Goal: Task Accomplishment & Management: Manage account settings

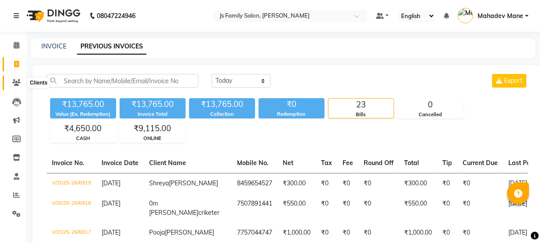
click at [20, 82] on icon at bounding box center [16, 82] width 8 height 7
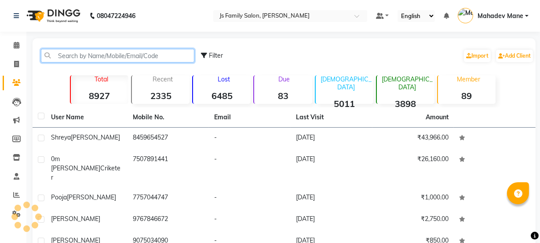
click at [70, 59] on input "text" at bounding box center [118, 56] width 154 height 14
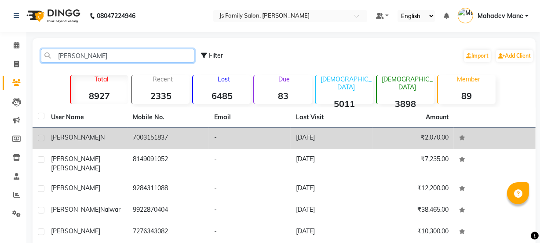
type input "[PERSON_NAME]"
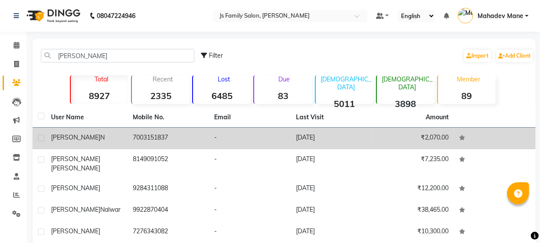
click at [84, 141] on div "[PERSON_NAME] N" at bounding box center [86, 137] width 71 height 9
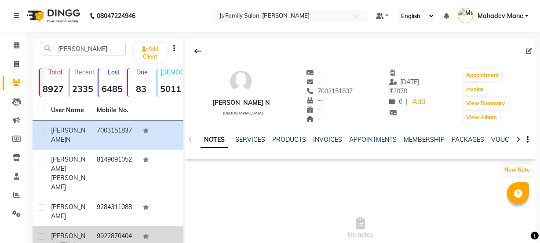
click at [84, 231] on div "[PERSON_NAME]" at bounding box center [68, 240] width 35 height 18
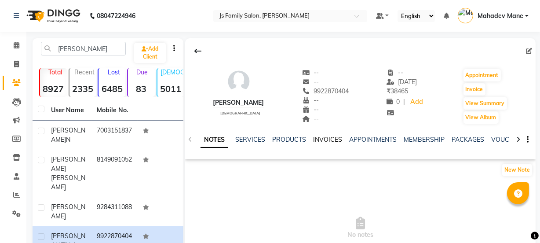
click at [329, 140] on link "INVOICES" at bounding box center [327, 139] width 29 height 8
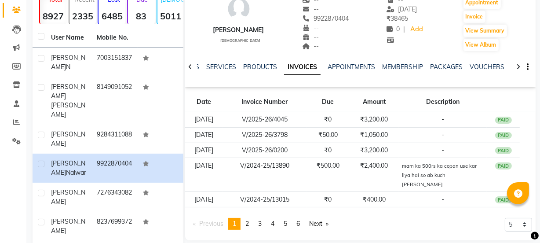
scroll to position [80, 0]
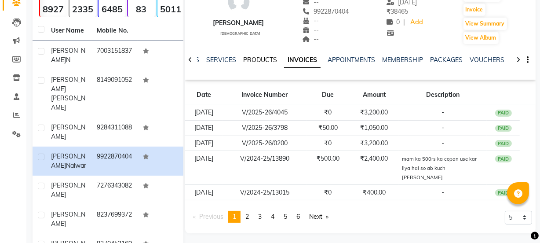
click at [252, 59] on link "PRODUCTS" at bounding box center [260, 60] width 34 height 8
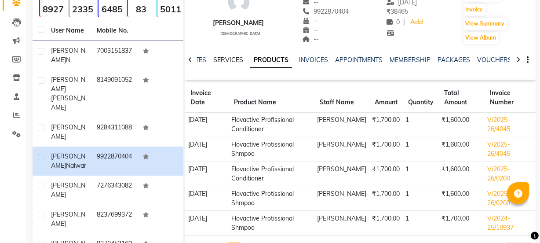
click at [223, 60] on link "SERVICES" at bounding box center [228, 60] width 30 height 8
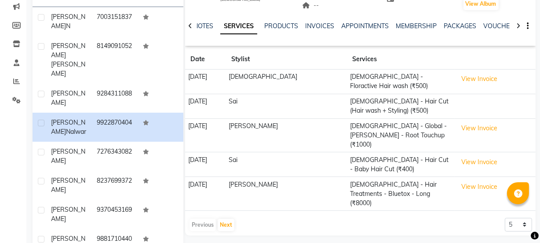
scroll to position [78, 0]
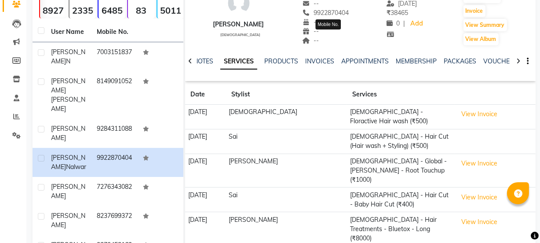
drag, startPoint x: 358, startPoint y: 14, endPoint x: 316, endPoint y: 15, distance: 41.8
click at [316, 15] on div "[PERSON_NAME] [DEMOGRAPHIC_DATA] -- -- [PHONE_NUMBER] Mobile No. -- -- -- -- [D…" at bounding box center [360, 13] width 351 height 65
copy span "9922870404"
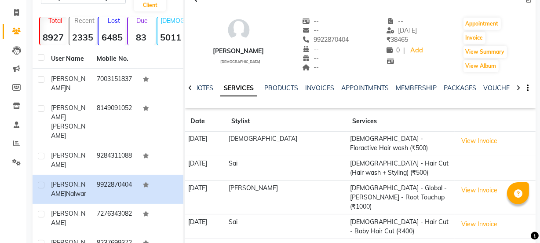
scroll to position [0, 0]
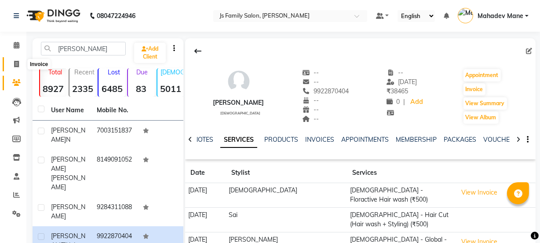
click at [12, 63] on span at bounding box center [16, 64] width 15 height 10
select select "service"
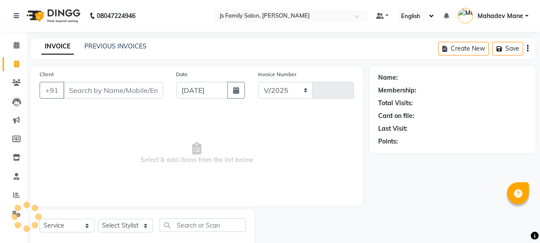
select select "3729"
type input "6920"
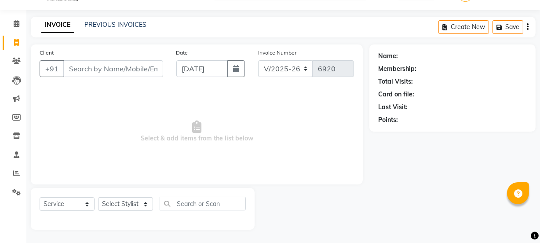
click at [106, 65] on input "Client" at bounding box center [113, 68] width 100 height 17
click at [137, 25] on link "PREVIOUS INVOICES" at bounding box center [115, 25] width 62 height 8
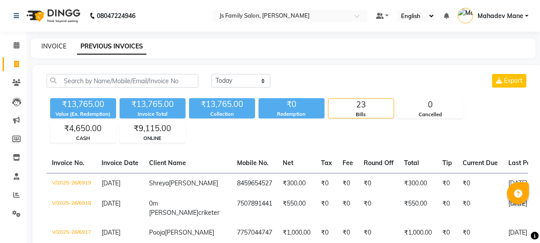
click at [47, 48] on link "INVOICE" at bounding box center [53, 46] width 25 height 8
select select "service"
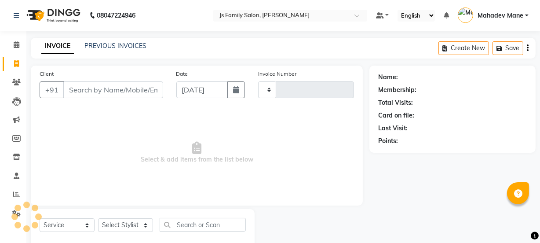
type input "6920"
select select "3729"
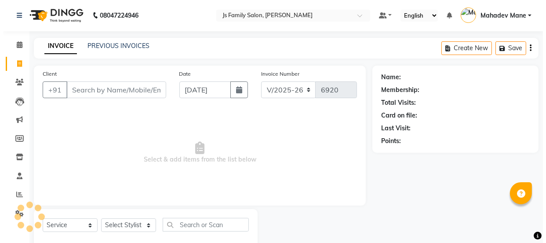
scroll to position [22, 0]
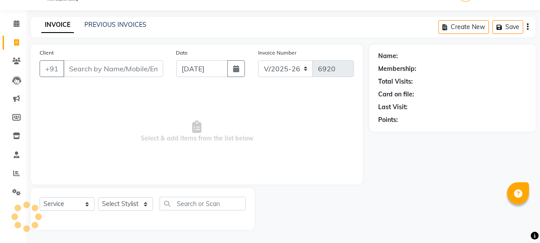
click at [95, 76] on input "Client" at bounding box center [113, 68] width 100 height 17
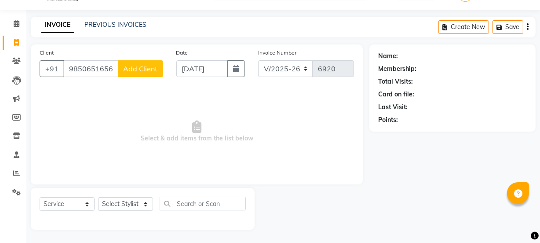
type input "9850651656"
click at [142, 73] on button "Add Client" at bounding box center [140, 68] width 45 height 17
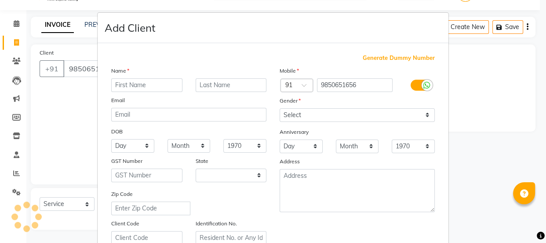
select select "22"
click at [143, 80] on input "text" at bounding box center [146, 85] width 71 height 14
type input "Prerna"
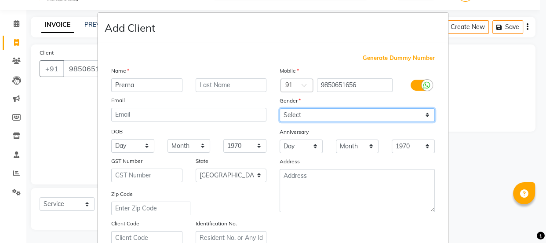
click at [314, 114] on select "Select [DEMOGRAPHIC_DATA] [DEMOGRAPHIC_DATA] Other Prefer Not To Say" at bounding box center [357, 115] width 155 height 14
select select "[DEMOGRAPHIC_DATA]"
click at [280, 108] on select "Select [DEMOGRAPHIC_DATA] [DEMOGRAPHIC_DATA] Other Prefer Not To Say" at bounding box center [357, 115] width 155 height 14
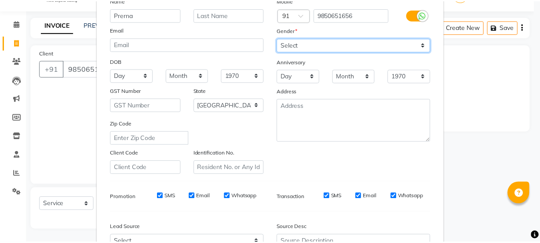
scroll to position [166, 0]
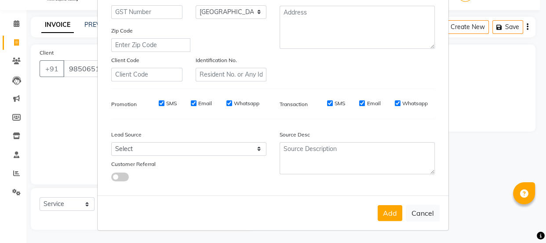
click at [386, 216] on button "Add" at bounding box center [390, 213] width 25 height 16
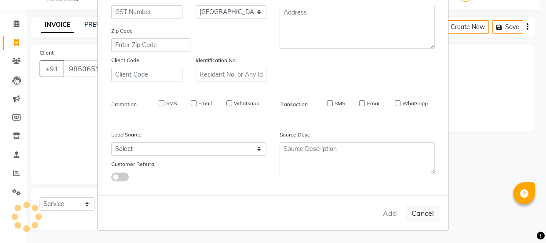
select select
select select "null"
select select
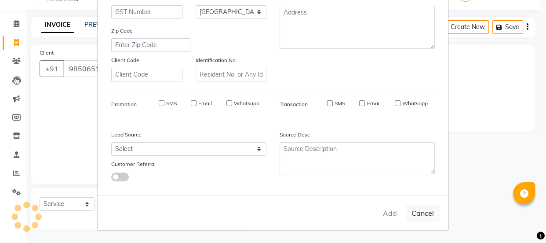
select select
checkbox input "false"
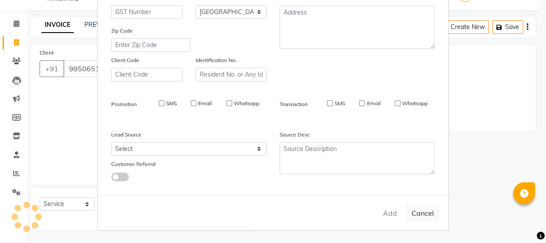
checkbox input "false"
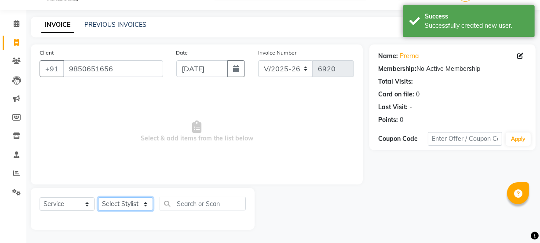
click at [130, 205] on select "Select Stylist [PERSON_NAME] Vaidyakar [PERSON_NAME] [PERSON_NAME] Mane Mosin […" at bounding box center [125, 204] width 55 height 14
select select "89962"
click at [98, 197] on select "Select Stylist [PERSON_NAME] Vaidyakar [PERSON_NAME] [PERSON_NAME] Mane Mosin […" at bounding box center [125, 204] width 55 height 14
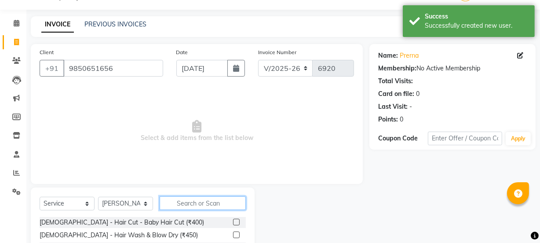
drag, startPoint x: 187, startPoint y: 201, endPoint x: 299, endPoint y: 189, distance: 112.8
click at [187, 201] on input "text" at bounding box center [203, 203] width 86 height 14
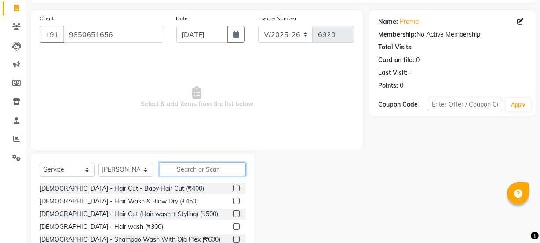
scroll to position [110, 0]
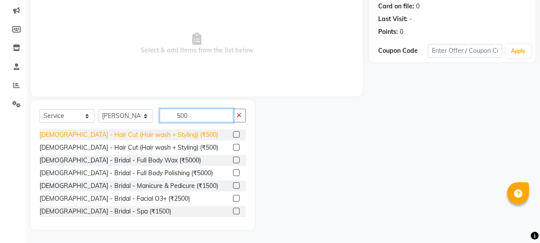
type input "500"
click at [167, 136] on div "[DEMOGRAPHIC_DATA] - Hair Cut (Hair wash + Styling) (₹500)" at bounding box center [129, 134] width 179 height 9
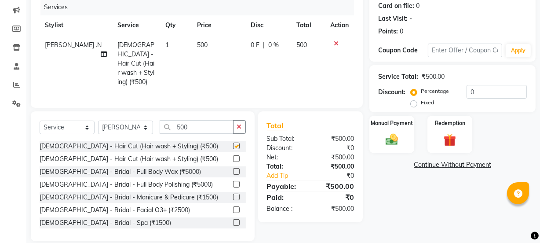
checkbox input "false"
click at [384, 137] on img at bounding box center [391, 139] width 21 height 15
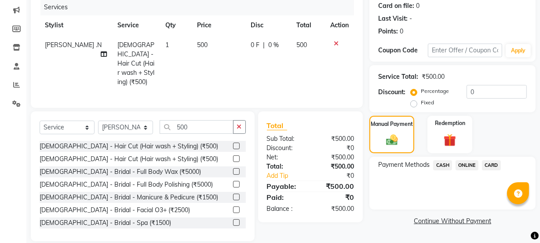
click at [465, 163] on span "ONLINE" at bounding box center [467, 165] width 23 height 10
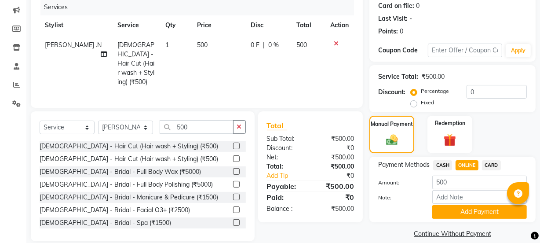
click at [473, 217] on button "Add Payment" at bounding box center [479, 212] width 95 height 14
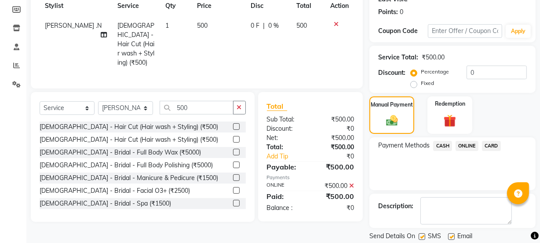
scroll to position [157, 0]
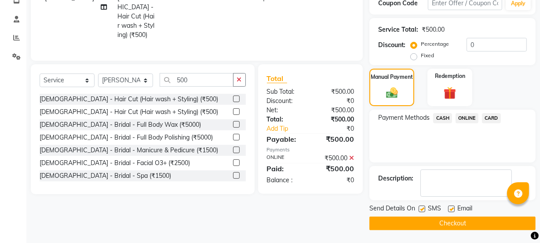
click at [473, 223] on button "Checkout" at bounding box center [452, 223] width 166 height 14
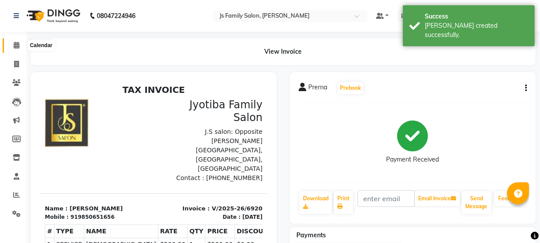
click at [15, 47] on icon at bounding box center [17, 45] width 6 height 7
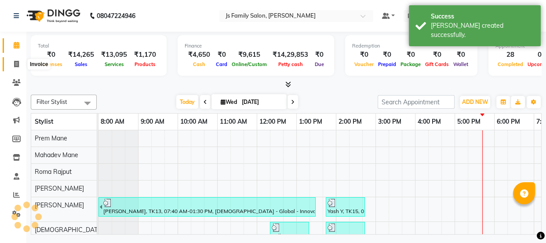
click at [17, 64] on icon at bounding box center [16, 64] width 5 height 7
select select "3729"
select select "service"
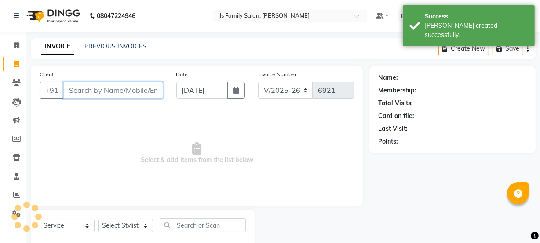
click at [93, 92] on input "Client" at bounding box center [113, 90] width 100 height 17
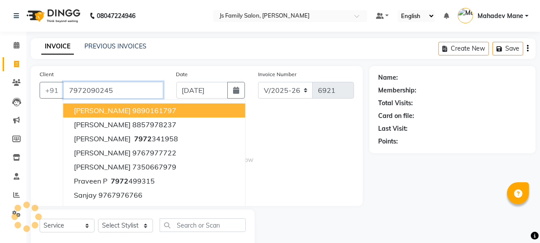
type input "7972090245"
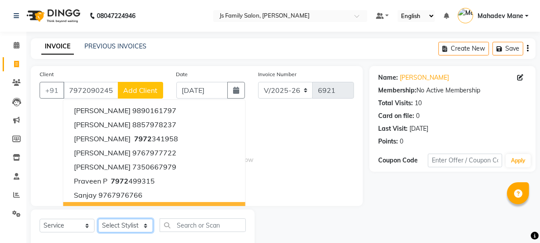
click at [127, 227] on select "Select Stylist [PERSON_NAME] Vaidyakar [PERSON_NAME] [PERSON_NAME] Mane Mosin […" at bounding box center [125, 226] width 55 height 14
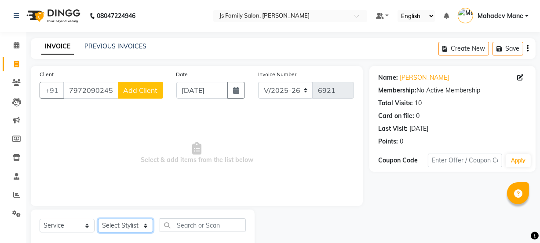
select select "33251"
click at [98, 219] on select "Select Stylist [PERSON_NAME] Vaidyakar [PERSON_NAME] [PERSON_NAME] Mane Mosin […" at bounding box center [125, 226] width 55 height 14
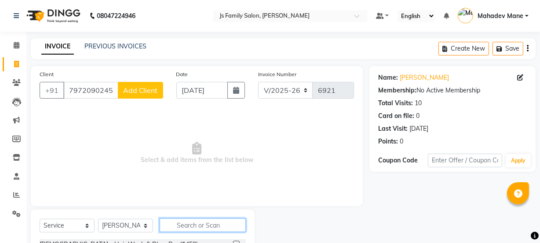
click at [197, 225] on input "text" at bounding box center [203, 225] width 86 height 14
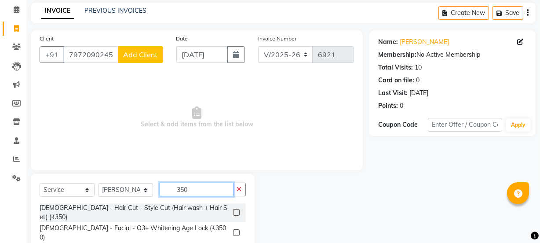
scroll to position [110, 0]
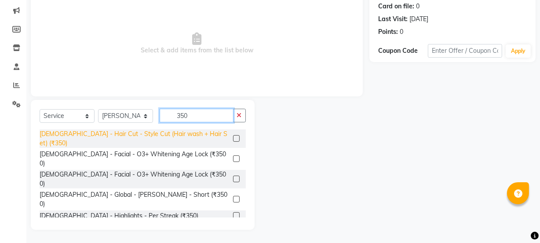
type input "350"
click at [192, 136] on div "[DEMOGRAPHIC_DATA] - Hair Cut - Style Cut (Hair wash + Hair Set) (₹350)" at bounding box center [135, 138] width 190 height 18
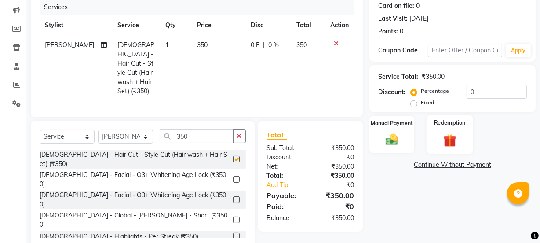
checkbox input "false"
click at [398, 135] on img at bounding box center [391, 139] width 21 height 15
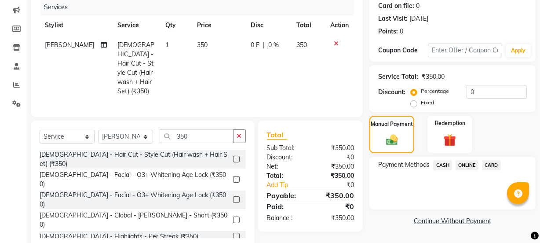
click at [459, 164] on span "ONLINE" at bounding box center [467, 165] width 23 height 10
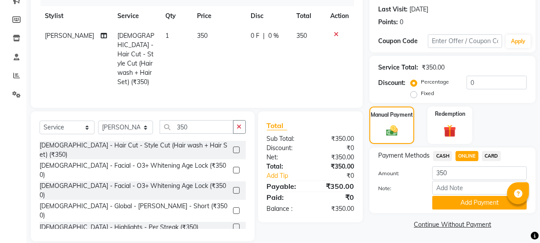
scroll to position [128, 0]
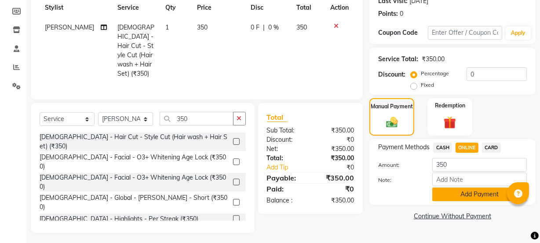
click at [451, 189] on button "Add Payment" at bounding box center [479, 194] width 95 height 14
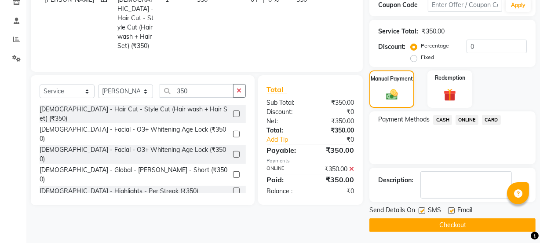
scroll to position [157, 0]
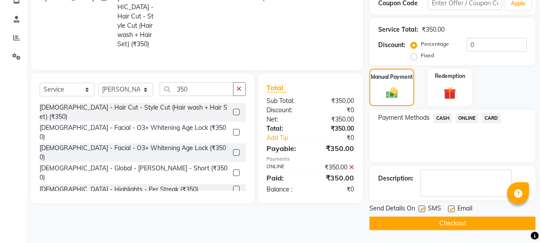
click at [450, 226] on button "Checkout" at bounding box center [452, 223] width 166 height 14
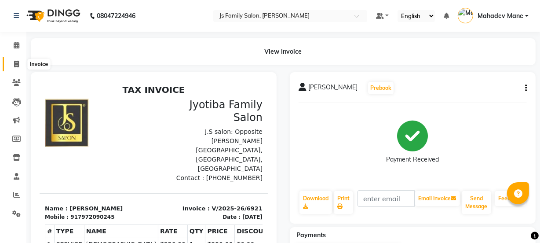
click at [16, 62] on icon at bounding box center [16, 64] width 5 height 7
select select "service"
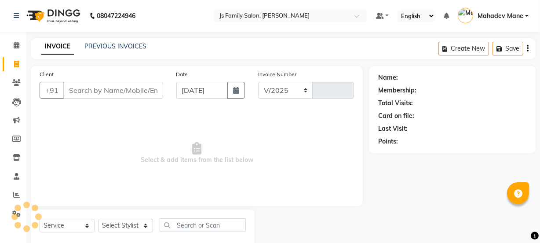
select select "3729"
type input "6922"
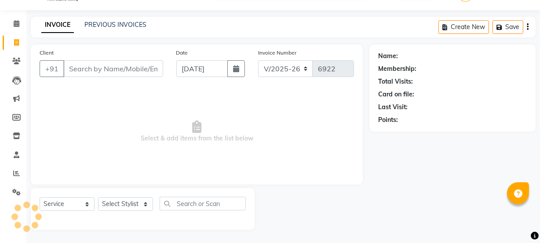
click at [109, 74] on input "Client" at bounding box center [113, 68] width 100 height 17
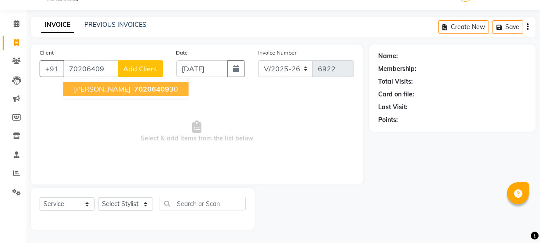
click at [119, 86] on span "[PERSON_NAME]" at bounding box center [102, 88] width 57 height 9
type input "7020640930"
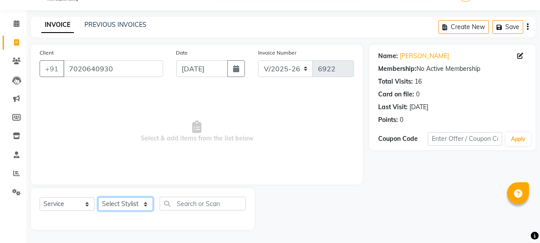
click at [121, 206] on select "Select Stylist [PERSON_NAME] Vaidyakar [PERSON_NAME] [PERSON_NAME] Mane Mosin […" at bounding box center [125, 204] width 55 height 14
select select "20007"
click at [98, 197] on select "Select Stylist [PERSON_NAME] Vaidyakar [PERSON_NAME] [PERSON_NAME] Mane Mosin […" at bounding box center [125, 204] width 55 height 14
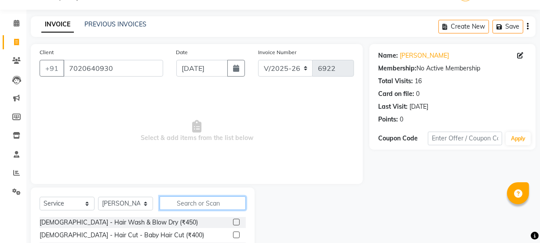
click at [176, 210] on input "text" at bounding box center [203, 203] width 86 height 14
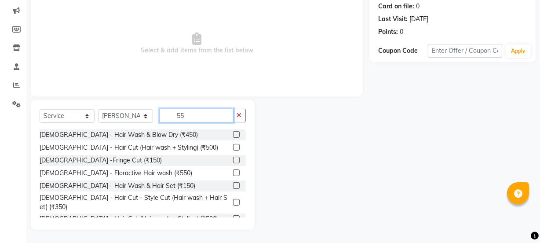
scroll to position [106, 0]
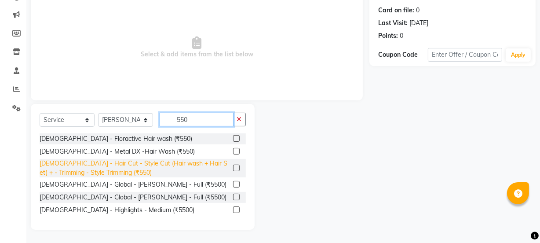
type input "550"
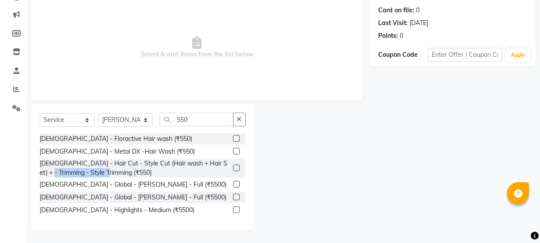
click at [225, 167] on div "[DEMOGRAPHIC_DATA] - Hair Cut - Style Cut (Hair wash + Hair Set) + - Trimming -…" at bounding box center [135, 168] width 190 height 18
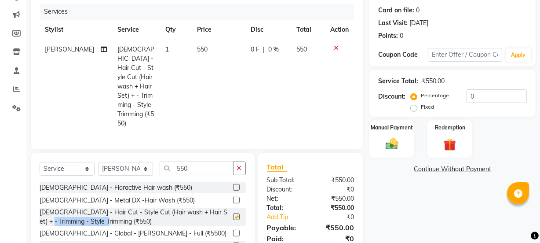
checkbox input "false"
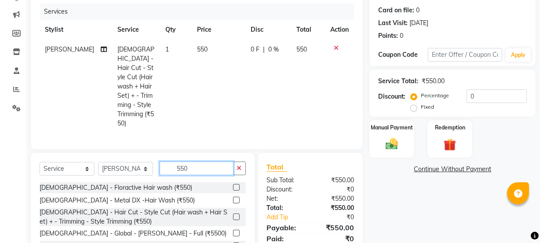
click at [221, 161] on input "550" at bounding box center [197, 168] width 74 height 14
type input "5"
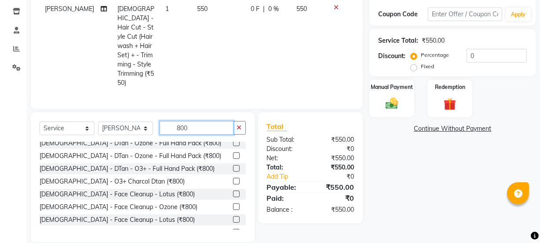
scroll to position [80, 0]
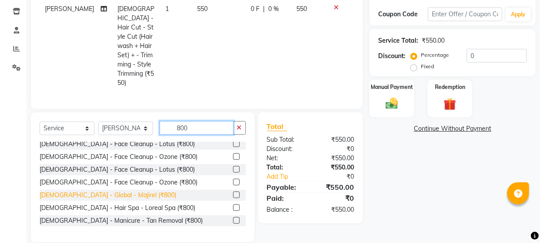
type input "800"
click at [97, 190] on div "[DEMOGRAPHIC_DATA] - Global - Majirel (₹800)" at bounding box center [108, 194] width 137 height 9
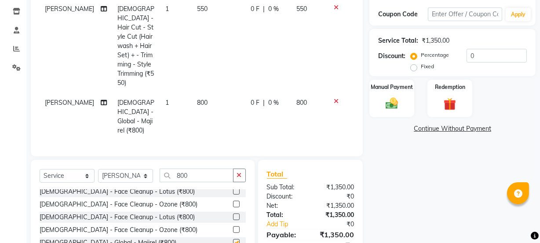
checkbox input "false"
click at [408, 102] on div "Manual Payment" at bounding box center [392, 98] width 47 height 39
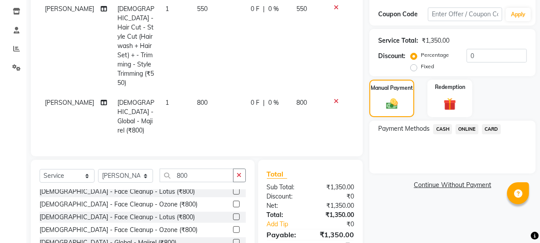
click at [458, 129] on span "ONLINE" at bounding box center [467, 129] width 23 height 10
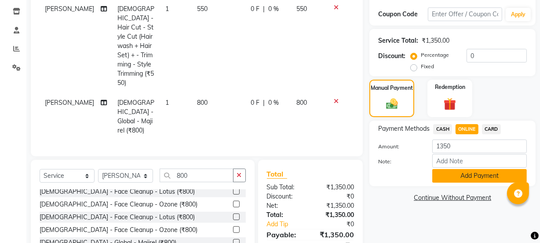
click at [476, 171] on button "Add Payment" at bounding box center [479, 176] width 95 height 14
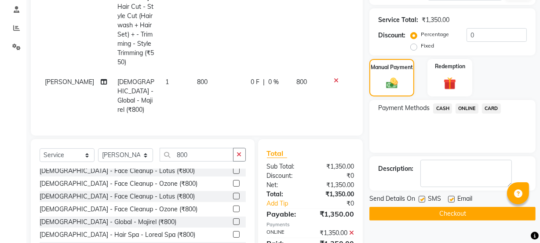
scroll to position [184, 0]
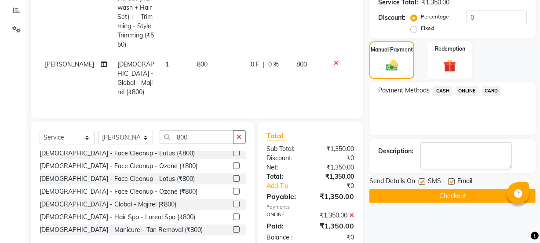
click at [443, 197] on button "Checkout" at bounding box center [452, 196] width 166 height 14
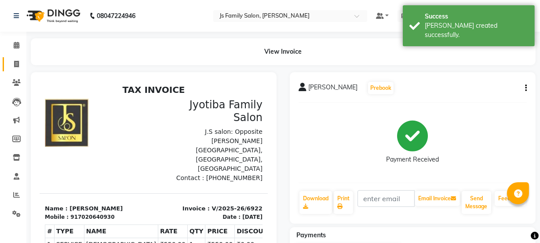
click at [20, 58] on link "Invoice" at bounding box center [13, 64] width 21 height 15
select select "3729"
select select "service"
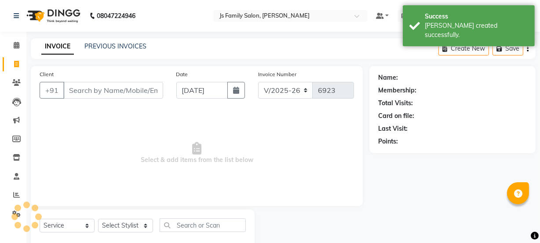
scroll to position [22, 0]
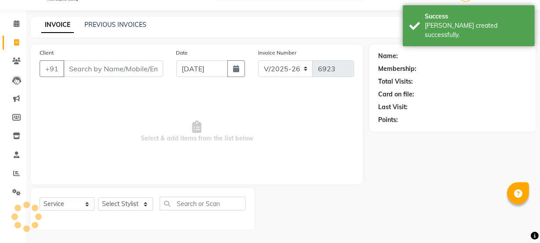
click at [97, 65] on input "Client" at bounding box center [113, 68] width 100 height 17
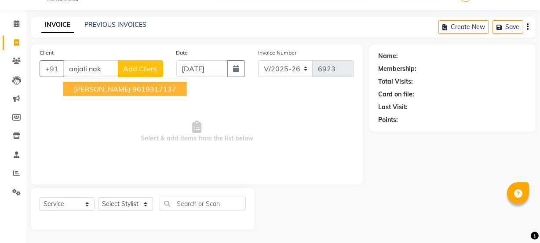
click at [103, 88] on span "[PERSON_NAME]" at bounding box center [102, 88] width 57 height 9
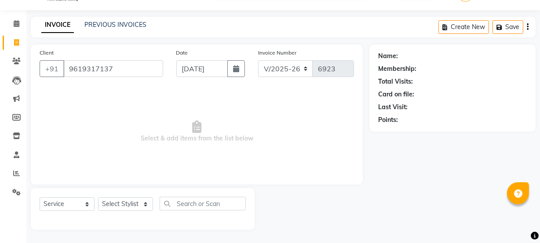
type input "9619317137"
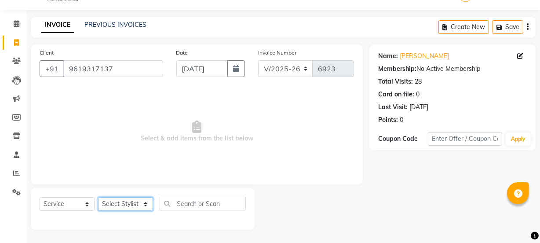
click at [115, 202] on select "Select Stylist [PERSON_NAME] Vaidyakar [PERSON_NAME] [PERSON_NAME] Mane Mosin […" at bounding box center [125, 204] width 55 height 14
click at [117, 203] on select "Select Stylist [PERSON_NAME] Vaidyakar [PERSON_NAME] [PERSON_NAME] Mane Mosin […" at bounding box center [125, 204] width 55 height 14
select select "22902"
click at [98, 197] on select "Select Stylist [PERSON_NAME] Vaidyakar [PERSON_NAME] [PERSON_NAME] Mane Mosin […" at bounding box center [125, 204] width 55 height 14
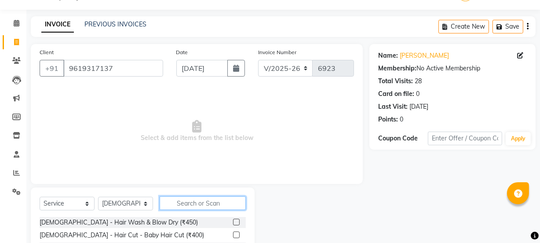
click at [184, 205] on input "text" at bounding box center [203, 203] width 86 height 14
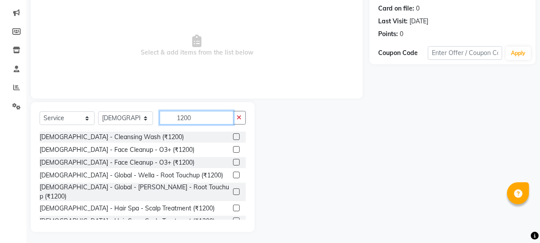
scroll to position [110, 0]
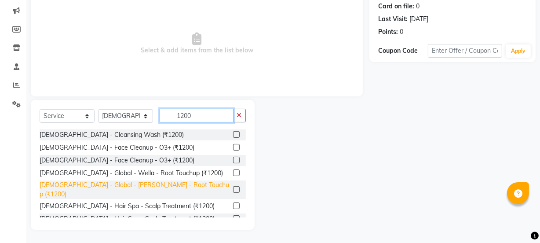
type input "1200"
click at [187, 180] on div "[DEMOGRAPHIC_DATA] - Global - [PERSON_NAME] - Root Touchup (₹1200)" at bounding box center [135, 189] width 190 height 18
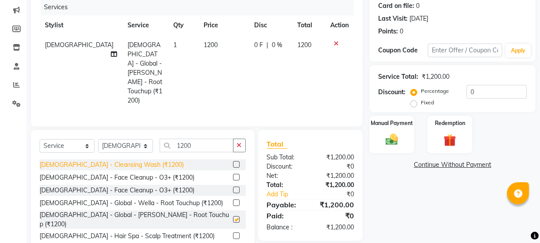
checkbox input "false"
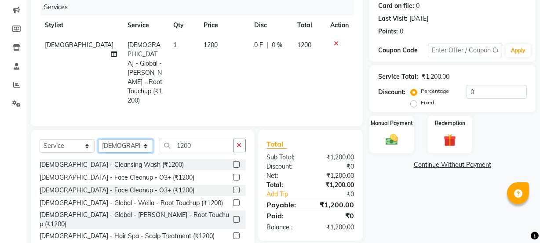
click at [128, 139] on select "Select Stylist [PERSON_NAME] Vaidyakar [PERSON_NAME] [PERSON_NAME] Mane Mosin […" at bounding box center [125, 146] width 55 height 14
select select "84029"
click at [98, 139] on select "Select Stylist [PERSON_NAME] Vaidyakar [PERSON_NAME] [PERSON_NAME] Mane Mosin […" at bounding box center [125, 146] width 55 height 14
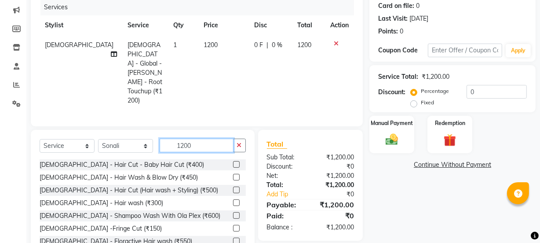
click at [191, 139] on input "1200" at bounding box center [197, 146] width 74 height 14
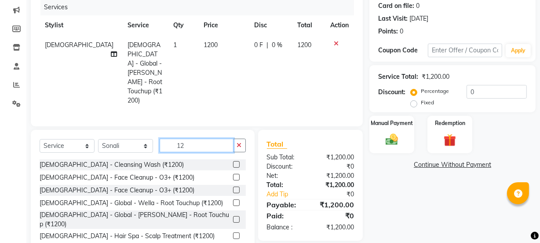
type input "1"
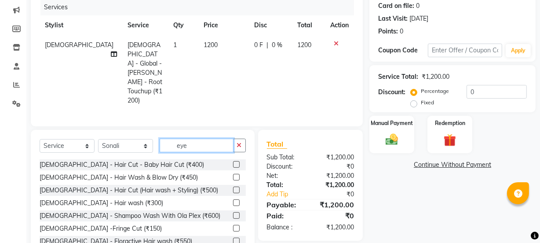
scroll to position [109, 0]
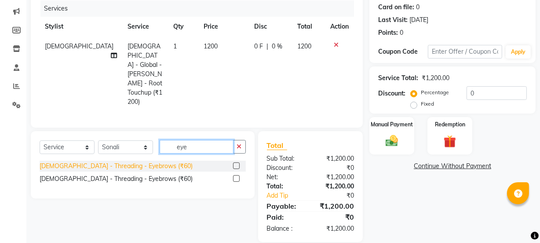
type input "eye"
click at [136, 161] on div "[DEMOGRAPHIC_DATA] - Threading - Eyebrows (₹60)" at bounding box center [116, 165] width 153 height 9
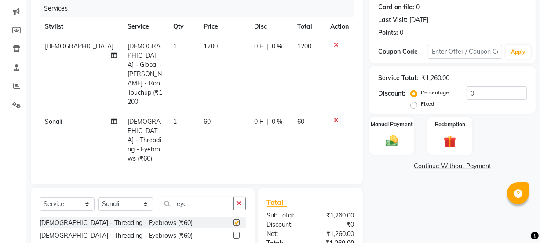
checkbox input "false"
click at [203, 197] on div "Select Service Product Membership Package Voucher Prepaid Gift Card Select Styl…" at bounding box center [143, 207] width 206 height 21
click at [203, 197] on input "eye" at bounding box center [197, 204] width 74 height 14
type input "e"
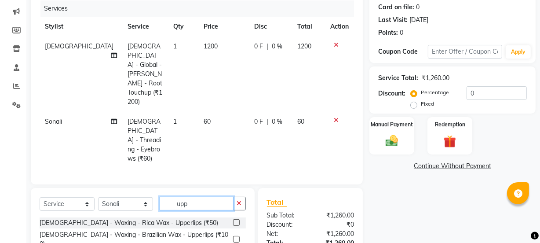
type input "upp"
drag, startPoint x: 140, startPoint y: 214, endPoint x: 158, endPoint y: 180, distance: 38.8
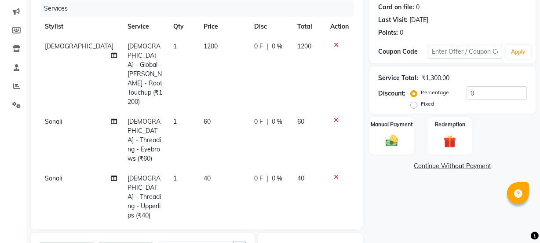
checkbox input "false"
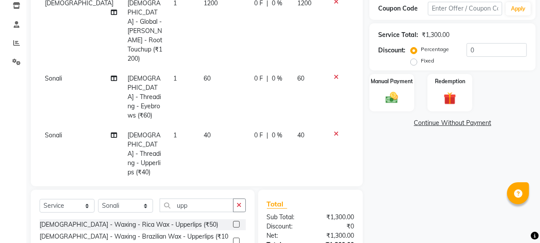
scroll to position [185, 0]
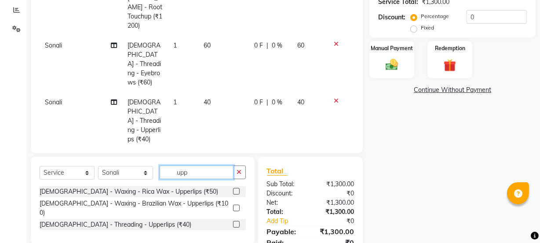
click at [213, 165] on input "upp" at bounding box center [197, 172] width 74 height 14
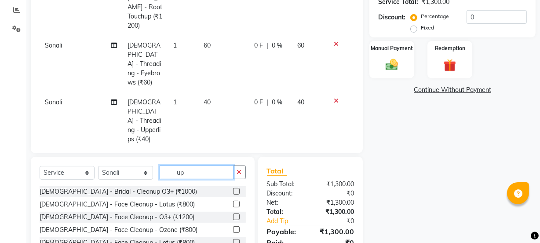
type input "u"
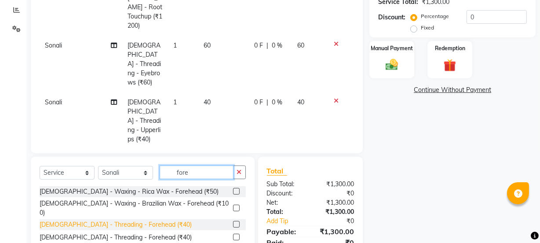
type input "fore"
click at [99, 220] on div "[DEMOGRAPHIC_DATA] - Threading - Forehead (₹40)" at bounding box center [116, 224] width 152 height 9
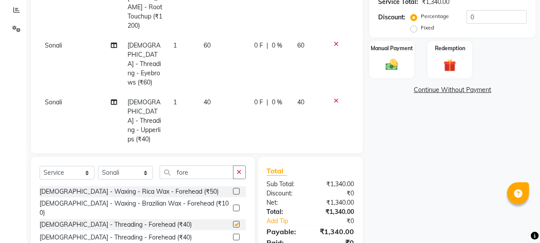
checkbox input "false"
click at [401, 59] on img at bounding box center [391, 64] width 21 height 15
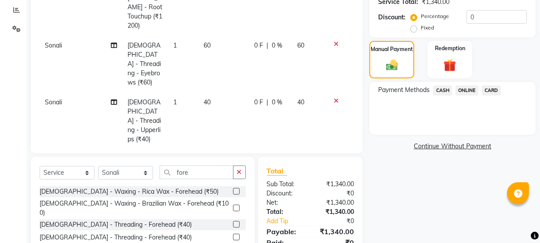
click at [470, 88] on span "ONLINE" at bounding box center [467, 90] width 23 height 10
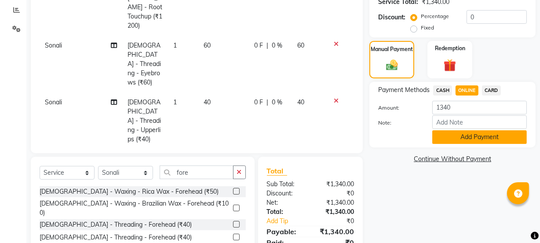
click at [476, 136] on button "Add Payment" at bounding box center [479, 137] width 95 height 14
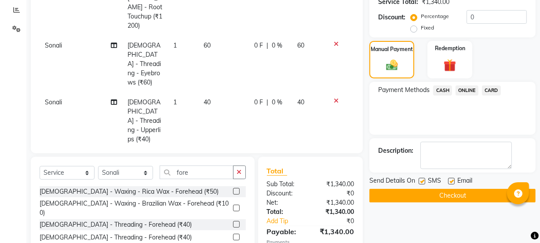
click at [481, 192] on button "Checkout" at bounding box center [452, 196] width 166 height 14
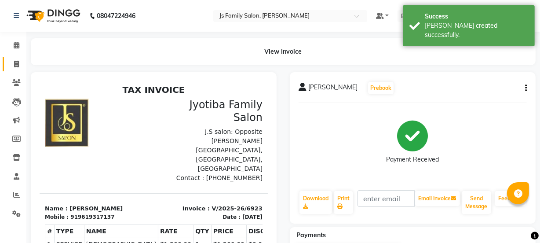
click at [9, 59] on span at bounding box center [16, 64] width 15 height 10
select select "3729"
select select "service"
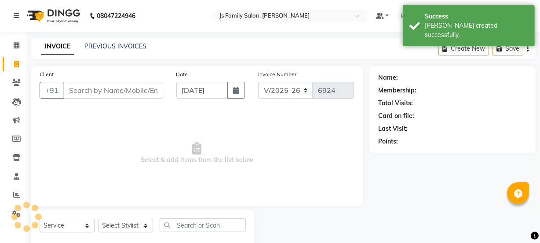
scroll to position [22, 0]
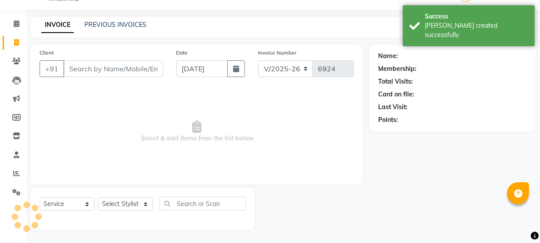
click at [79, 70] on input "Client" at bounding box center [113, 68] width 100 height 17
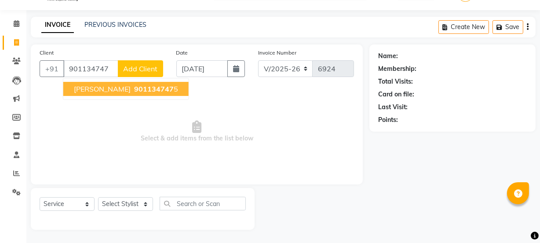
click at [96, 88] on span "[PERSON_NAME]" at bounding box center [102, 88] width 57 height 9
type input "9011347475"
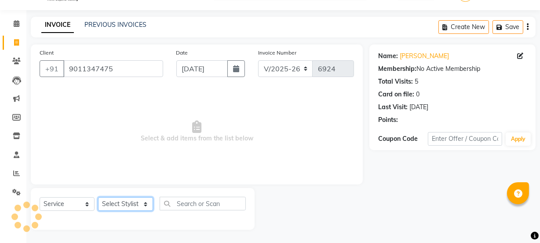
click at [131, 202] on select "Select Stylist [PERSON_NAME] Vaidyakar [PERSON_NAME] [PERSON_NAME] Mane Mosin […" at bounding box center [125, 204] width 55 height 14
select select "20007"
click at [98, 197] on select "Select Stylist [PERSON_NAME] Vaidyakar [PERSON_NAME] [PERSON_NAME] Mane Mosin […" at bounding box center [125, 204] width 55 height 14
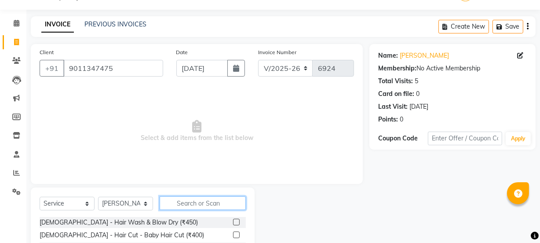
click at [183, 202] on input "text" at bounding box center [203, 203] width 86 height 14
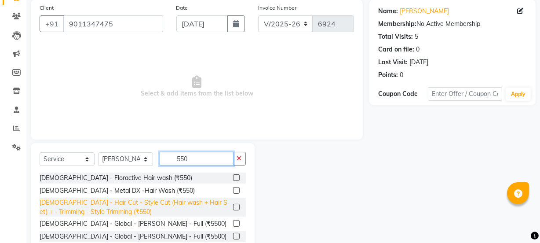
scroll to position [106, 0]
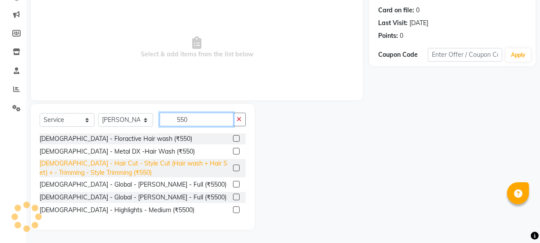
type input "550"
click at [200, 169] on div "[DEMOGRAPHIC_DATA] - Hair Cut - Style Cut (Hair wash + Hair Set) + - Trimming -…" at bounding box center [135, 168] width 190 height 18
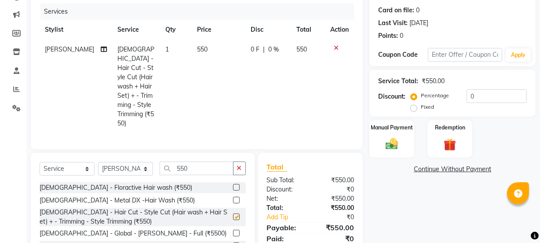
checkbox input "false"
click at [395, 132] on div "Manual Payment" at bounding box center [392, 138] width 47 height 39
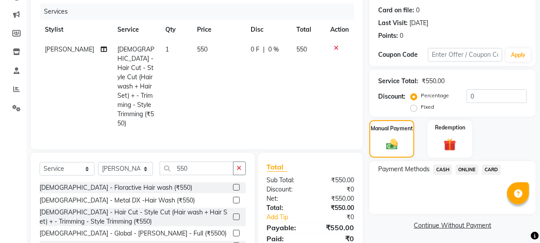
click at [464, 167] on span "ONLINE" at bounding box center [467, 170] width 23 height 10
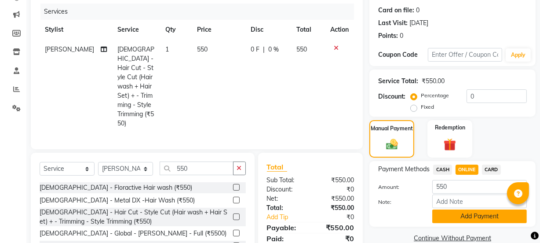
click at [471, 212] on button "Add Payment" at bounding box center [479, 216] width 95 height 14
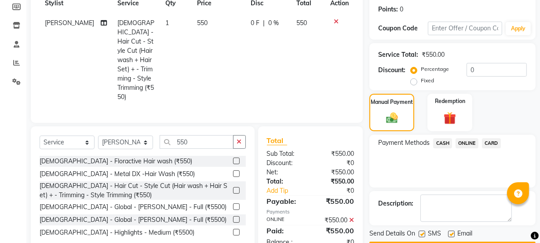
scroll to position [157, 0]
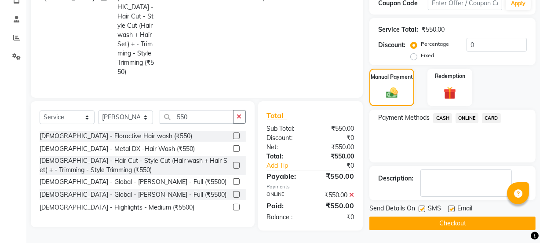
click at [461, 223] on button "Checkout" at bounding box center [452, 223] width 166 height 14
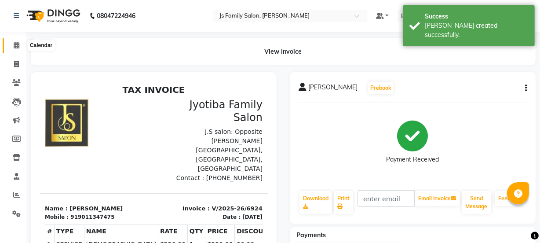
click at [15, 48] on icon at bounding box center [17, 45] width 6 height 7
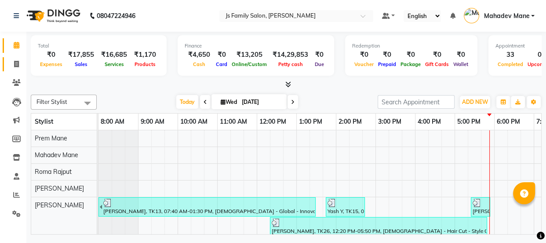
click at [18, 62] on icon at bounding box center [16, 64] width 5 height 7
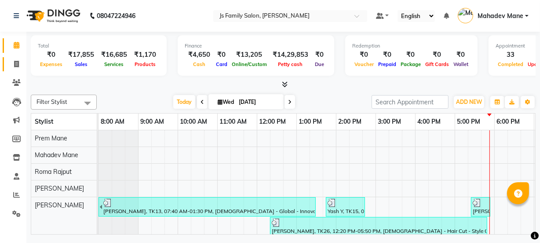
select select "3729"
select select "service"
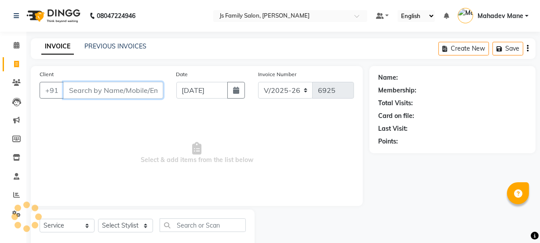
click at [85, 89] on input "Client" at bounding box center [113, 90] width 100 height 17
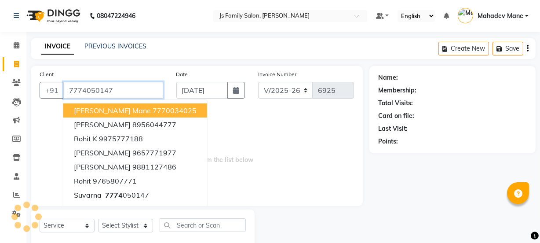
type input "7774050147"
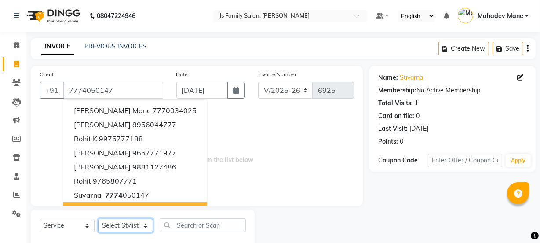
click at [124, 224] on select "Select Stylist [PERSON_NAME] Vaidyakar [PERSON_NAME] [PERSON_NAME] Mane Mosin […" at bounding box center [125, 226] width 55 height 14
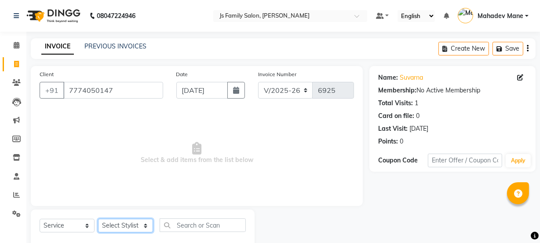
select select "88915"
click at [98, 219] on select "Select Stylist [PERSON_NAME] Vaidyakar [PERSON_NAME] [PERSON_NAME] Mane Mosin […" at bounding box center [125, 226] width 55 height 14
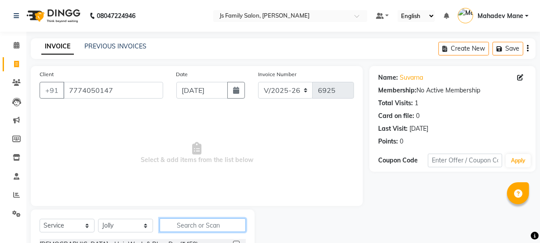
drag, startPoint x: 184, startPoint y: 227, endPoint x: 285, endPoint y: 193, distance: 106.0
click at [191, 225] on input "text" at bounding box center [203, 225] width 86 height 14
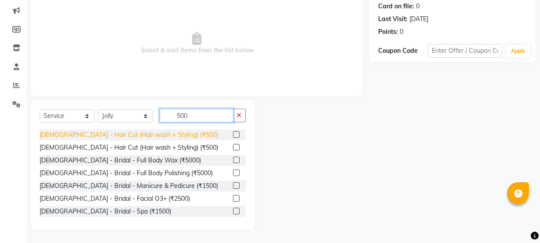
type input "500"
click at [167, 132] on div "[DEMOGRAPHIC_DATA] - Hair Cut (Hair wash + Styling) (₹500)" at bounding box center [129, 134] width 179 height 9
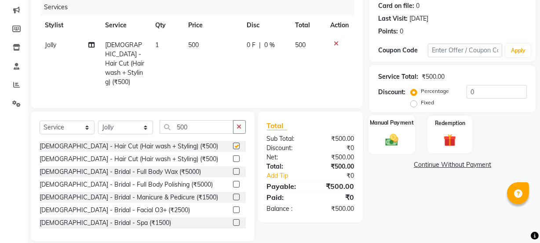
checkbox input "false"
click at [380, 127] on div "Manual Payment" at bounding box center [392, 134] width 47 height 39
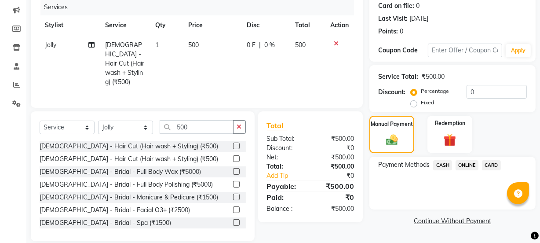
click at [471, 167] on span "ONLINE" at bounding box center [467, 165] width 23 height 10
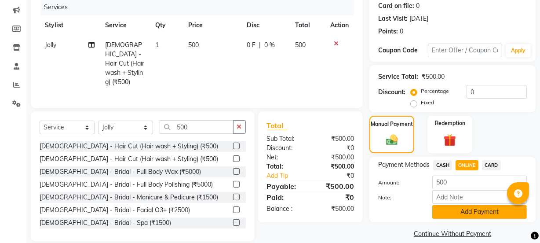
click at [475, 205] on button "Add Payment" at bounding box center [479, 212] width 95 height 14
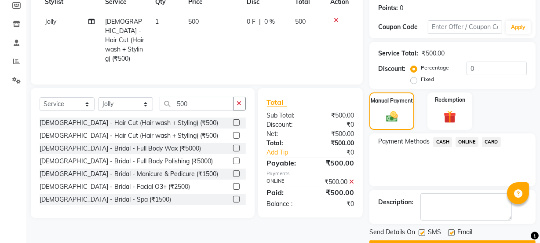
scroll to position [157, 0]
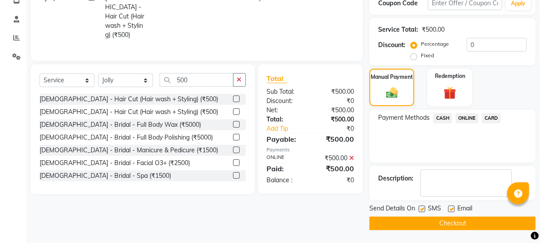
click at [479, 227] on button "Checkout" at bounding box center [452, 223] width 166 height 14
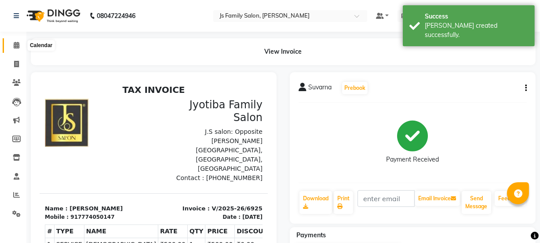
click at [11, 47] on span at bounding box center [16, 45] width 15 height 10
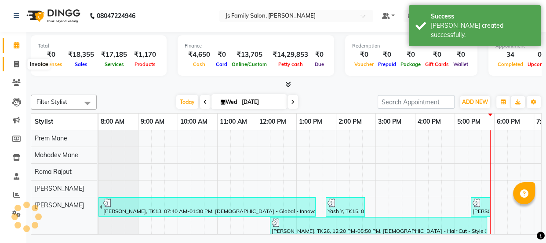
click at [13, 63] on span at bounding box center [16, 64] width 15 height 10
select select "3729"
select select "service"
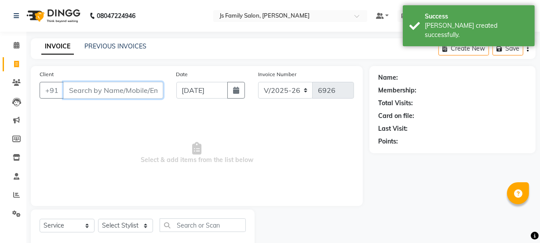
click at [101, 89] on input "Client" at bounding box center [113, 90] width 100 height 17
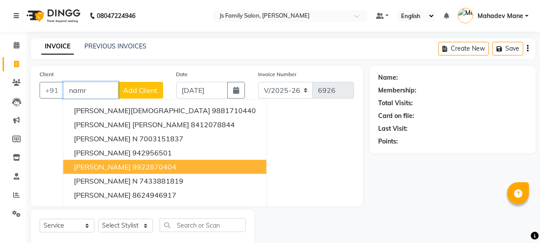
click at [108, 165] on span "[PERSON_NAME]" at bounding box center [102, 166] width 57 height 9
type input "9922870404"
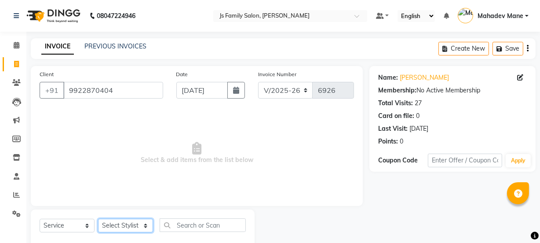
click at [128, 227] on select "Select Stylist [PERSON_NAME] Vaidyakar [PERSON_NAME] [PERSON_NAME] Mane Mosin […" at bounding box center [125, 226] width 55 height 14
select select "17708"
click at [98, 219] on select "Select Stylist [PERSON_NAME] Vaidyakar [PERSON_NAME] [PERSON_NAME] Mane Mosin […" at bounding box center [125, 226] width 55 height 14
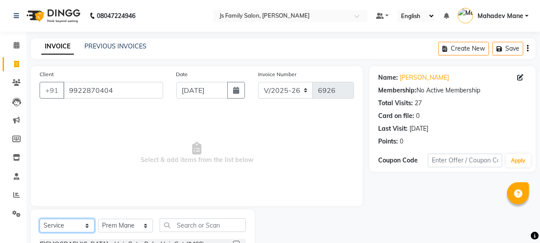
click at [74, 220] on select "Select Service Product Membership Package Voucher Prepaid Gift Card" at bounding box center [67, 226] width 55 height 14
select select "product"
click at [40, 219] on select "Select Service Product Membership Package Voucher Prepaid Gift Card" at bounding box center [67, 226] width 55 height 14
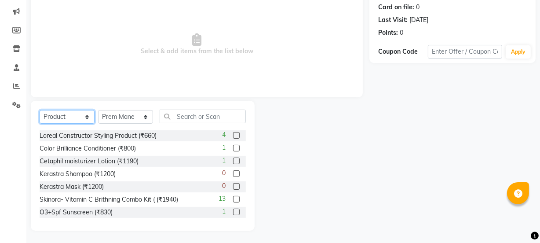
scroll to position [110, 0]
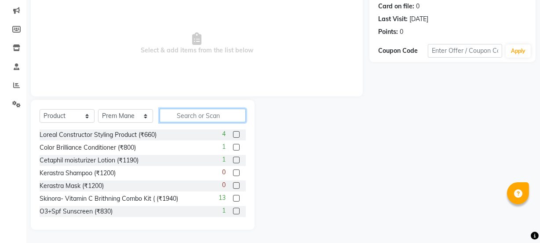
click at [187, 113] on input "text" at bounding box center [203, 116] width 86 height 14
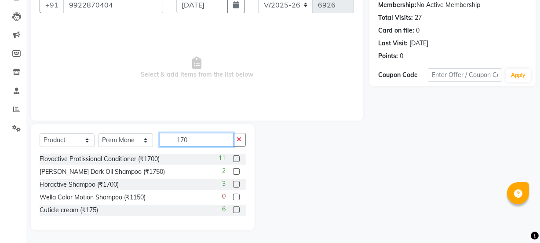
scroll to position [47, 0]
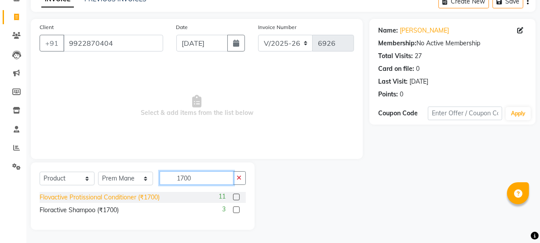
type input "1700"
click at [150, 194] on div "Flovactive Protissional Conditioner (₹1700)" at bounding box center [100, 197] width 120 height 9
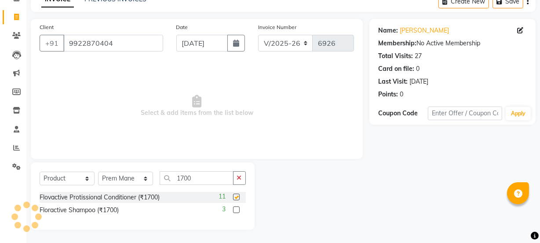
checkbox input "false"
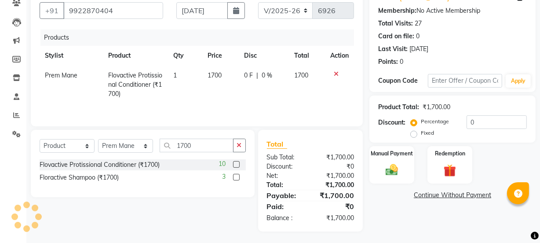
scroll to position [81, 0]
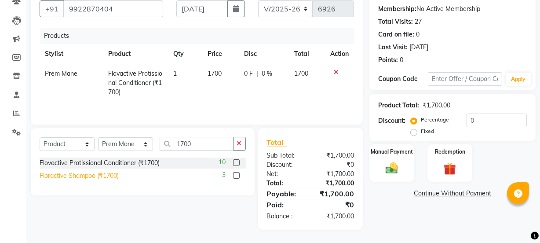
click at [114, 174] on div "Floractive Shampoo (₹1700)" at bounding box center [79, 175] width 79 height 9
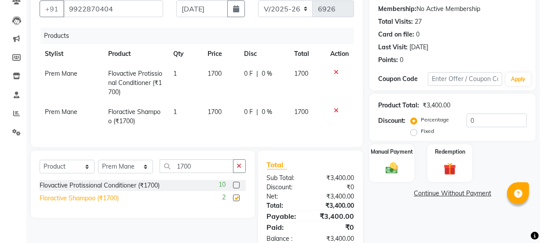
checkbox input "false"
click at [421, 130] on label "Fixed" at bounding box center [427, 131] width 13 height 8
click at [415, 130] on input "Fixed" at bounding box center [416, 131] width 6 height 6
radio input "true"
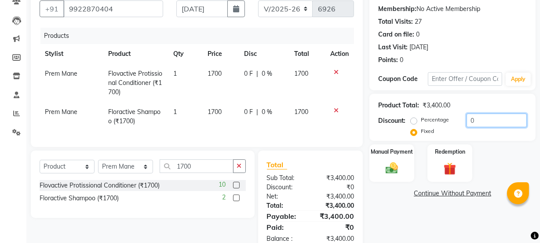
click at [491, 123] on input "0" at bounding box center [497, 120] width 60 height 14
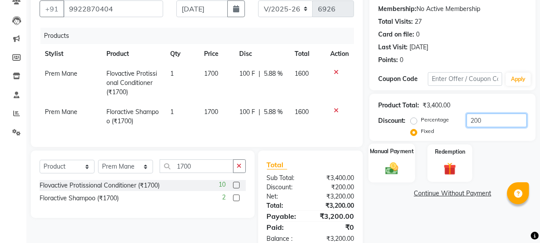
type input "200"
drag, startPoint x: 408, startPoint y: 155, endPoint x: 450, endPoint y: 184, distance: 50.9
click at [408, 157] on div "Manual Payment" at bounding box center [391, 162] width 45 height 37
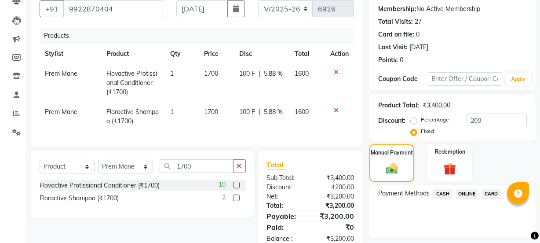
drag, startPoint x: 461, startPoint y: 190, endPoint x: 466, endPoint y: 200, distance: 11.2
click at [463, 194] on span "ONLINE" at bounding box center [467, 194] width 23 height 10
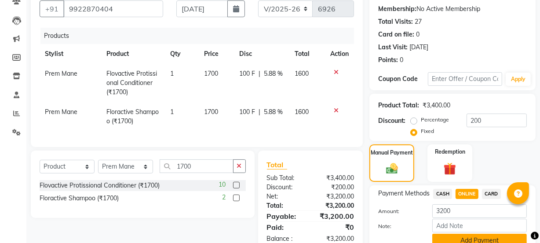
click at [473, 234] on button "Add Payment" at bounding box center [479, 241] width 95 height 14
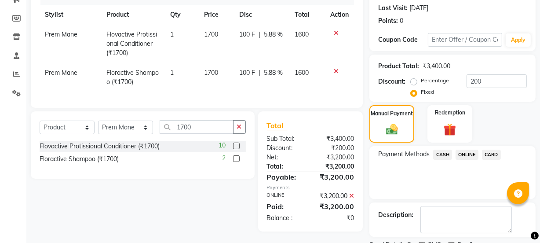
scroll to position [157, 0]
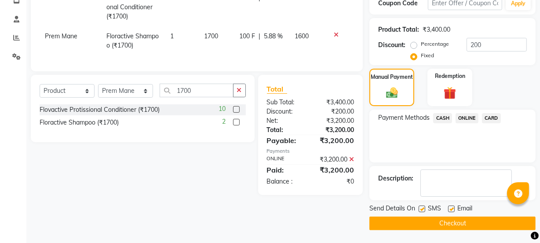
click at [469, 219] on button "Checkout" at bounding box center [452, 223] width 166 height 14
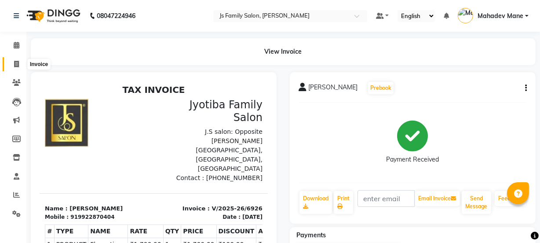
click at [13, 62] on span at bounding box center [16, 64] width 15 height 10
select select "3729"
select select "service"
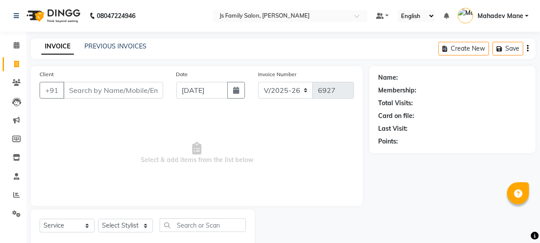
scroll to position [22, 0]
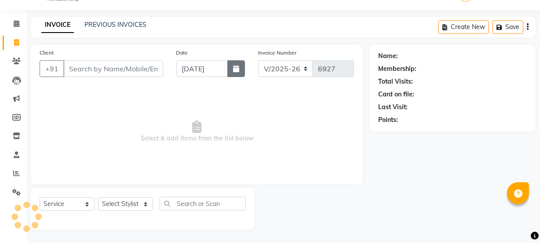
click at [238, 72] on icon "button" at bounding box center [236, 68] width 6 height 7
select select "9"
select select "2025"
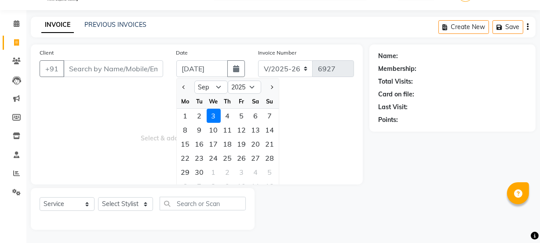
click at [57, 107] on span "Select & add items from the list below" at bounding box center [197, 132] width 315 height 88
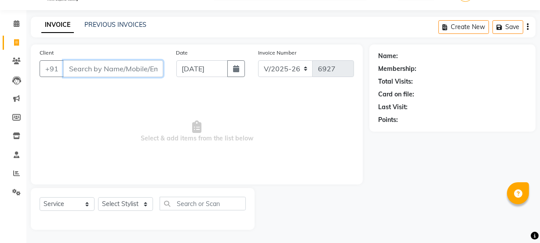
click at [84, 68] on input "Client" at bounding box center [113, 68] width 100 height 17
click at [114, 25] on link "PREVIOUS INVOICES" at bounding box center [115, 25] width 62 height 8
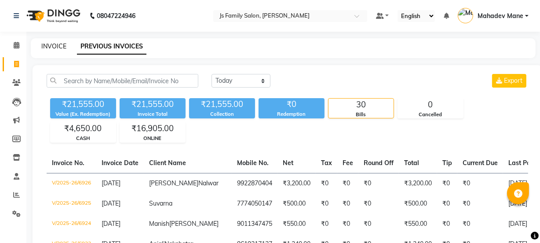
click at [54, 43] on link "INVOICE" at bounding box center [53, 46] width 25 height 8
select select "3729"
select select "service"
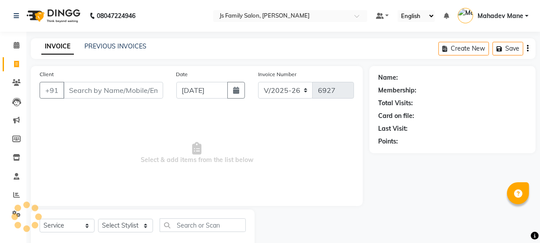
scroll to position [22, 0]
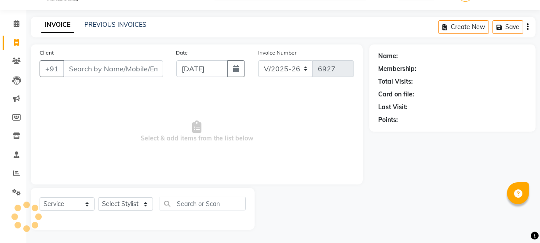
click at [114, 70] on input "Client" at bounding box center [113, 68] width 100 height 17
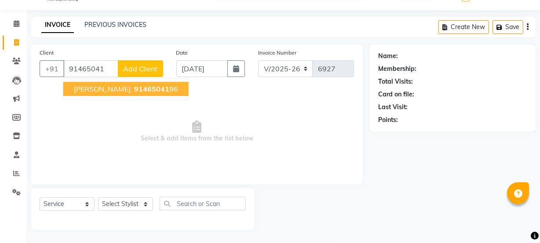
click at [105, 88] on span "[PERSON_NAME]" at bounding box center [102, 88] width 57 height 9
type input "9146504196"
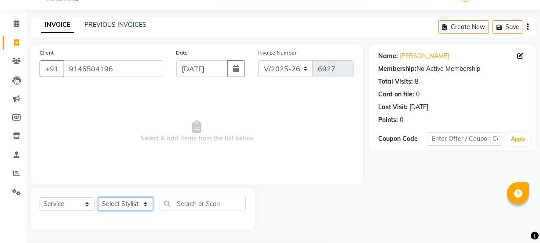
click at [117, 200] on select "Select Stylist [PERSON_NAME] Vaidyakar [PERSON_NAME] [PERSON_NAME] Mane Mosin […" at bounding box center [125, 204] width 55 height 14
select select "33251"
click at [98, 197] on select "Select Stylist [PERSON_NAME] Vaidyakar [PERSON_NAME] [PERSON_NAME] Mane Mosin […" at bounding box center [125, 204] width 55 height 14
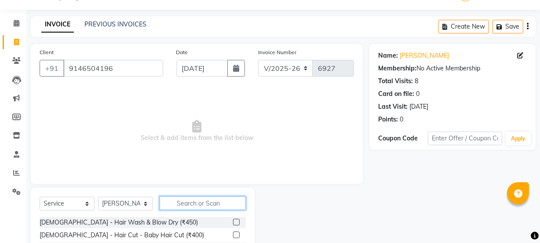
click at [180, 208] on input "text" at bounding box center [203, 203] width 86 height 14
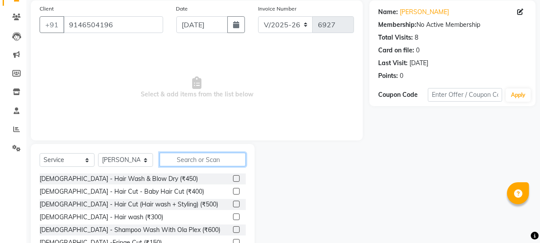
scroll to position [110, 0]
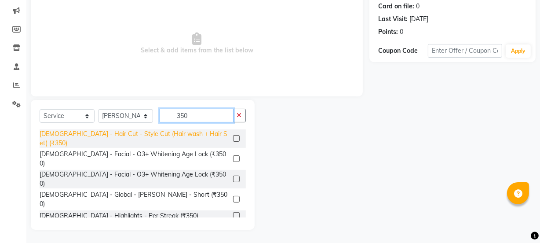
type input "350"
click at [187, 131] on div "[DEMOGRAPHIC_DATA] - Hair Cut - Style Cut (Hair wash + Hair Set) (₹350)" at bounding box center [135, 138] width 190 height 18
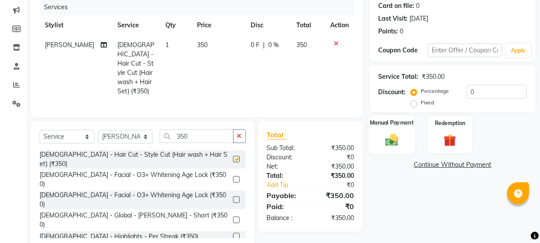
checkbox input "false"
click at [389, 132] on img at bounding box center [391, 139] width 21 height 15
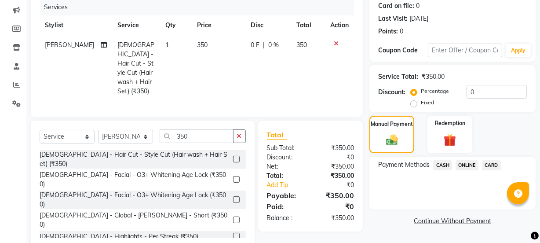
click at [444, 163] on span "CASH" at bounding box center [442, 165] width 19 height 10
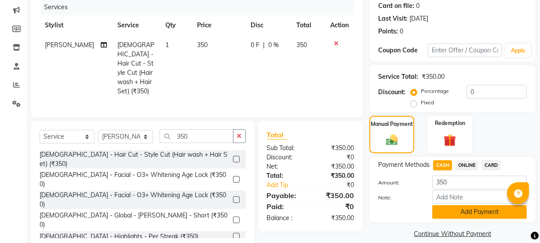
click at [454, 212] on button "Add Payment" at bounding box center [479, 212] width 95 height 14
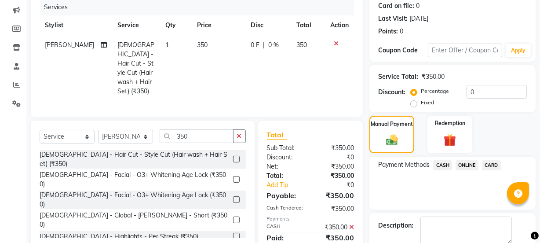
scroll to position [157, 0]
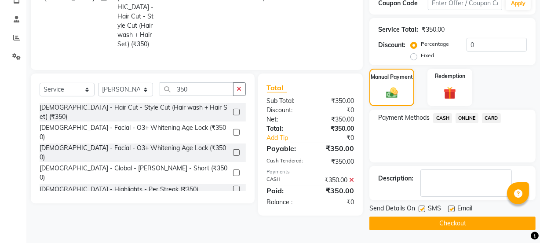
click at [454, 220] on button "Checkout" at bounding box center [452, 223] width 166 height 14
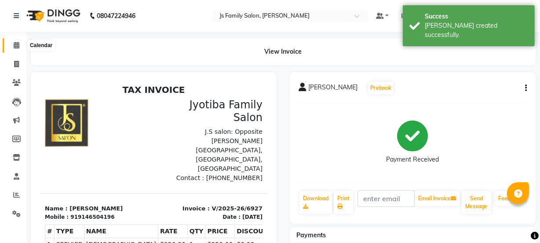
click at [12, 43] on span at bounding box center [16, 45] width 15 height 10
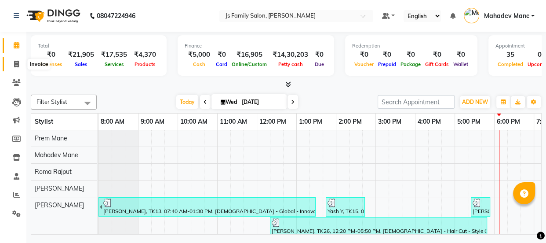
click at [19, 62] on span at bounding box center [16, 64] width 15 height 10
select select "3729"
select select "service"
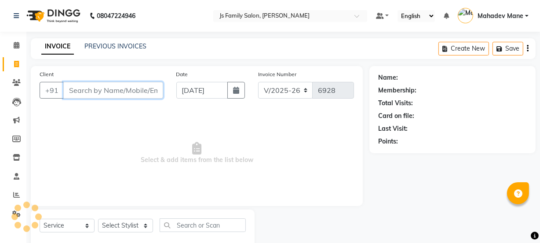
click at [84, 95] on input "Client" at bounding box center [113, 90] width 100 height 17
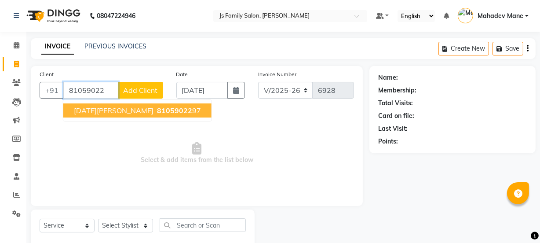
click at [106, 110] on span "[DATE][PERSON_NAME]" at bounding box center [114, 110] width 80 height 9
type input "8105902297"
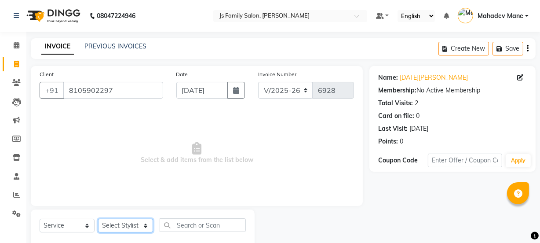
click at [131, 221] on select "Select Stylist [PERSON_NAME] Vaidyakar [PERSON_NAME] [PERSON_NAME] Mane Mosin […" at bounding box center [125, 226] width 55 height 14
select select "22902"
click at [98, 219] on select "Select Stylist [PERSON_NAME] Vaidyakar [PERSON_NAME] [PERSON_NAME] Mane Mosin […" at bounding box center [125, 226] width 55 height 14
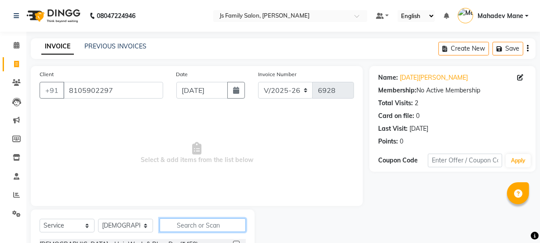
click at [170, 222] on input "text" at bounding box center [203, 225] width 86 height 14
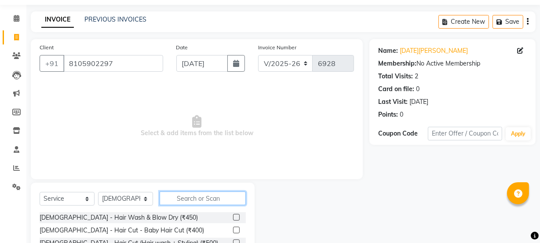
scroll to position [80, 0]
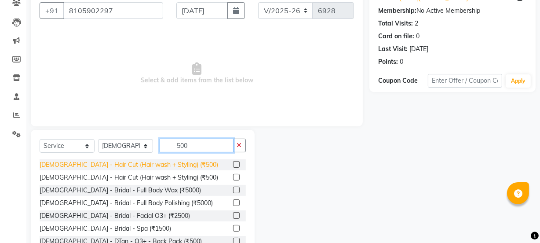
type input "500"
click at [141, 162] on div "[DEMOGRAPHIC_DATA] - Hair Cut (Hair wash + Styling) (₹500)" at bounding box center [129, 164] width 179 height 9
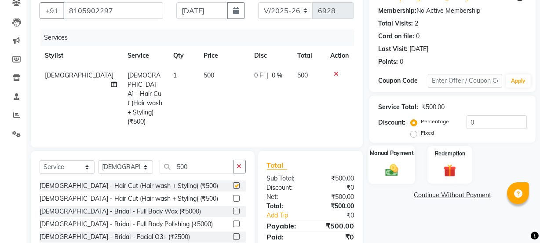
checkbox input "false"
click at [395, 167] on img at bounding box center [391, 169] width 21 height 15
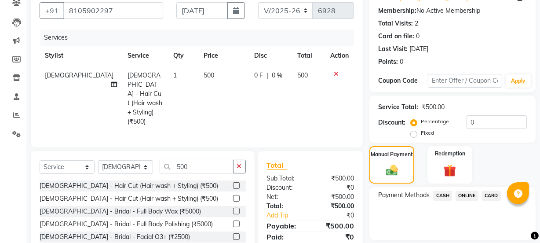
click at [475, 197] on span "ONLINE" at bounding box center [467, 195] width 23 height 10
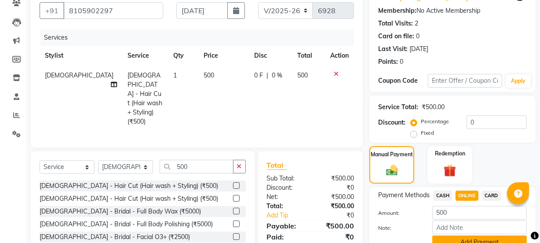
click at [466, 238] on button "Add Payment" at bounding box center [479, 242] width 95 height 14
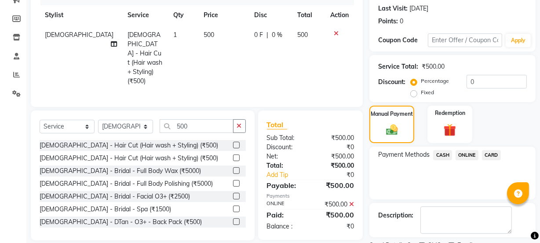
scroll to position [157, 0]
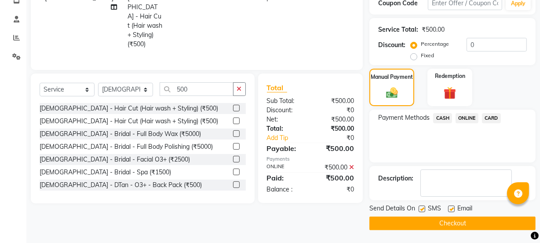
click at [466, 224] on button "Checkout" at bounding box center [452, 223] width 166 height 14
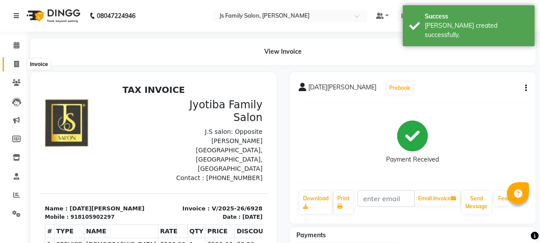
click at [19, 68] on span at bounding box center [16, 64] width 15 height 10
select select "service"
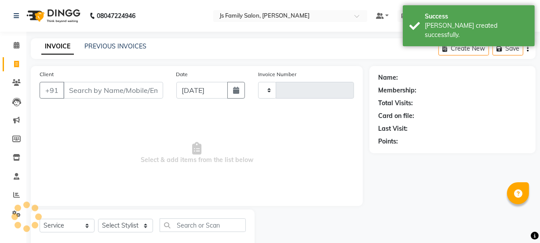
type input "6929"
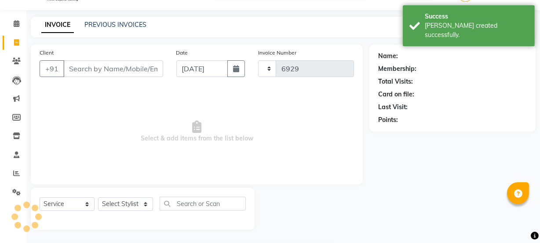
select select "3729"
click at [90, 72] on input "Client" at bounding box center [113, 68] width 100 height 17
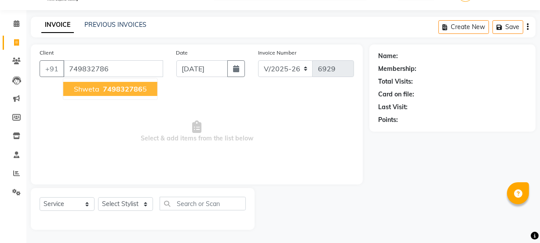
click at [99, 90] on button "Shweta 749832786 5" at bounding box center [110, 89] width 94 height 14
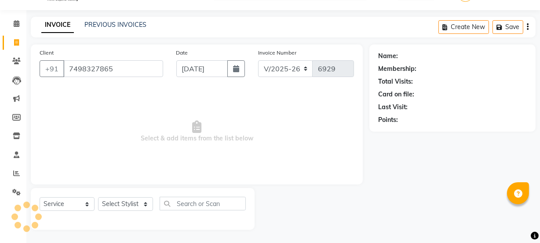
type input "7498327865"
click at [107, 196] on div "Select Service Product Membership Package Voucher Prepaid Gift Card Select Styl…" at bounding box center [143, 209] width 224 height 42
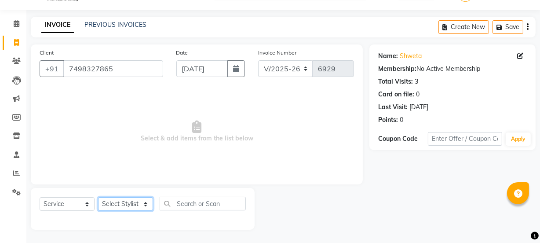
click at [127, 207] on select "Select Stylist [PERSON_NAME] Vaidyakar [PERSON_NAME] [PERSON_NAME] Mane Mosin […" at bounding box center [125, 204] width 55 height 14
select select "88914"
click at [98, 197] on select "Select Stylist [PERSON_NAME] Vaidyakar [PERSON_NAME] [PERSON_NAME] Mane Mosin […" at bounding box center [125, 204] width 55 height 14
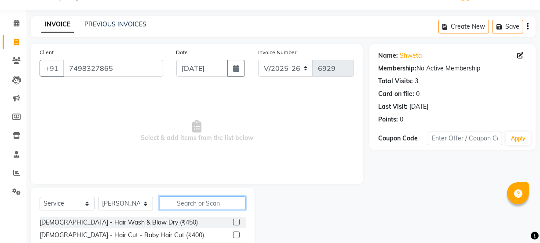
click at [192, 205] on input "text" at bounding box center [203, 203] width 86 height 14
type input "5"
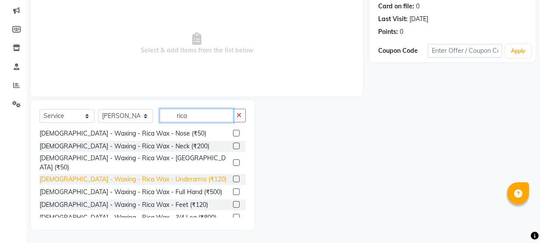
scroll to position [40, 0]
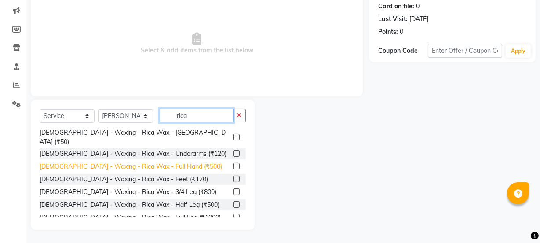
type input "rica"
click at [174, 162] on div "[DEMOGRAPHIC_DATA] - Waxing - Rica Wax - Full Hand (₹500)" at bounding box center [131, 166] width 183 height 9
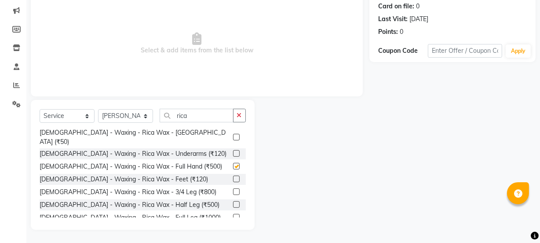
checkbox input "false"
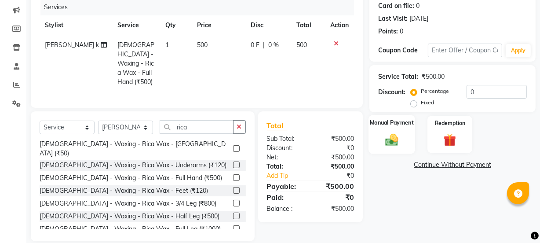
drag, startPoint x: 397, startPoint y: 145, endPoint x: 408, endPoint y: 153, distance: 13.2
click at [398, 145] on img at bounding box center [391, 139] width 21 height 15
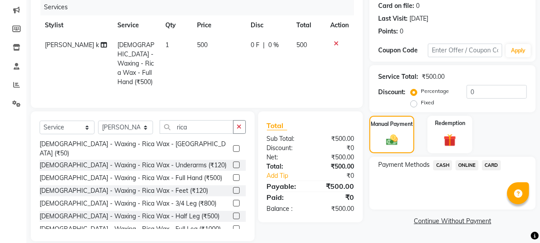
click at [462, 165] on span "ONLINE" at bounding box center [467, 165] width 23 height 10
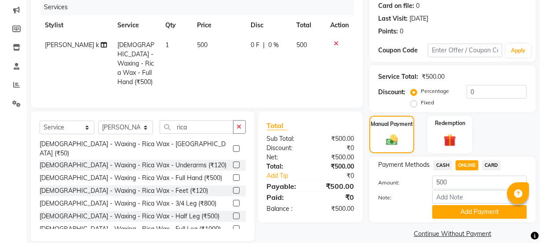
drag, startPoint x: 465, startPoint y: 212, endPoint x: 460, endPoint y: 208, distance: 7.0
click at [464, 212] on button "Add Payment" at bounding box center [479, 212] width 95 height 14
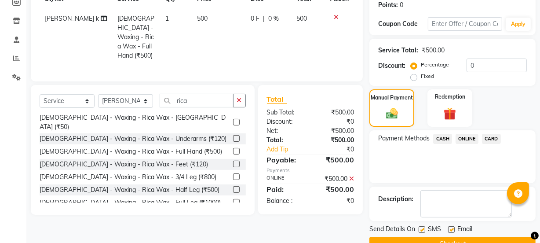
scroll to position [157, 0]
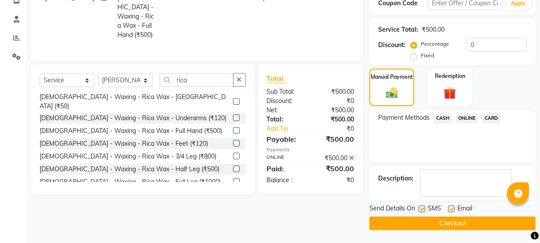
click at [426, 216] on button "Checkout" at bounding box center [452, 223] width 166 height 14
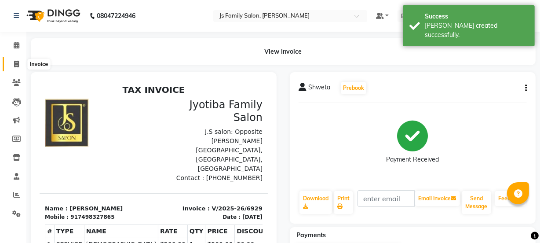
click at [10, 62] on span at bounding box center [16, 64] width 15 height 10
select select "service"
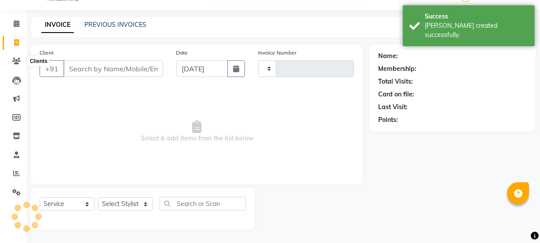
type input "6930"
select select "3729"
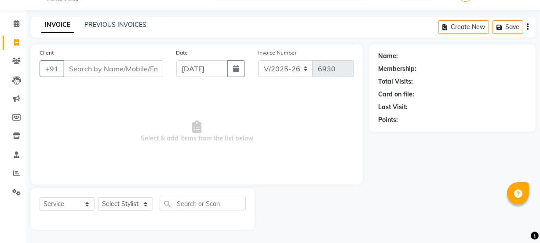
click at [95, 69] on input "Client" at bounding box center [113, 68] width 100 height 17
click at [97, 74] on input "Client" at bounding box center [113, 68] width 100 height 17
type input "8"
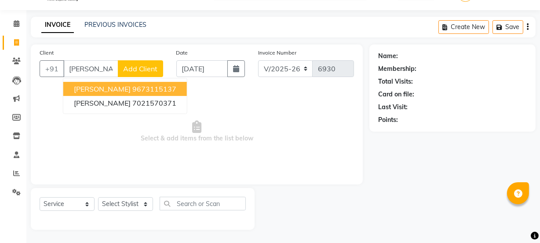
click at [111, 89] on span "[PERSON_NAME]" at bounding box center [102, 88] width 57 height 9
type input "9673115137"
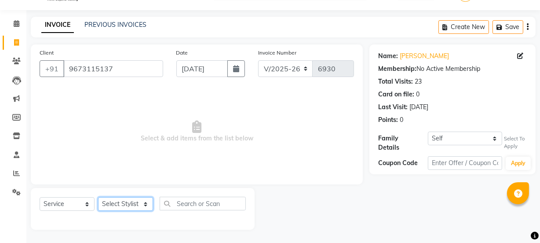
click at [117, 205] on select "Select Stylist [PERSON_NAME] Vaidyakar [PERSON_NAME] [PERSON_NAME] Mane Mosin […" at bounding box center [125, 204] width 55 height 14
select select "20007"
click at [98, 197] on select "Select Stylist [PERSON_NAME] Vaidyakar [PERSON_NAME] [PERSON_NAME] Mane Mosin […" at bounding box center [125, 204] width 55 height 14
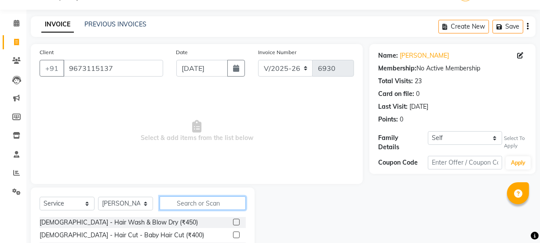
drag, startPoint x: 178, startPoint y: 204, endPoint x: 256, endPoint y: 181, distance: 81.1
click at [179, 204] on input "text" at bounding box center [203, 203] width 86 height 14
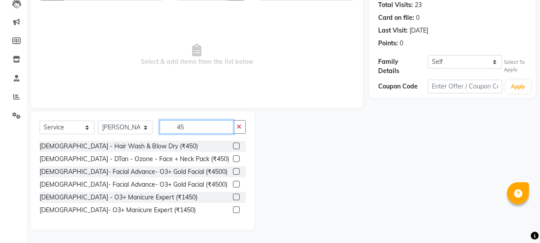
scroll to position [98, 0]
type input "450"
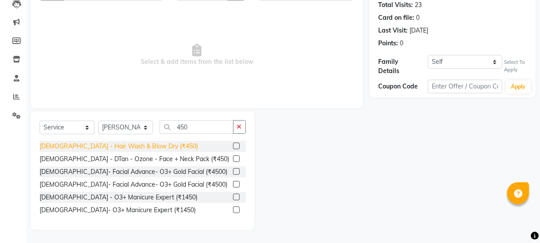
click at [131, 146] on div "[DEMOGRAPHIC_DATA] - Hair Wash & Blow Dry (₹450)" at bounding box center [119, 146] width 158 height 9
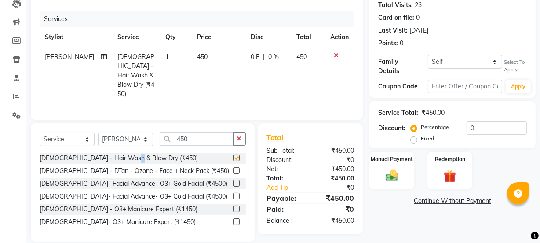
checkbox input "false"
click at [334, 57] on icon at bounding box center [336, 55] width 5 height 6
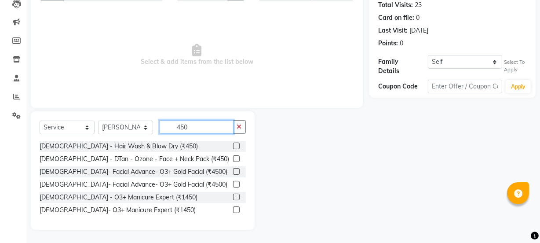
click at [219, 121] on input "450" at bounding box center [197, 127] width 74 height 14
type input "4"
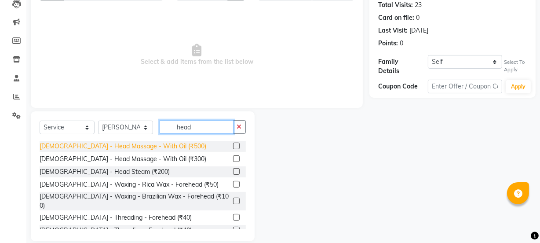
type input "head"
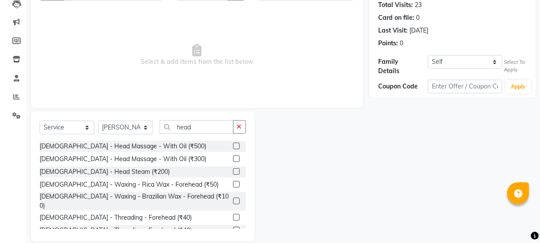
drag, startPoint x: 154, startPoint y: 146, endPoint x: 167, endPoint y: 146, distance: 13.2
click at [155, 146] on div "[DEMOGRAPHIC_DATA] - Head Massage - With Oil (₹500)" at bounding box center [123, 146] width 167 height 9
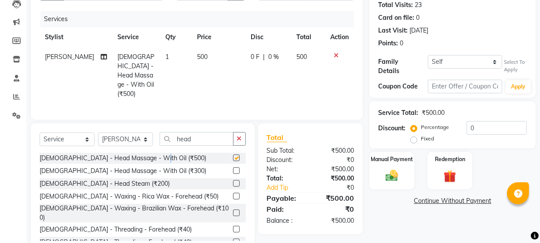
checkbox input "false"
click at [453, 61] on select "Self [PERSON_NAME]" at bounding box center [465, 62] width 74 height 14
select select "35774"
click at [428, 55] on select "Self [PERSON_NAME]" at bounding box center [465, 62] width 74 height 14
type input "10"
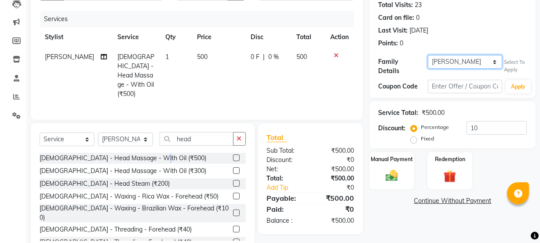
select select "1: Object"
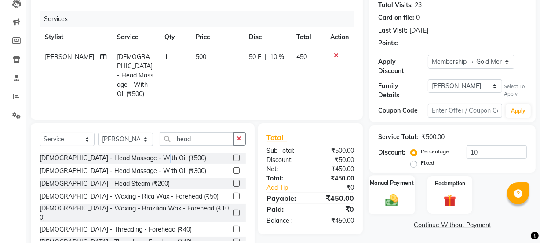
click at [401, 193] on img at bounding box center [391, 199] width 21 height 15
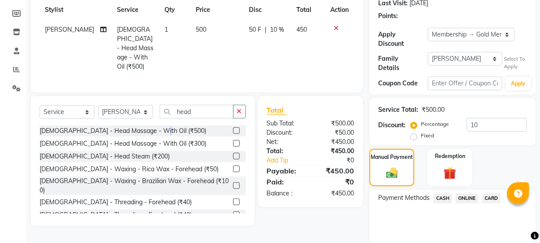
scroll to position [154, 0]
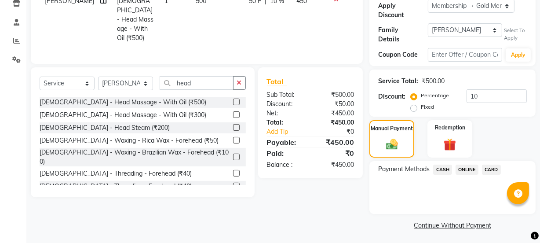
click at [464, 168] on span "ONLINE" at bounding box center [467, 170] width 23 height 10
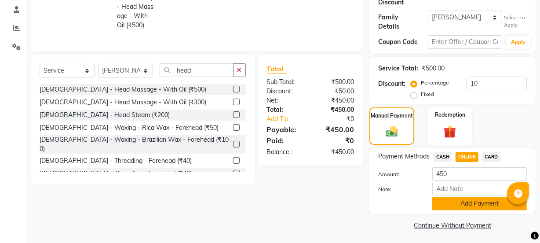
click at [468, 202] on button "Add Payment" at bounding box center [479, 204] width 95 height 14
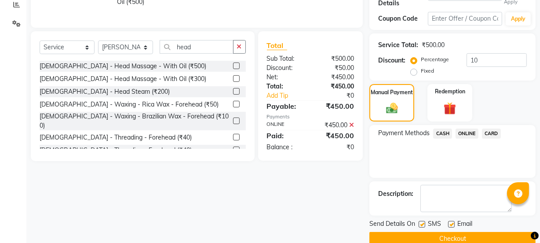
scroll to position [203, 0]
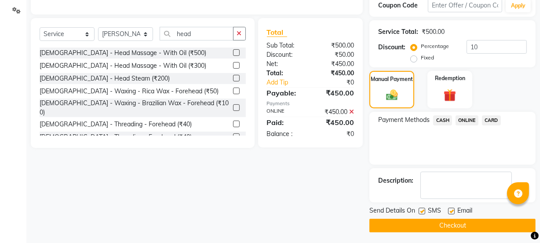
click at [462, 221] on button "Checkout" at bounding box center [452, 226] width 166 height 14
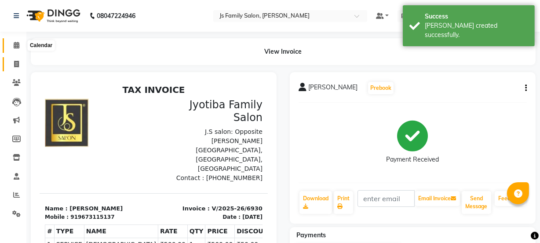
drag, startPoint x: 17, startPoint y: 46, endPoint x: 15, endPoint y: 64, distance: 17.7
click at [17, 46] on icon at bounding box center [17, 45] width 6 height 7
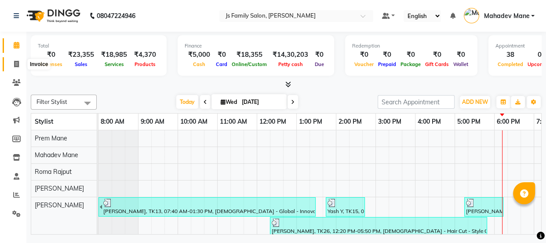
click at [15, 64] on icon at bounding box center [16, 64] width 5 height 7
select select "service"
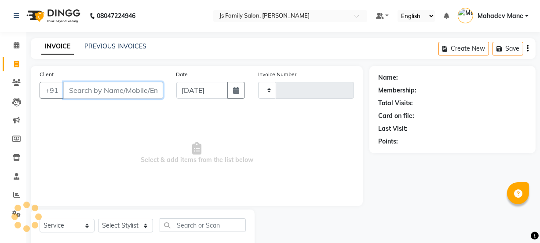
click at [89, 92] on input "Client" at bounding box center [113, 90] width 100 height 17
type input "6931"
select select "3729"
click at [98, 93] on input "Client" at bounding box center [113, 90] width 100 height 17
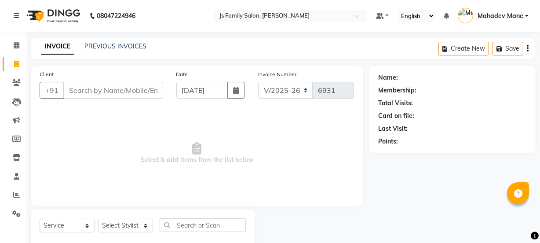
click at [117, 41] on div "INVOICE PREVIOUS INVOICES Create New Save" at bounding box center [283, 48] width 505 height 21
click at [117, 44] on link "PREVIOUS INVOICES" at bounding box center [115, 46] width 62 height 8
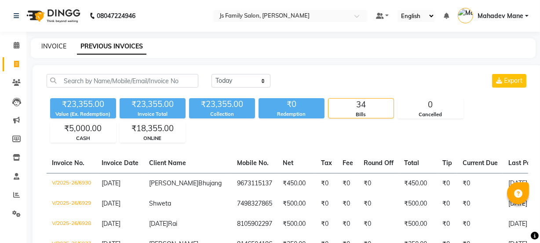
click at [59, 48] on link "INVOICE" at bounding box center [53, 46] width 25 height 8
select select "3729"
select select "service"
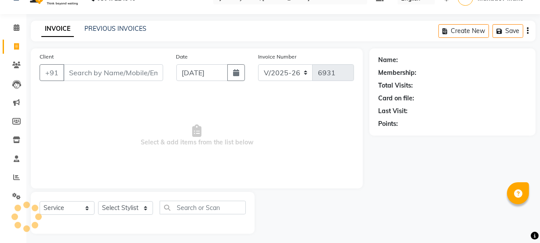
scroll to position [22, 0]
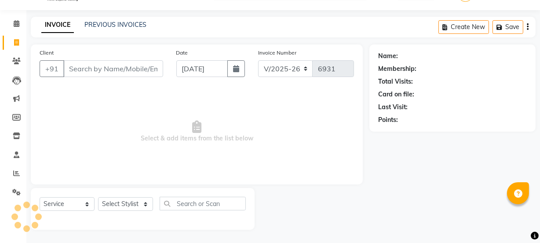
click at [84, 68] on input "Client" at bounding box center [113, 68] width 100 height 17
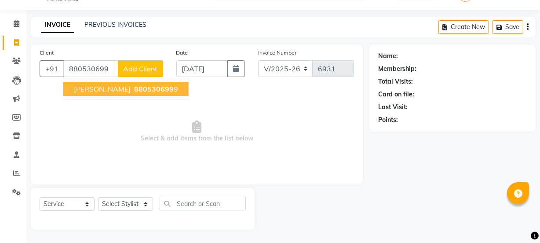
drag, startPoint x: 103, startPoint y: 85, endPoint x: 103, endPoint y: 165, distance: 79.6
click at [103, 87] on span "[PERSON_NAME]" at bounding box center [102, 88] width 57 height 9
type input "8805306999"
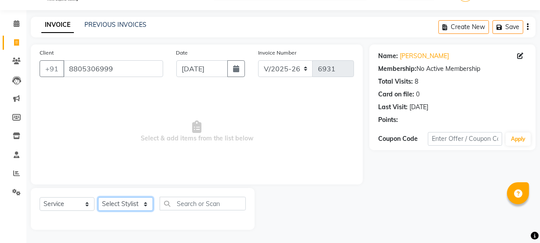
click at [117, 201] on select "Select Stylist [PERSON_NAME] Vaidyakar [PERSON_NAME] [PERSON_NAME] Mane Mosin […" at bounding box center [125, 204] width 55 height 14
select select "58002"
click at [98, 197] on select "Select Stylist [PERSON_NAME] Vaidyakar [PERSON_NAME] [PERSON_NAME] Mane Mosin […" at bounding box center [125, 204] width 55 height 14
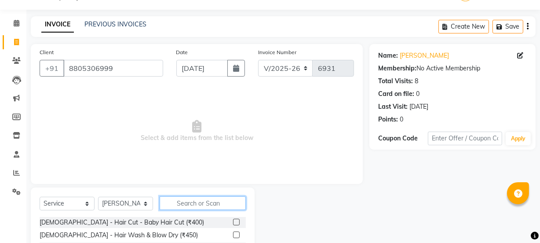
click at [165, 202] on input "text" at bounding box center [203, 203] width 86 height 14
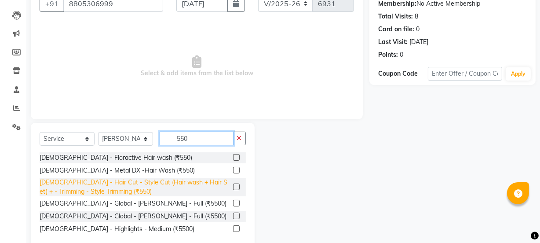
scroll to position [102, 0]
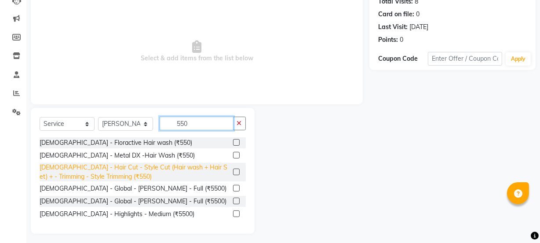
type input "550"
click at [170, 172] on div "[DEMOGRAPHIC_DATA] - Hair Cut - Style Cut (Hair wash + Hair Set) + - Trimming -…" at bounding box center [135, 172] width 190 height 18
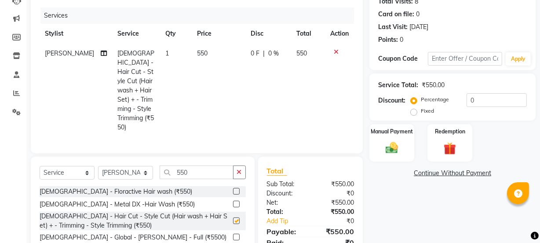
checkbox input "false"
click at [395, 156] on div "Manual Payment" at bounding box center [392, 142] width 47 height 39
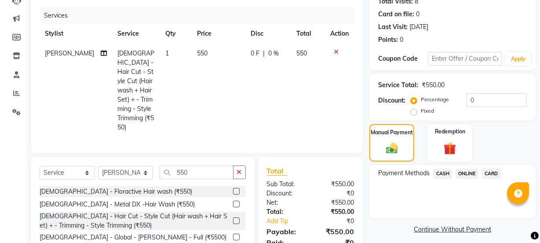
click at [441, 171] on span "CASH" at bounding box center [442, 173] width 19 height 10
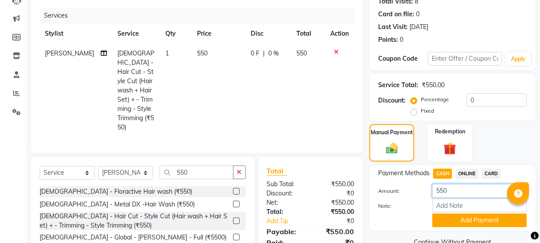
click at [444, 184] on input "550" at bounding box center [479, 191] width 95 height 14
type input "500"
click at [454, 220] on button "Add Payment" at bounding box center [479, 220] width 95 height 14
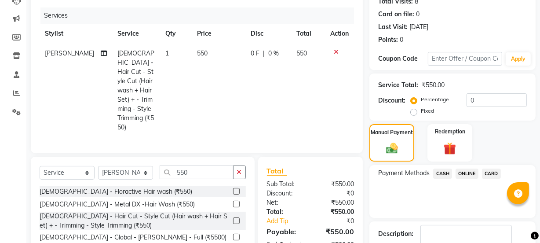
click at [459, 173] on span "ONLINE" at bounding box center [467, 173] width 23 height 10
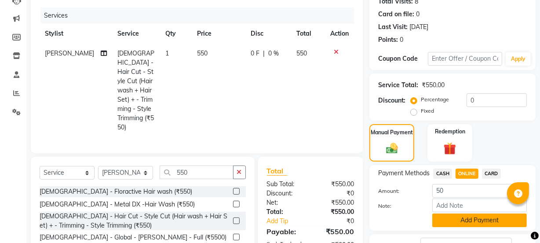
click at [468, 218] on button "Add Payment" at bounding box center [479, 220] width 95 height 14
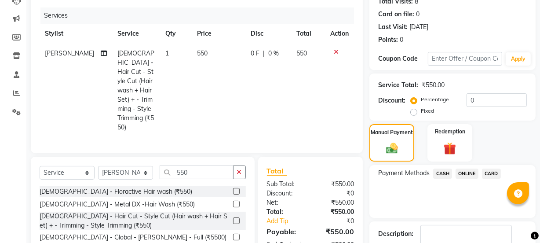
scroll to position [167, 0]
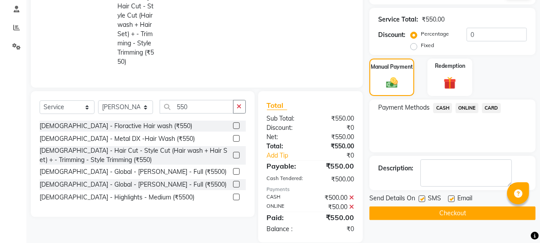
click at [472, 216] on button "Checkout" at bounding box center [452, 213] width 166 height 14
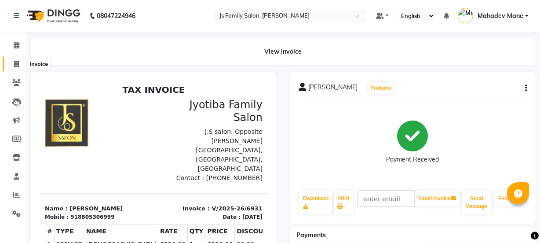
click at [20, 61] on span at bounding box center [16, 64] width 15 height 10
select select "service"
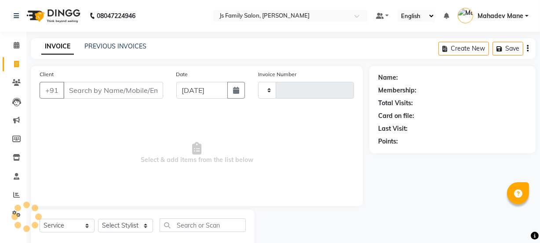
type input "6932"
select select "3729"
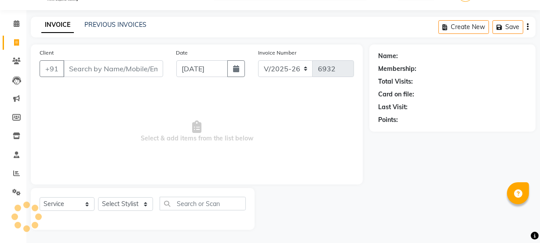
click at [81, 66] on input "Client" at bounding box center [113, 68] width 100 height 17
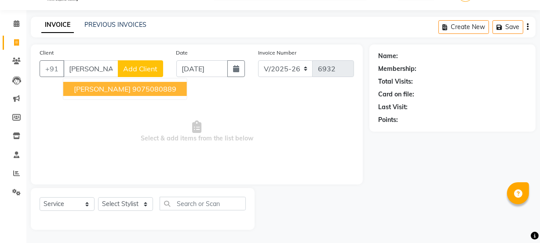
click at [112, 94] on button "[PERSON_NAME] 9075080889" at bounding box center [125, 89] width 124 height 14
type input "9075080889"
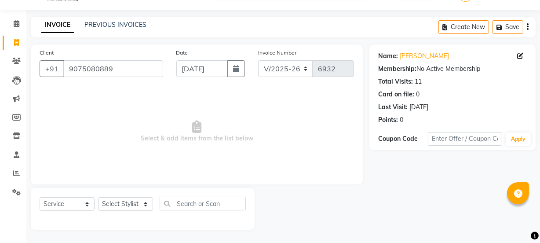
click at [118, 195] on div "Select Service Product Membership Package Voucher Prepaid Gift Card Select Styl…" at bounding box center [143, 209] width 224 height 42
click at [119, 202] on select "Select Stylist [PERSON_NAME] Vaidyakar [PERSON_NAME] [PERSON_NAME] Mane Mosin […" at bounding box center [125, 204] width 55 height 14
select select "84579"
click at [98, 197] on select "Select Stylist [PERSON_NAME] Vaidyakar [PERSON_NAME] [PERSON_NAME] Mane Mosin […" at bounding box center [125, 204] width 55 height 14
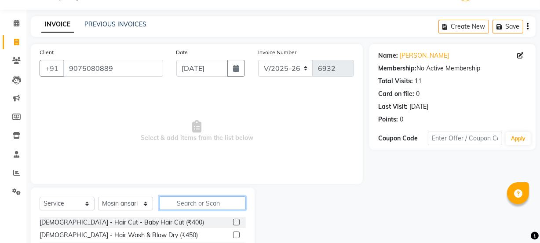
click at [196, 208] on input "text" at bounding box center [203, 203] width 86 height 14
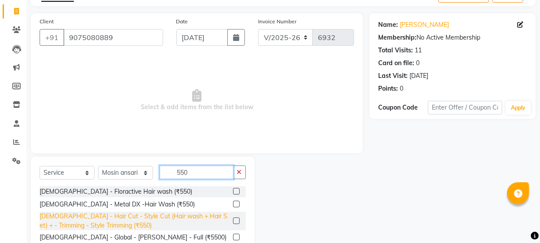
scroll to position [102, 0]
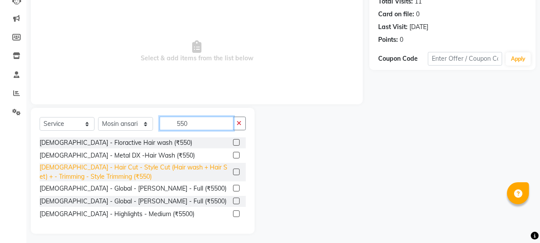
type input "550"
click at [189, 171] on div "[DEMOGRAPHIC_DATA] - Hair Cut - Style Cut (Hair wash + Hair Set) + - Trimming -…" at bounding box center [135, 172] width 190 height 18
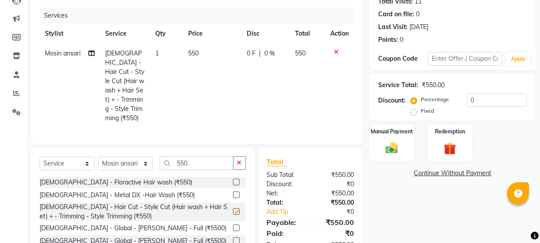
checkbox input "false"
click at [197, 97] on td "550" at bounding box center [212, 86] width 59 height 84
select select "84579"
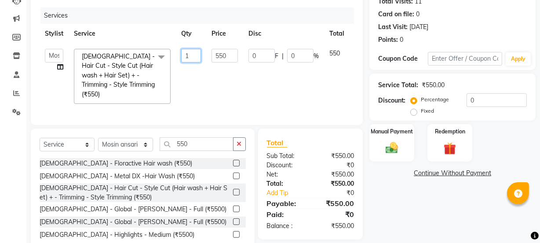
click at [197, 59] on input "1" at bounding box center [191, 56] width 20 height 14
type input "2"
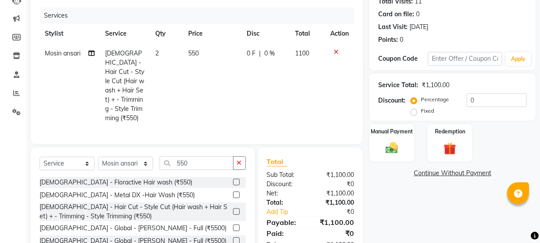
click at [203, 92] on tr "Mosin ansari [DEMOGRAPHIC_DATA] - Hair Cut - Style Cut (Hair wash + Hair Set) +…" at bounding box center [197, 86] width 315 height 84
click at [388, 151] on img at bounding box center [391, 147] width 21 height 15
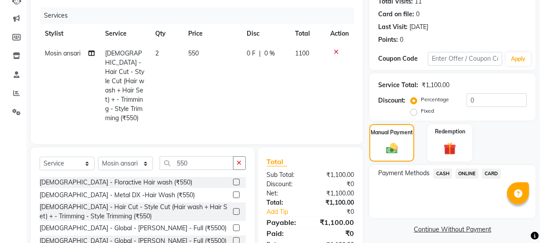
click at [440, 173] on span "CASH" at bounding box center [442, 173] width 19 height 10
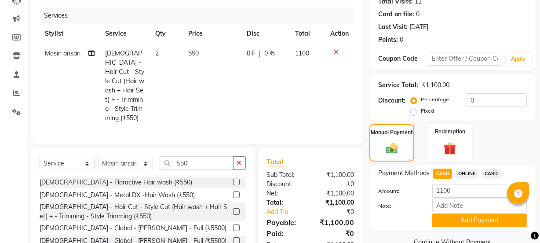
click at [450, 227] on div "Payment Methods CASH ONLINE CARD Amount: 1100 Note: Add Payment" at bounding box center [452, 198] width 166 height 66
click at [453, 222] on button "Add Payment" at bounding box center [479, 220] width 95 height 14
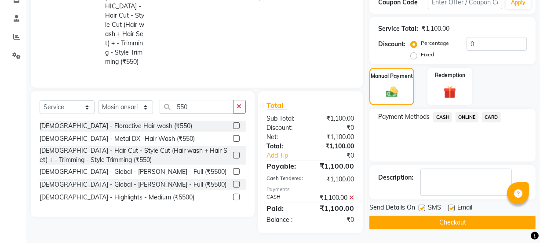
scroll to position [158, 0]
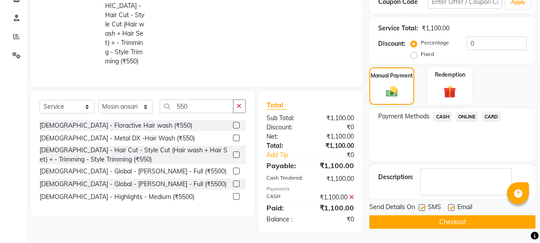
click at [457, 221] on button "Checkout" at bounding box center [452, 222] width 166 height 14
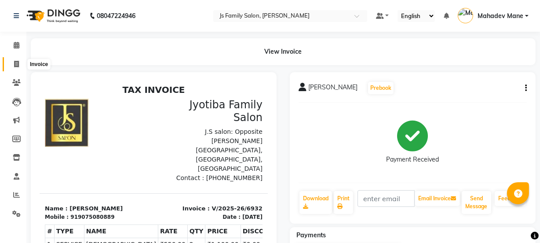
click at [22, 65] on span at bounding box center [16, 64] width 15 height 10
select select "service"
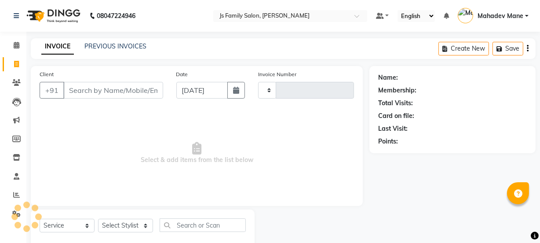
type input "6933"
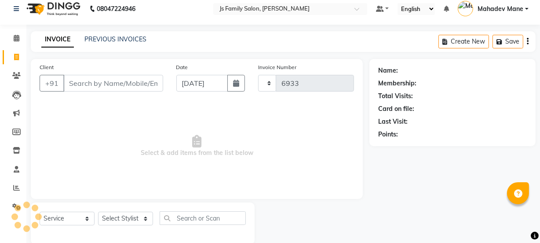
select select "3729"
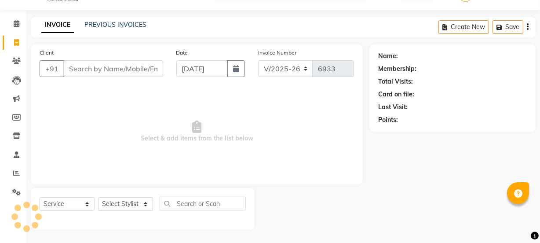
click at [82, 70] on input "Client" at bounding box center [113, 68] width 100 height 17
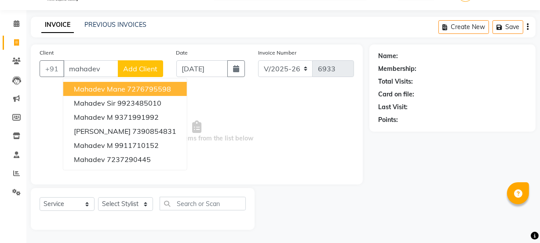
click at [100, 86] on span "Mahadev Mane" at bounding box center [99, 88] width 51 height 9
type input "7276795598"
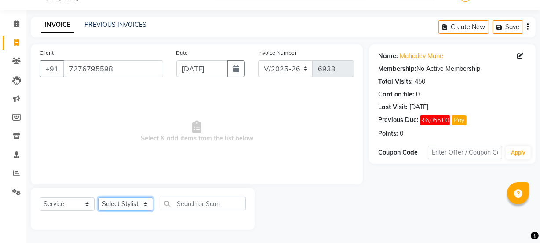
click at [125, 206] on select "Select Stylist [PERSON_NAME] Vaidyakar [PERSON_NAME] [PERSON_NAME] Mane Mosin […" at bounding box center [125, 204] width 55 height 14
select select "47417"
click at [98, 197] on select "Select Stylist [PERSON_NAME] Vaidyakar [PERSON_NAME] [PERSON_NAME] Mane Mosin […" at bounding box center [125, 204] width 55 height 14
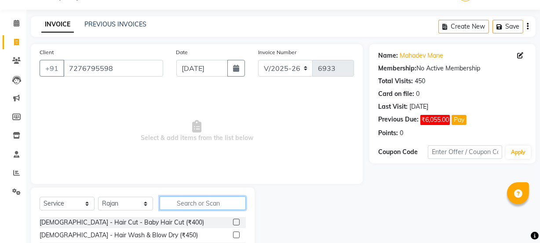
click at [179, 205] on input "text" at bounding box center [203, 203] width 86 height 14
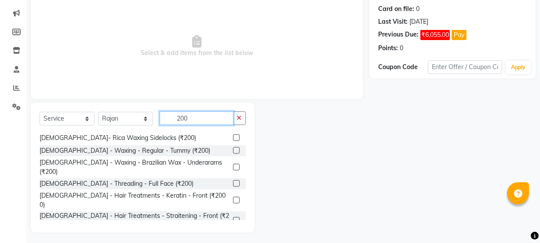
scroll to position [110, 0]
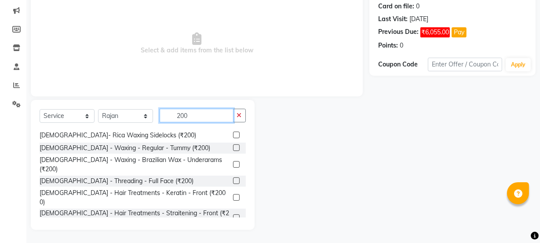
type input "200"
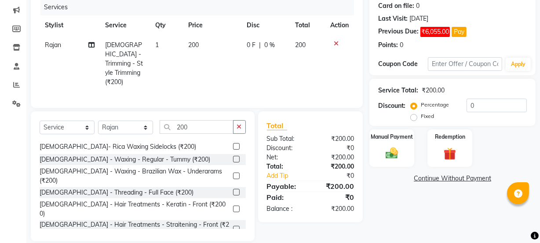
checkbox input "false"
click at [403, 154] on div "Manual Payment" at bounding box center [392, 147] width 47 height 39
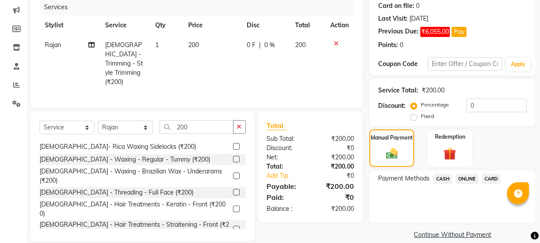
click at [445, 179] on span "CASH" at bounding box center [442, 179] width 19 height 10
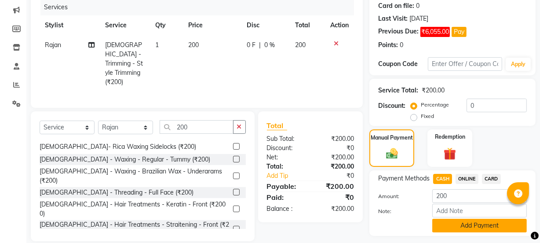
click at [455, 223] on button "Add Payment" at bounding box center [479, 226] width 95 height 14
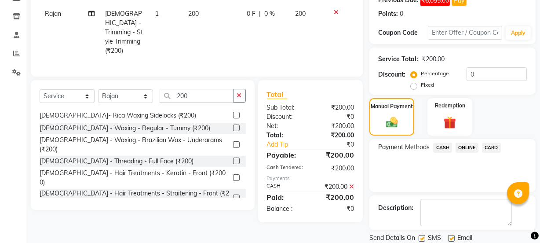
scroll to position [171, 0]
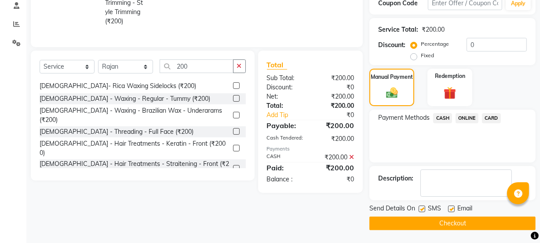
click at [457, 222] on button "Checkout" at bounding box center [452, 223] width 166 height 14
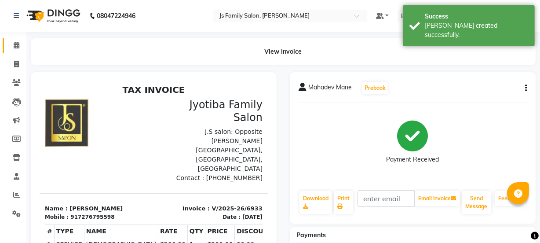
click at [18, 39] on link "Calendar" at bounding box center [13, 45] width 21 height 15
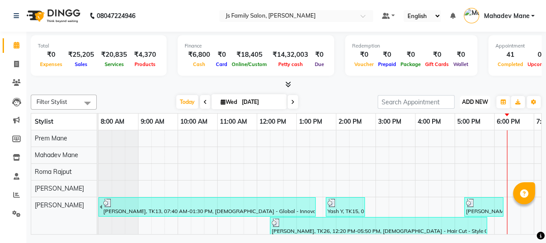
click at [475, 101] on span "ADD NEW" at bounding box center [475, 102] width 26 height 7
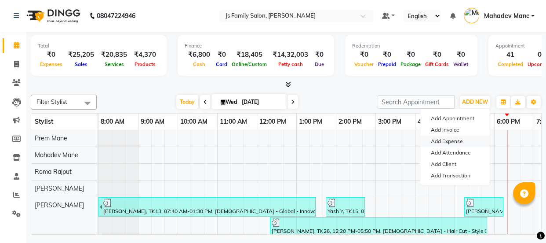
click at [452, 139] on link "Add Expense" at bounding box center [455, 140] width 69 height 11
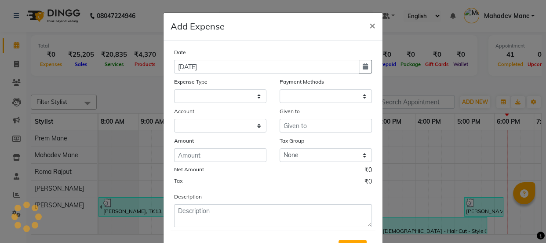
select select "1"
select select "1885"
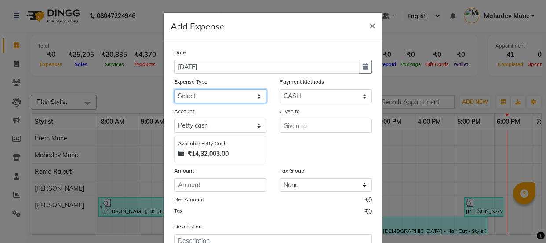
click at [240, 95] on select "Select Advance salary Advance salary ajaj Bank charges Car maintenance Cash tra…" at bounding box center [220, 96] width 92 height 14
select select "2518"
click at [174, 90] on select "Select Advance salary Advance salary ajaj Bank charges Car maintenance Cash tra…" at bounding box center [220, 96] width 92 height 14
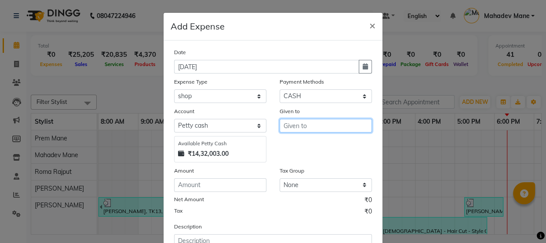
click at [290, 123] on input "text" at bounding box center [326, 126] width 92 height 14
click at [282, 146] on button "Shop" at bounding box center [314, 145] width 69 height 14
type input "Shop"
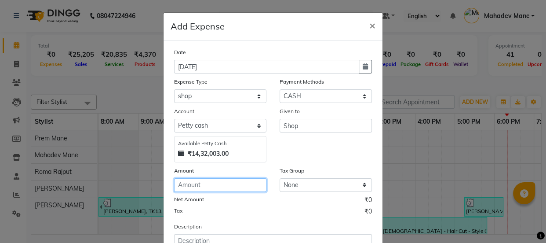
click at [249, 191] on input "number" at bounding box center [220, 185] width 92 height 14
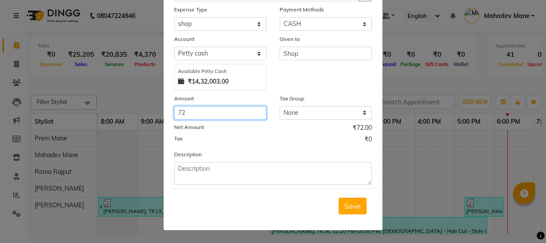
scroll to position [73, 0]
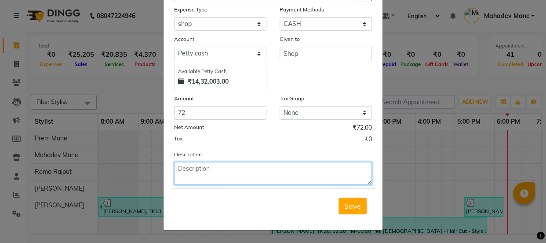
click at [301, 178] on textarea at bounding box center [273, 173] width 198 height 23
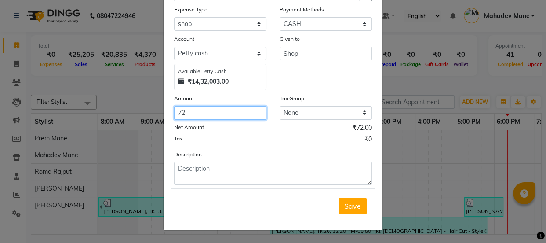
click at [224, 114] on input "72" at bounding box center [220, 113] width 92 height 14
type input "7"
type input "144"
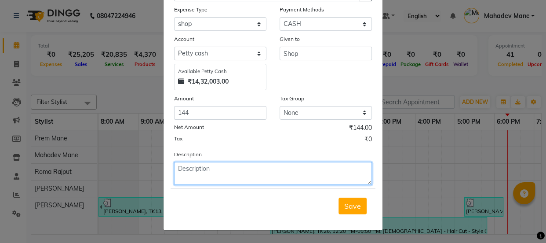
click at [229, 168] on textarea at bounding box center [273, 173] width 198 height 23
type textarea "milk"
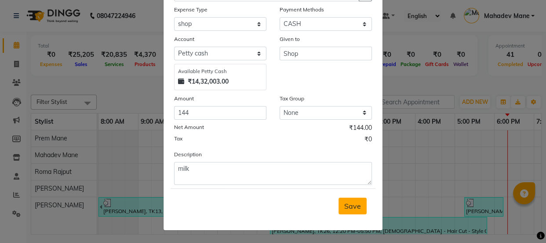
click at [344, 202] on span "Save" at bounding box center [352, 205] width 17 height 9
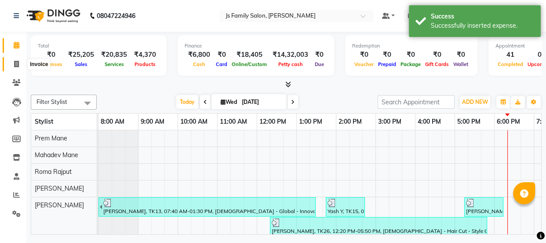
drag, startPoint x: 17, startPoint y: 66, endPoint x: 16, endPoint y: 40, distance: 26.0
click at [17, 66] on icon at bounding box center [16, 64] width 5 height 7
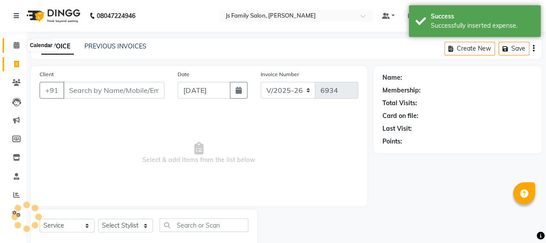
click at [16, 40] on span at bounding box center [16, 45] width 15 height 10
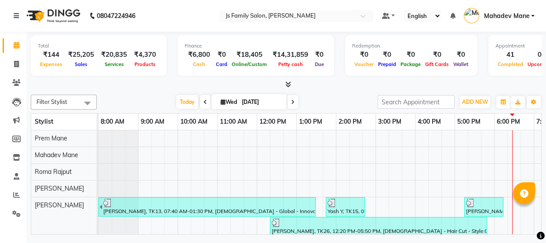
click at [12, 92] on li "Leads" at bounding box center [13, 101] width 26 height 19
click at [17, 85] on icon at bounding box center [16, 82] width 8 height 7
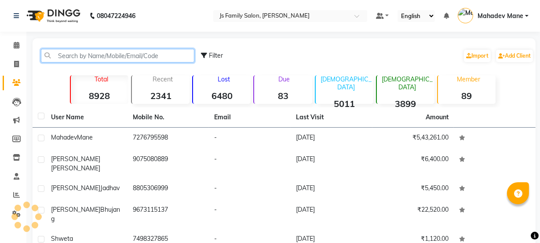
click at [76, 58] on input "text" at bounding box center [118, 56] width 154 height 14
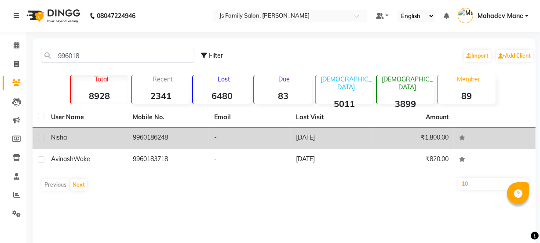
click at [105, 141] on div "Nisha" at bounding box center [86, 137] width 71 height 9
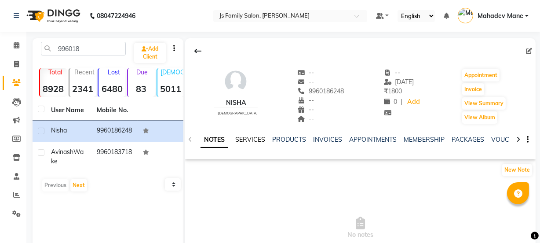
click at [260, 141] on link "SERVICES" at bounding box center [250, 139] width 30 height 8
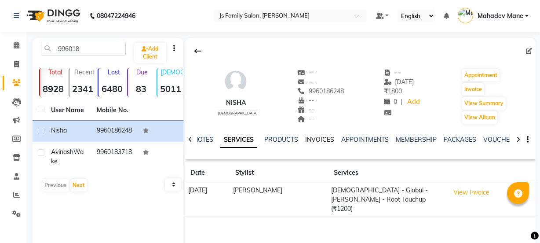
click at [316, 143] on link "INVOICES" at bounding box center [319, 139] width 29 height 8
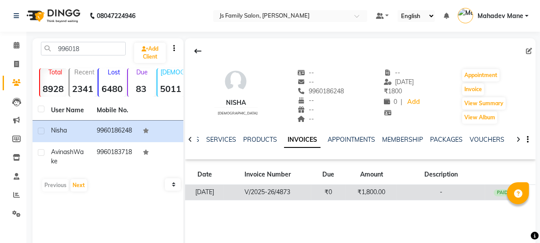
click at [346, 191] on td "₹0" at bounding box center [328, 192] width 35 height 15
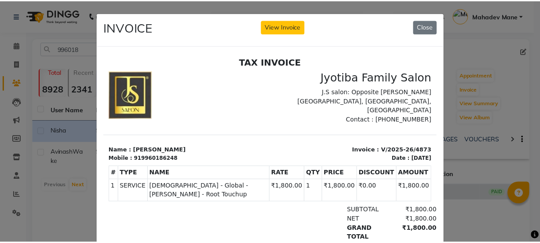
scroll to position [7, 0]
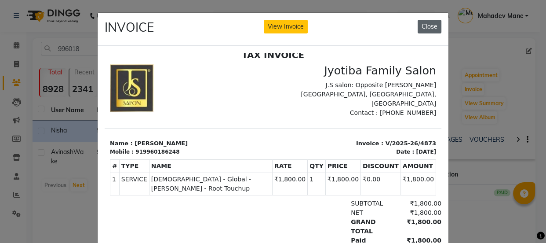
click at [422, 26] on button "Close" at bounding box center [430, 27] width 24 height 14
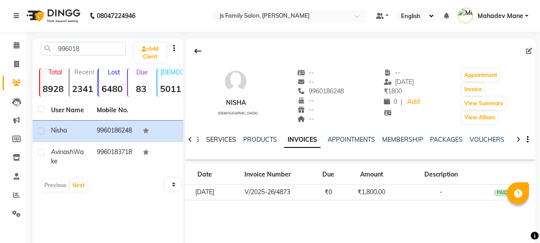
click at [225, 140] on link "SERVICES" at bounding box center [221, 139] width 30 height 8
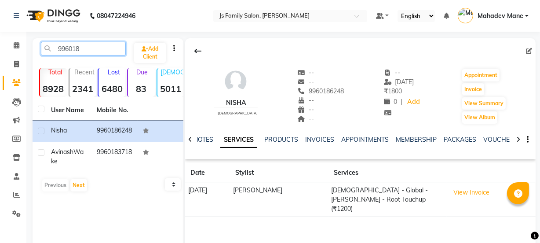
click at [101, 43] on input "996018" at bounding box center [83, 49] width 85 height 14
type input "9"
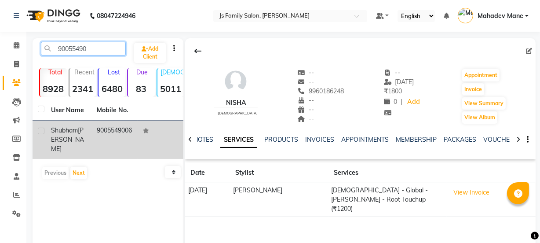
type input "90055490"
click at [105, 132] on td "9005549006" at bounding box center [114, 140] width 46 height 38
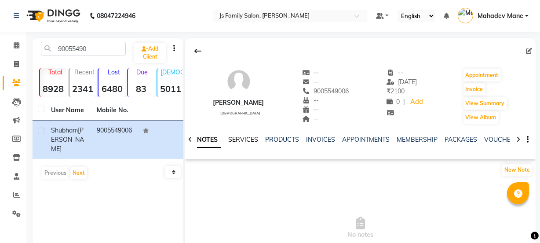
click at [237, 140] on link "SERVICES" at bounding box center [243, 139] width 30 height 8
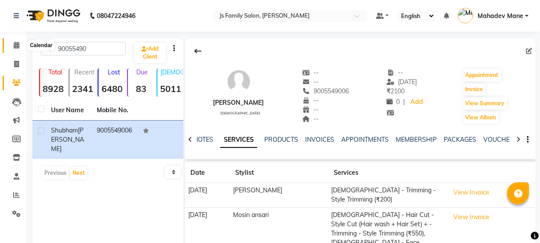
click at [16, 45] on icon at bounding box center [17, 45] width 6 height 7
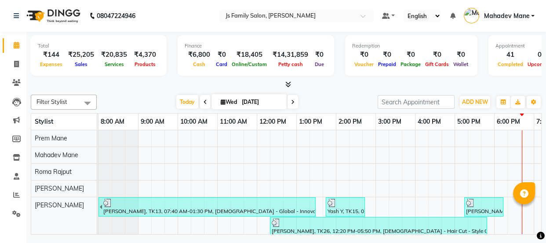
click at [16, 56] on li "Invoice" at bounding box center [13, 64] width 26 height 19
click at [18, 65] on icon at bounding box center [16, 64] width 5 height 7
select select "3729"
select select "service"
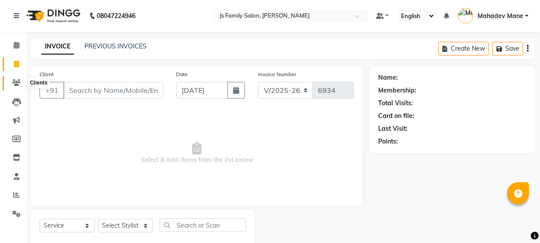
click at [13, 79] on icon at bounding box center [16, 82] width 8 height 7
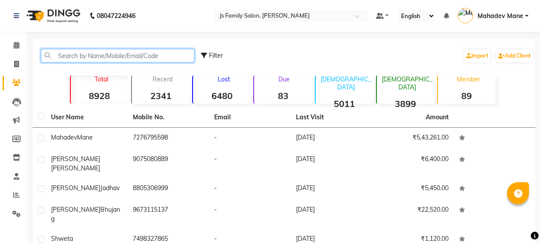
click at [81, 55] on input "text" at bounding box center [118, 56] width 154 height 14
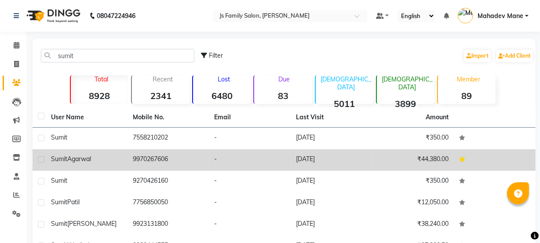
click at [88, 159] on span "Agarwal" at bounding box center [79, 159] width 24 height 8
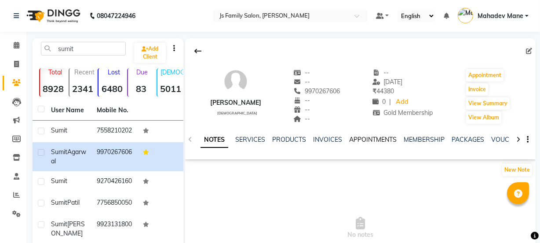
click at [384, 140] on link "APPOINTMENTS" at bounding box center [373, 139] width 48 height 8
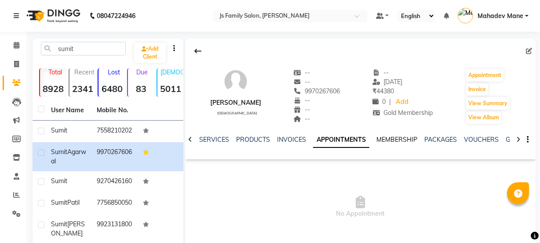
click at [401, 141] on link "MEMBERSHIP" at bounding box center [397, 139] width 41 height 8
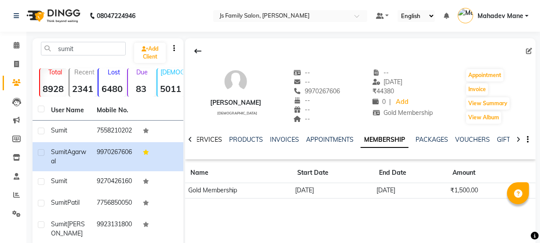
click at [212, 138] on link "SERVICES" at bounding box center [207, 139] width 30 height 8
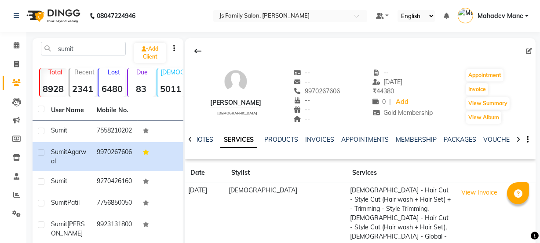
click at [81, 41] on div "sumit Add Client Total 8928 Recent 2341 Lost 6480 Due 83 [DEMOGRAPHIC_DATA] 501…" at bounding box center [108, 213] width 151 height 350
click at [81, 47] on input "sumit" at bounding box center [83, 49] width 85 height 14
type input "s"
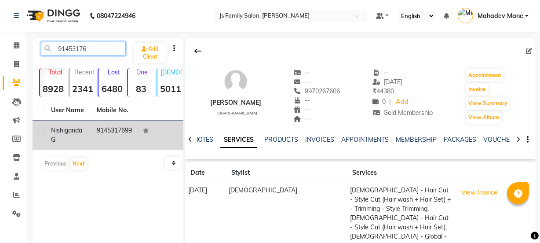
type input "91453176"
click at [84, 136] on div "Nishiganda G" at bounding box center [68, 135] width 35 height 18
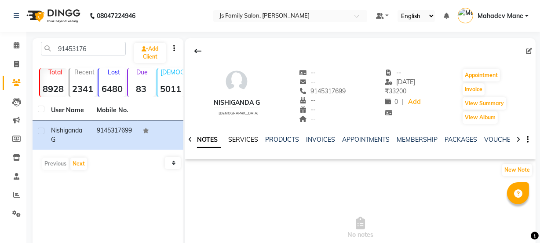
click at [251, 139] on link "SERVICES" at bounding box center [243, 139] width 30 height 8
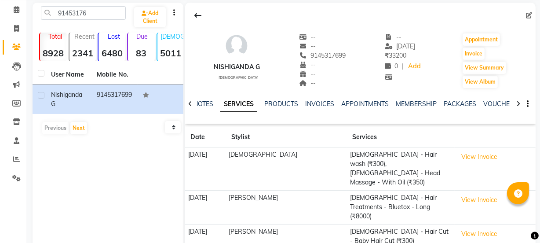
scroll to position [29, 0]
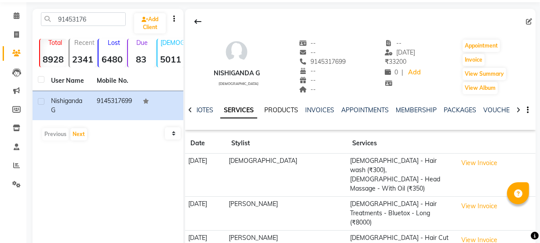
click at [288, 111] on link "PRODUCTS" at bounding box center [281, 110] width 34 height 8
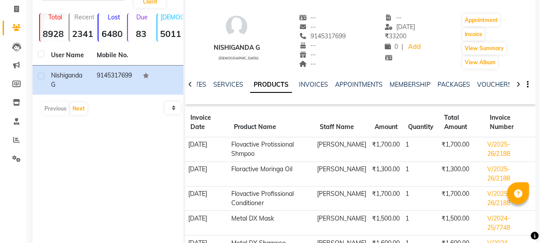
scroll to position [69, 0]
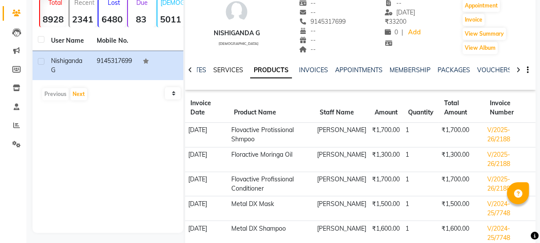
click at [221, 68] on link "SERVICES" at bounding box center [228, 70] width 30 height 8
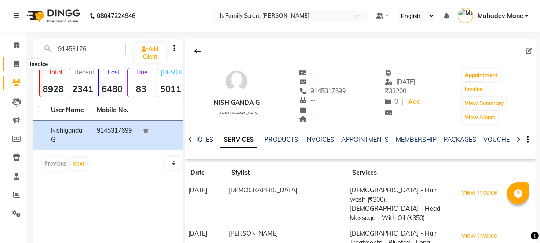
click at [17, 61] on icon at bounding box center [16, 64] width 5 height 7
select select "3729"
select select "service"
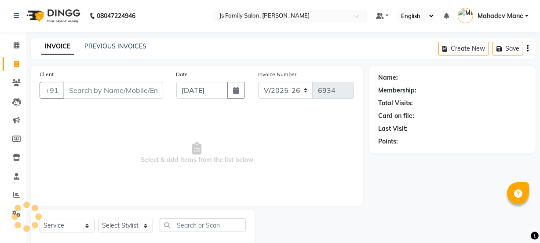
scroll to position [22, 0]
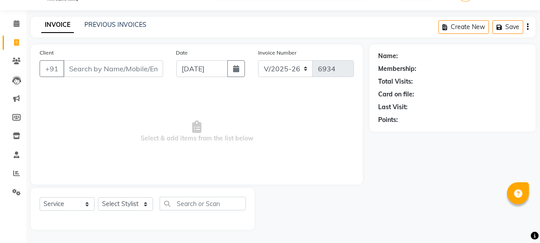
click at [123, 66] on input "Client" at bounding box center [113, 68] width 100 height 17
click at [124, 26] on link "PREVIOUS INVOICES" at bounding box center [115, 25] width 62 height 8
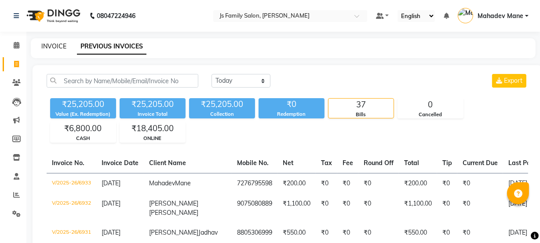
click at [60, 44] on link "INVOICE" at bounding box center [53, 46] width 25 height 8
select select "3729"
select select "service"
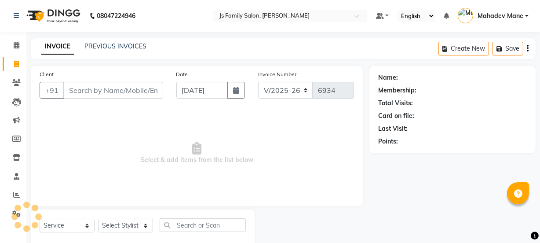
scroll to position [22, 0]
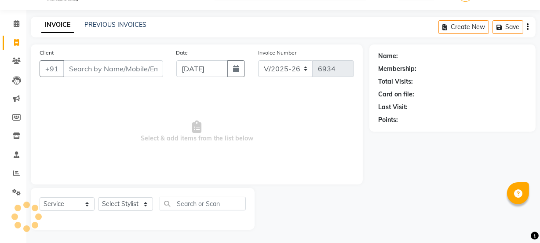
click at [129, 72] on input "Client" at bounding box center [113, 68] width 100 height 17
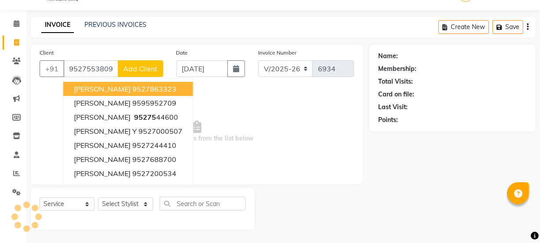
type input "9527553809"
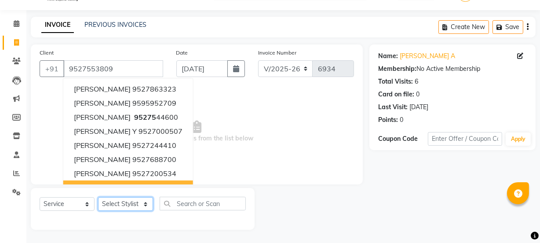
click at [125, 200] on select "Select Stylist [PERSON_NAME] Vaidyakar [PERSON_NAME] [PERSON_NAME] Mane Mosin […" at bounding box center [125, 204] width 55 height 14
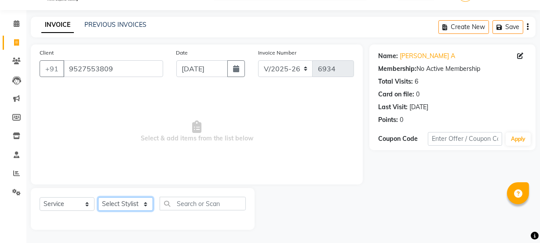
select select "47417"
click at [98, 197] on select "Select Stylist [PERSON_NAME] Vaidyakar [PERSON_NAME] [PERSON_NAME] Mane Mosin […" at bounding box center [125, 204] width 55 height 14
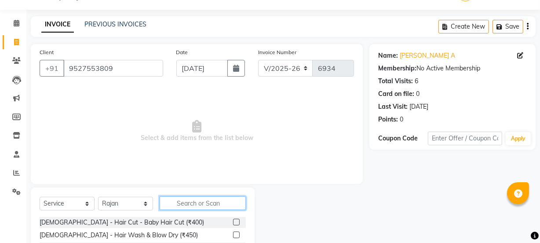
click at [180, 201] on input "text" at bounding box center [203, 203] width 86 height 14
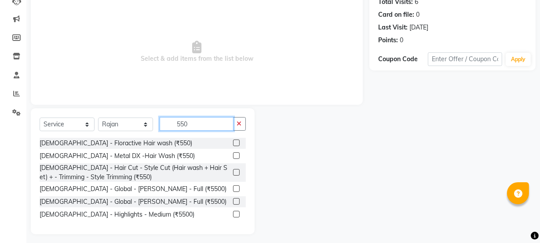
scroll to position [102, 0]
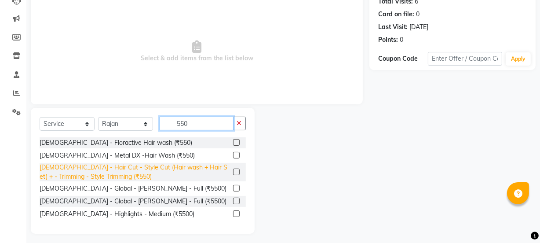
type input "550"
click at [179, 170] on div "[DEMOGRAPHIC_DATA] - Hair Cut - Style Cut (Hair wash + Hair Set) + - Trimming -…" at bounding box center [135, 172] width 190 height 18
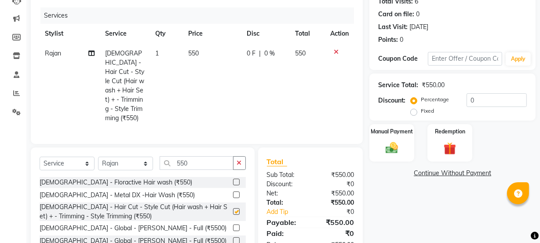
checkbox input "false"
click at [382, 143] on img at bounding box center [391, 147] width 21 height 15
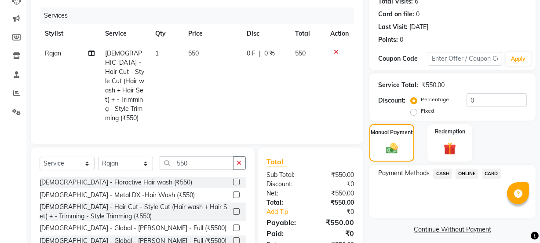
click at [461, 169] on span "ONLINE" at bounding box center [467, 173] width 23 height 10
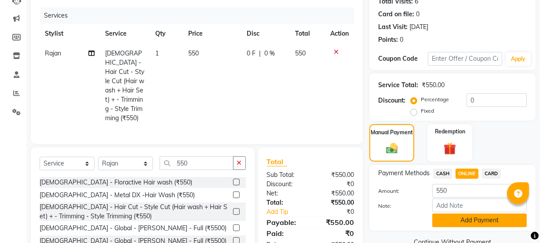
click at [476, 223] on button "Add Payment" at bounding box center [479, 220] width 95 height 14
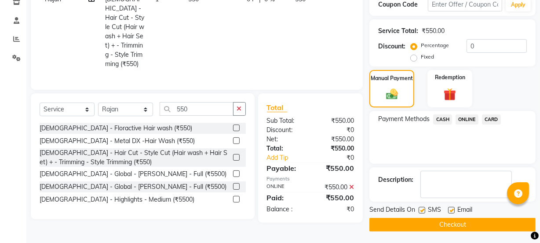
scroll to position [157, 0]
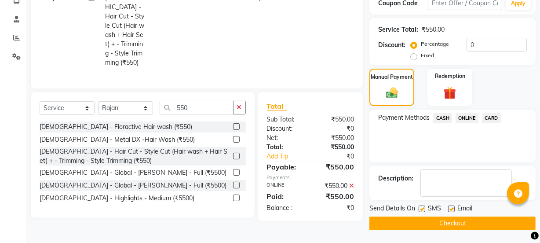
click at [477, 223] on button "Checkout" at bounding box center [452, 223] width 166 height 14
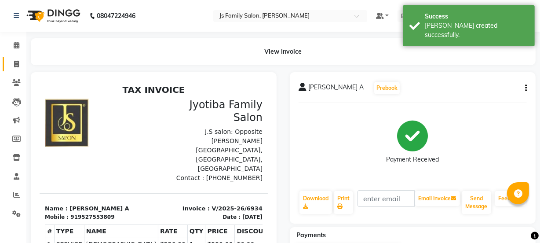
click at [22, 65] on span at bounding box center [16, 64] width 15 height 10
select select "service"
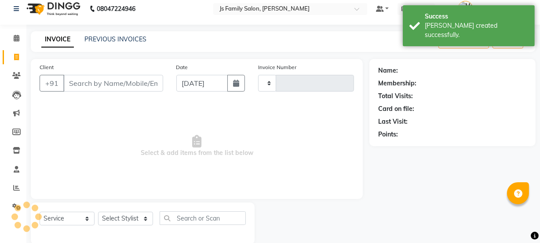
type input "6935"
select select "3729"
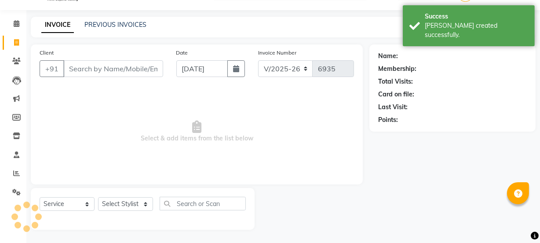
click at [101, 69] on input "Client" at bounding box center [113, 68] width 100 height 17
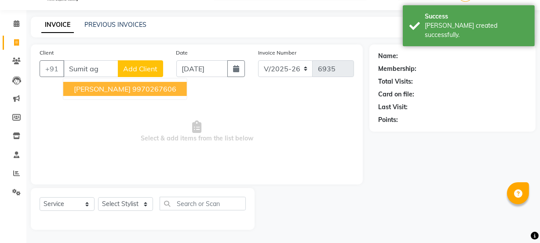
click at [114, 93] on button "[PERSON_NAME] 9970267606" at bounding box center [125, 89] width 124 height 14
type input "9970267606"
select select "1: Object"
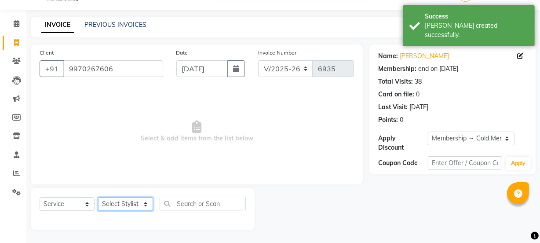
click at [124, 203] on select "Select Stylist [PERSON_NAME] Vaidyakar [PERSON_NAME] [PERSON_NAME] Mane Mosin […" at bounding box center [125, 204] width 55 height 14
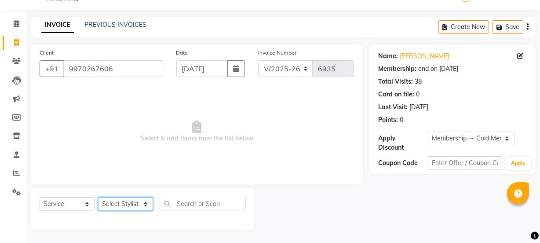
select select "43386"
click at [98, 197] on select "Select Stylist [PERSON_NAME] Vaidyakar [PERSON_NAME] [PERSON_NAME] Mane Mosin […" at bounding box center [125, 204] width 55 height 14
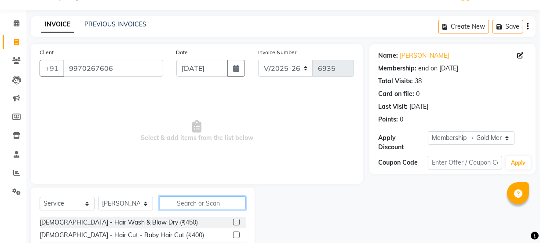
click at [183, 200] on input "text" at bounding box center [203, 203] width 86 height 14
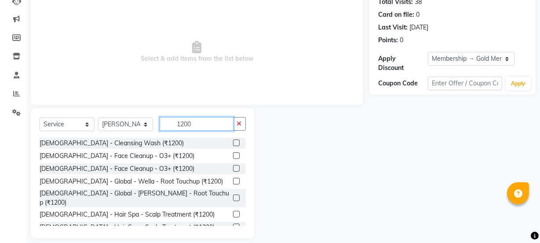
scroll to position [102, 0]
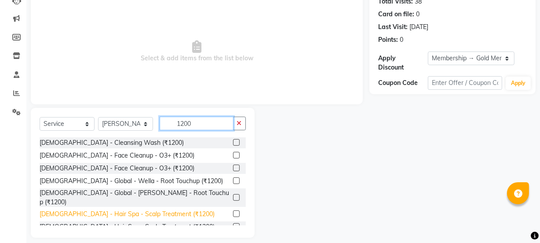
type input "1200"
click at [133, 209] on div "[DEMOGRAPHIC_DATA] - Hair Spa - Scalp Treatment (₹1200)" at bounding box center [127, 213] width 175 height 9
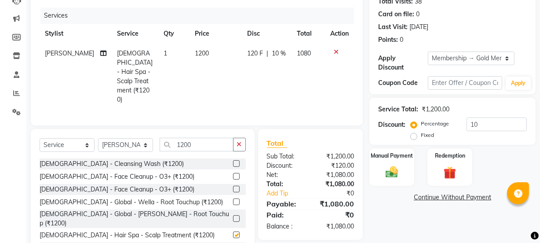
checkbox input "false"
click at [335, 50] on icon at bounding box center [336, 52] width 5 height 6
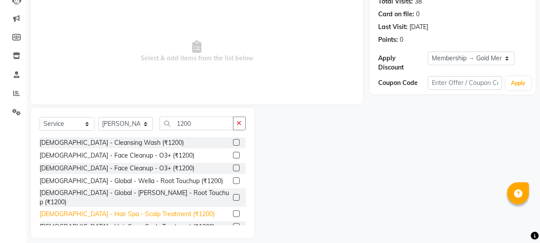
click at [121, 222] on div "[DEMOGRAPHIC_DATA] - Hair Spa - Scalp Treatment (₹1200)" at bounding box center [127, 226] width 175 height 9
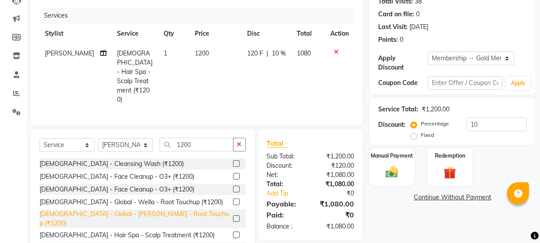
checkbox input "false"
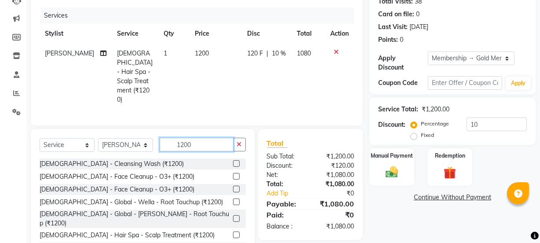
click at [182, 138] on input "1200" at bounding box center [197, 145] width 74 height 14
click at [180, 138] on input "1200" at bounding box center [197, 145] width 74 height 14
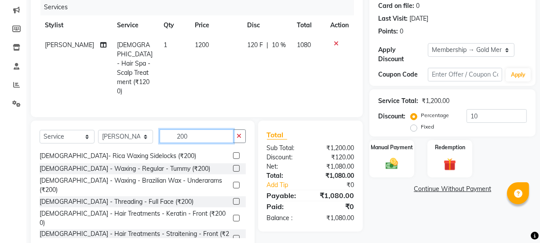
scroll to position [118, 0]
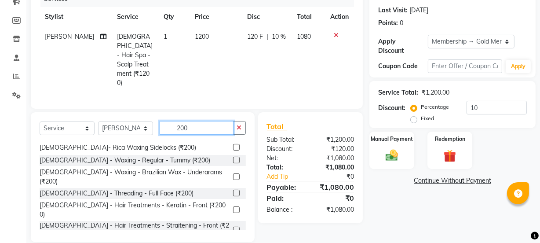
type input "200"
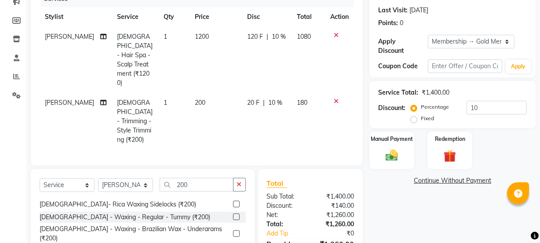
checkbox input "false"
drag, startPoint x: 168, startPoint y: 86, endPoint x: 187, endPoint y: 56, distance: 35.3
click at [171, 93] on td "1" at bounding box center [173, 121] width 31 height 57
select select "43386"
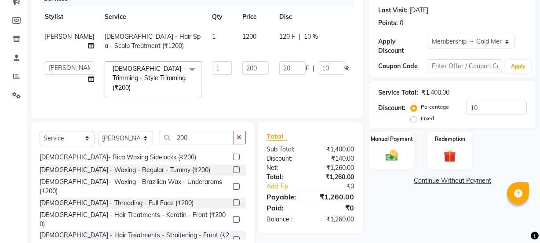
click at [237, 31] on td "1200" at bounding box center [255, 41] width 37 height 29
select select "43386"
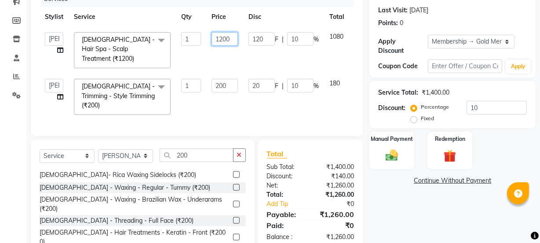
click at [224, 40] on input "1200" at bounding box center [225, 39] width 26 height 14
type input "1500"
click at [233, 62] on td "1500" at bounding box center [224, 50] width 37 height 47
select select "43386"
click at [386, 163] on img at bounding box center [391, 155] width 21 height 15
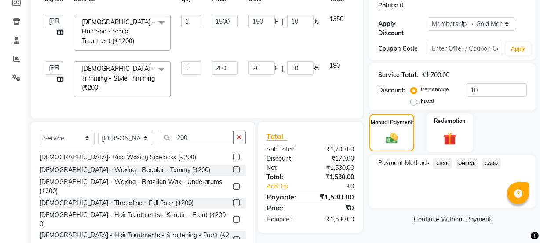
scroll to position [145, 0]
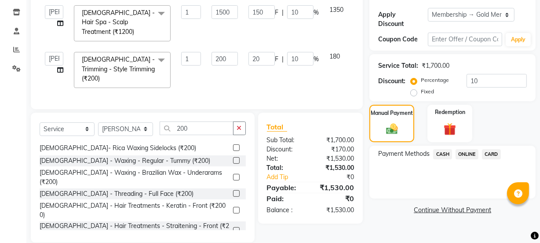
click at [442, 151] on span "CASH" at bounding box center [442, 154] width 19 height 10
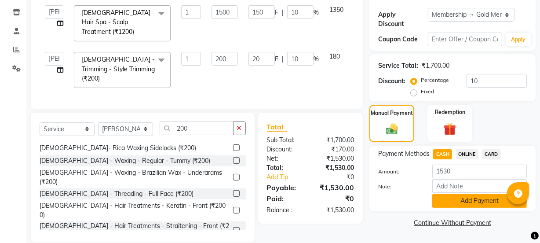
click at [460, 201] on button "Add Payment" at bounding box center [479, 201] width 95 height 14
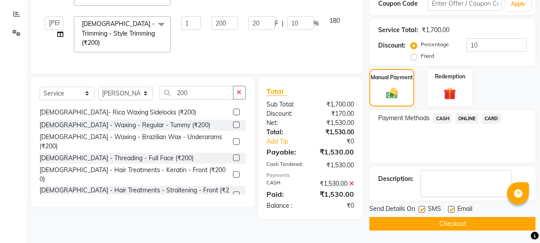
scroll to position [181, 0]
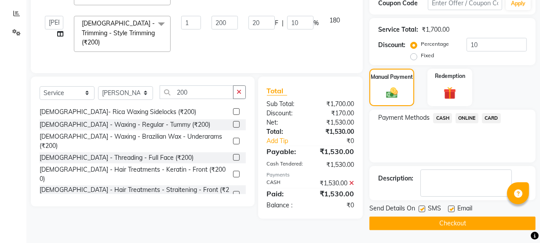
click at [462, 219] on button "Checkout" at bounding box center [452, 223] width 166 height 14
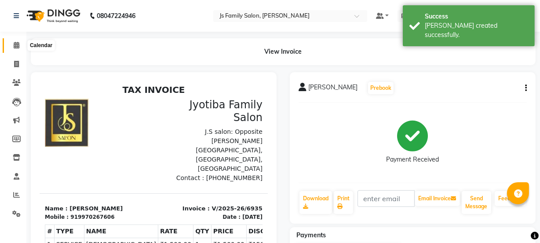
click at [19, 42] on icon at bounding box center [17, 45] width 6 height 7
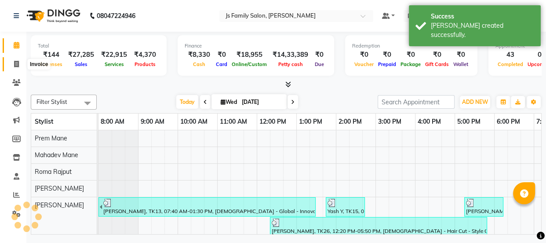
click at [18, 65] on icon at bounding box center [16, 64] width 5 height 7
select select "service"
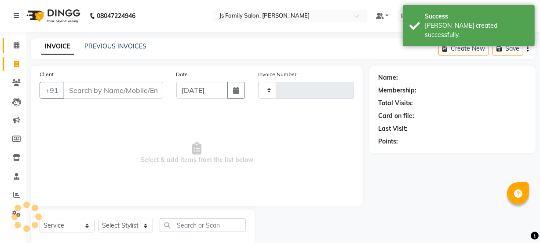
type input "6936"
select select "3729"
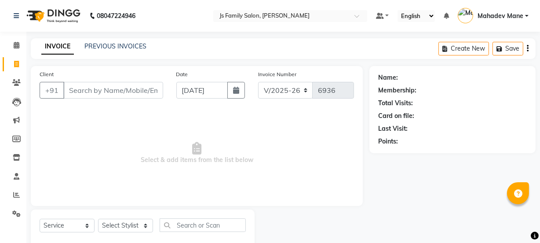
click at [17, 65] on icon at bounding box center [16, 64] width 5 height 7
select select "service"
type input "6936"
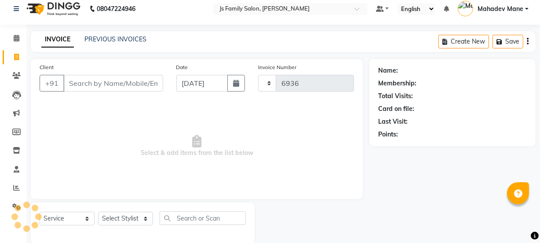
select select "3729"
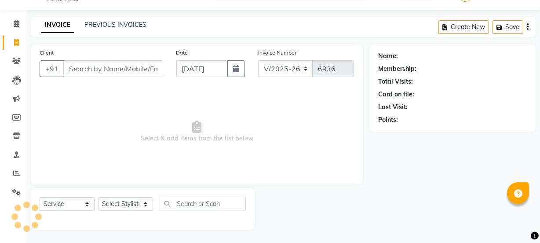
click at [90, 75] on input "Client" at bounding box center [113, 68] width 100 height 17
click at [90, 73] on input "Client" at bounding box center [113, 68] width 100 height 17
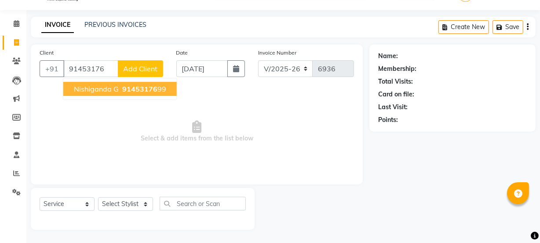
click at [101, 87] on span "Nishiganda G" at bounding box center [96, 88] width 45 height 9
type input "9145317699"
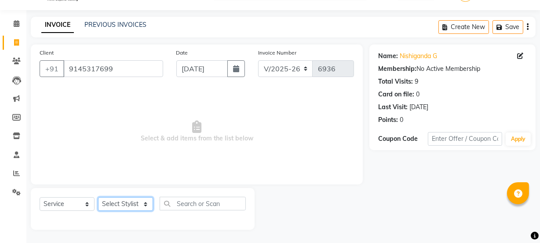
click at [128, 204] on select "Select Stylist [PERSON_NAME] Vaidyakar [PERSON_NAME] [PERSON_NAME] Mane Mosin […" at bounding box center [125, 204] width 55 height 14
select select "58002"
click at [98, 197] on select "Select Stylist [PERSON_NAME] Vaidyakar [PERSON_NAME] [PERSON_NAME] Mane Mosin […" at bounding box center [125, 204] width 55 height 14
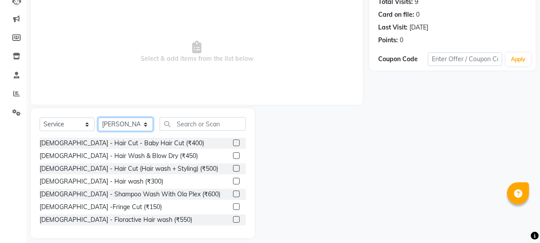
scroll to position [102, 0]
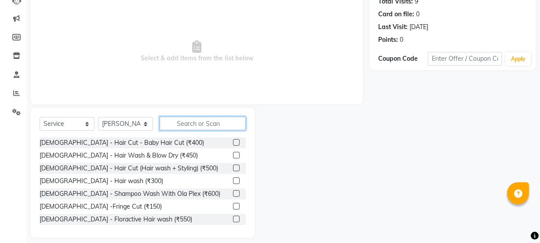
click at [175, 128] on input "text" at bounding box center [203, 124] width 86 height 14
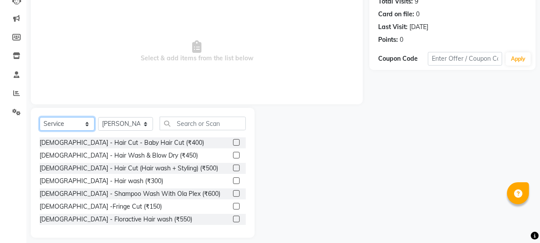
click at [46, 124] on select "Select Service Product Membership Package Voucher Prepaid Gift Card" at bounding box center [67, 124] width 55 height 14
select select "product"
click at [40, 117] on select "Select Service Product Membership Package Voucher Prepaid Gift Card" at bounding box center [67, 124] width 55 height 14
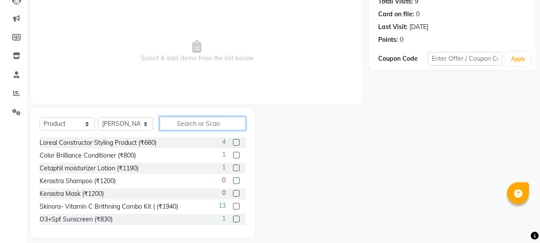
click at [176, 125] on input "text" at bounding box center [203, 124] width 86 height 14
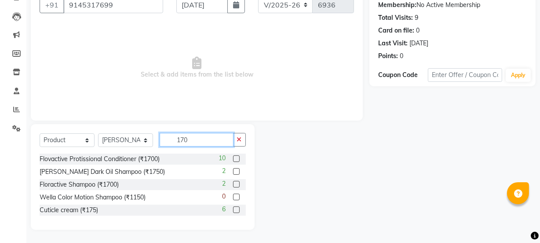
scroll to position [47, 0]
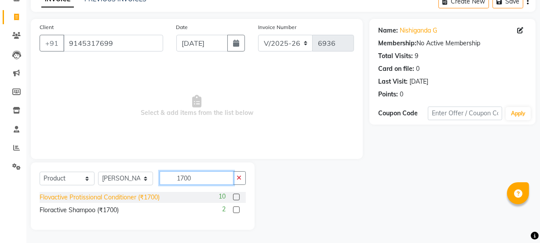
type input "1700"
click at [140, 198] on div "Flovactive Protissional Conditioner (₹1700)" at bounding box center [100, 197] width 120 height 9
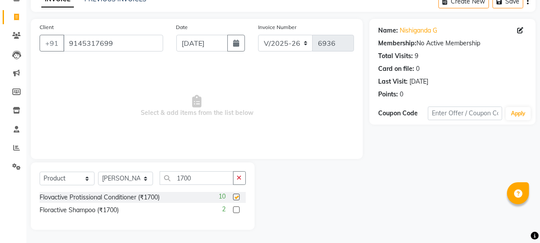
checkbox input "false"
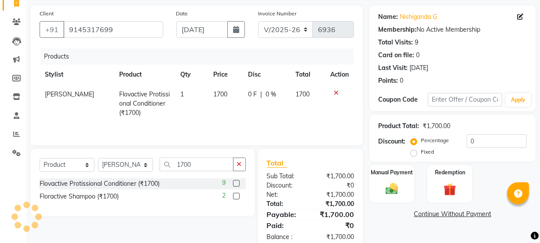
scroll to position [81, 0]
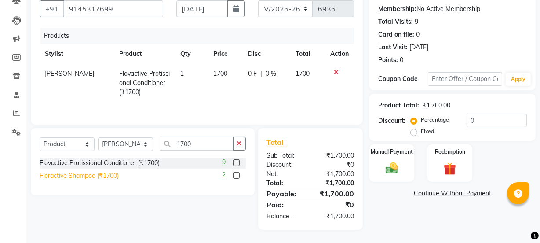
click at [115, 175] on div "Floractive Shampoo (₹1700)" at bounding box center [79, 175] width 79 height 9
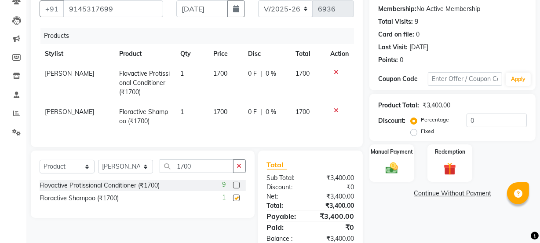
checkbox input "false"
click at [391, 172] on img at bounding box center [391, 168] width 21 height 15
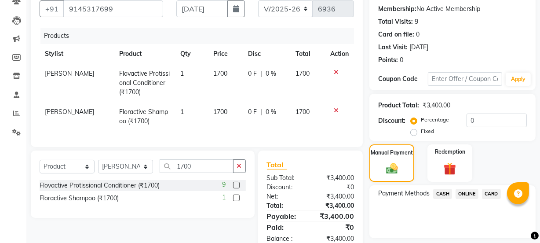
click at [472, 189] on span "ONLINE" at bounding box center [467, 194] width 23 height 10
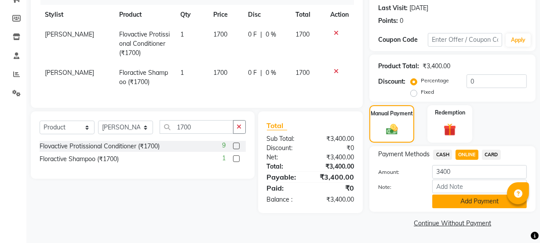
click at [472, 196] on button "Add Payment" at bounding box center [479, 201] width 95 height 14
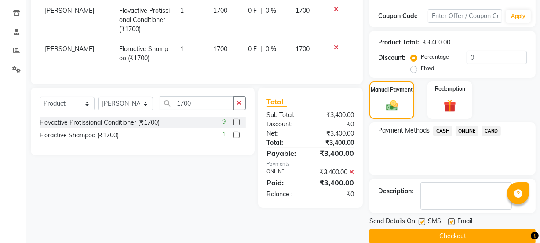
scroll to position [157, 0]
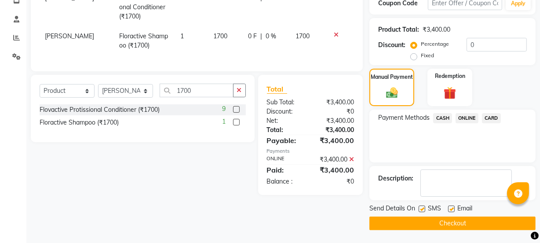
click at [470, 216] on button "Checkout" at bounding box center [452, 223] width 166 height 14
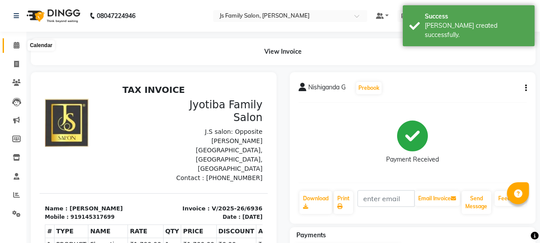
click at [14, 47] on icon at bounding box center [17, 45] width 6 height 7
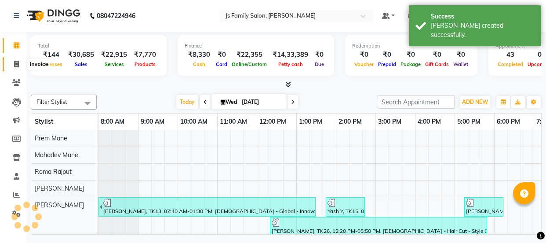
click at [14, 65] on icon at bounding box center [16, 64] width 5 height 7
select select "service"
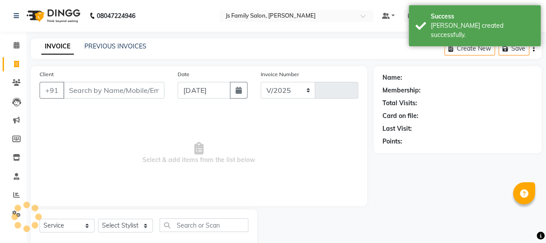
select select "3729"
type input "6937"
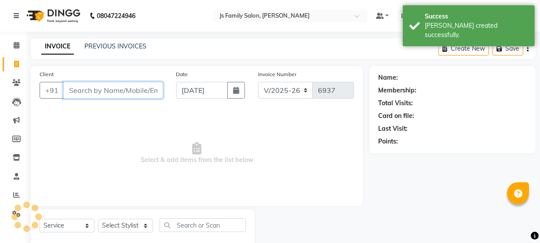
click at [92, 91] on input "Client" at bounding box center [113, 90] width 100 height 17
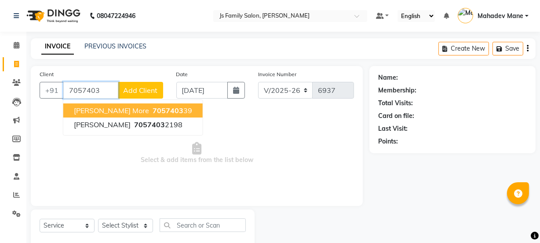
click at [115, 111] on button "[PERSON_NAME] More 7057403 39" at bounding box center [132, 110] width 139 height 14
type input "705740339"
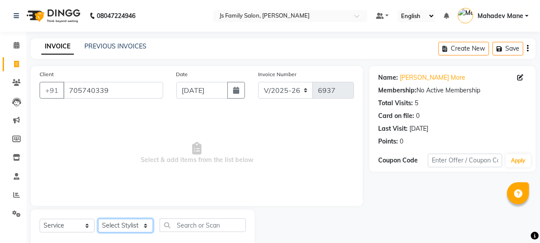
click at [128, 228] on select "Select Stylist [PERSON_NAME] Vaidyakar [PERSON_NAME] [PERSON_NAME] Mane Mosin […" at bounding box center [125, 226] width 55 height 14
select select "89962"
click at [98, 219] on select "Select Stylist [PERSON_NAME] Vaidyakar [PERSON_NAME] [PERSON_NAME] Mane Mosin […" at bounding box center [125, 226] width 55 height 14
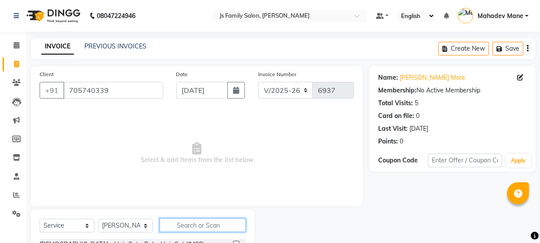
click at [176, 222] on input "text" at bounding box center [203, 225] width 86 height 14
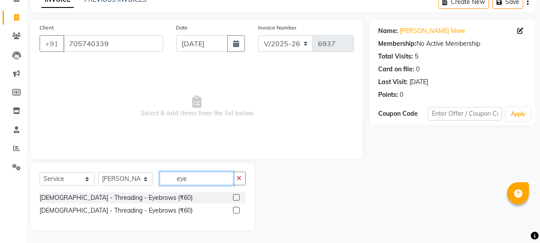
scroll to position [47, 0]
type input "eye"
drag, startPoint x: 125, startPoint y: 194, endPoint x: 234, endPoint y: 186, distance: 109.0
click at [126, 195] on div "[DEMOGRAPHIC_DATA] - Threading - Eyebrows (₹60)" at bounding box center [116, 197] width 153 height 9
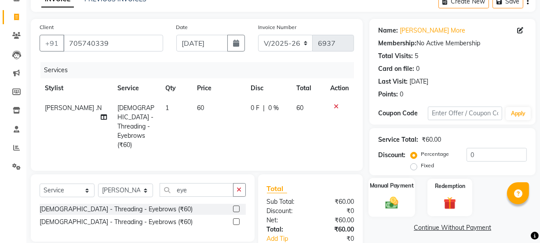
click at [382, 190] on div "Manual Payment" at bounding box center [392, 197] width 47 height 39
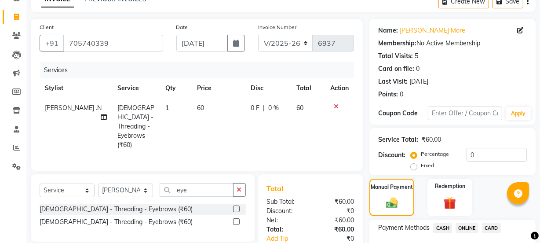
click at [471, 224] on span "ONLINE" at bounding box center [467, 228] width 23 height 10
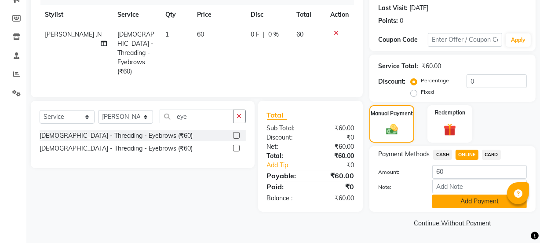
click at [491, 202] on button "Add Payment" at bounding box center [479, 201] width 95 height 14
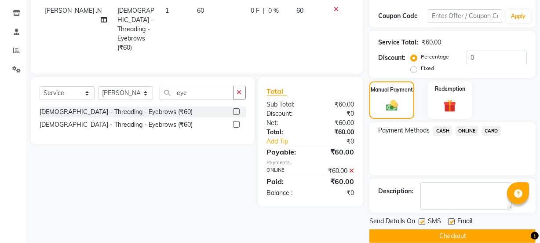
scroll to position [157, 0]
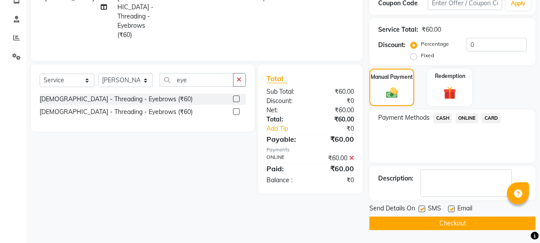
click at [486, 223] on button "Checkout" at bounding box center [452, 223] width 166 height 14
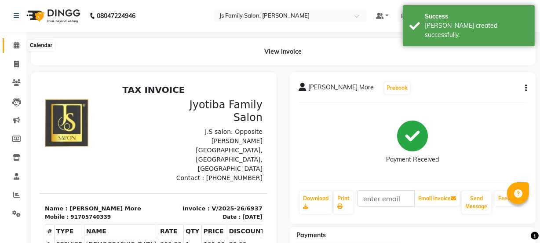
click at [15, 43] on icon at bounding box center [17, 45] width 6 height 7
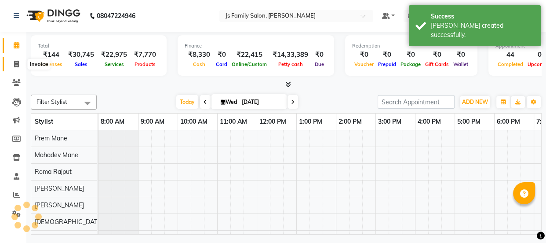
click at [13, 64] on span at bounding box center [16, 64] width 15 height 10
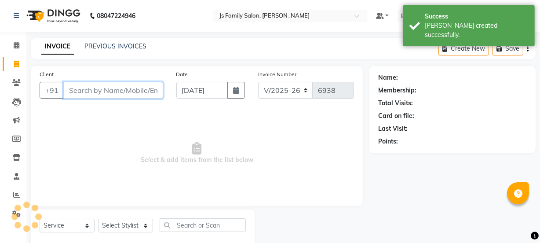
click at [101, 87] on input "Client" at bounding box center [113, 90] width 100 height 17
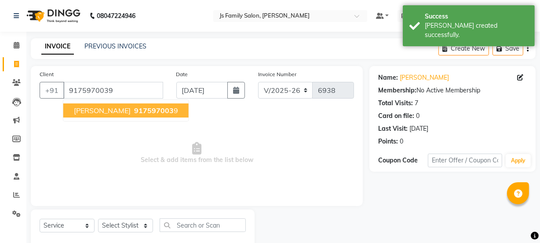
click at [96, 110] on span "[PERSON_NAME]" at bounding box center [102, 110] width 57 height 9
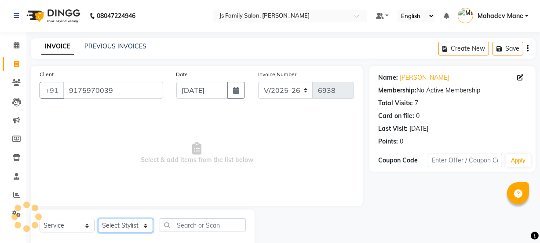
click at [110, 223] on select "Select Stylist [PERSON_NAME] Vaidyakar [PERSON_NAME] [PERSON_NAME] Mane Mosin […" at bounding box center [125, 226] width 55 height 14
click at [98, 219] on select "Select Stylist [PERSON_NAME] Vaidyakar [PERSON_NAME] [PERSON_NAME] Mane Mosin […" at bounding box center [125, 226] width 55 height 14
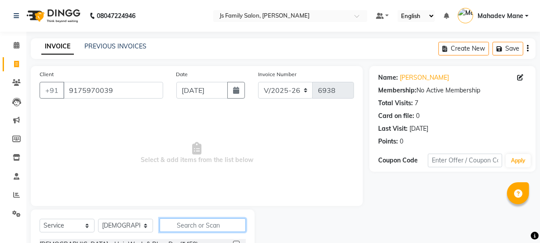
click at [176, 225] on input "text" at bounding box center [203, 225] width 86 height 14
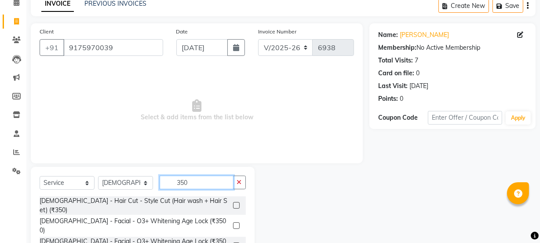
scroll to position [110, 0]
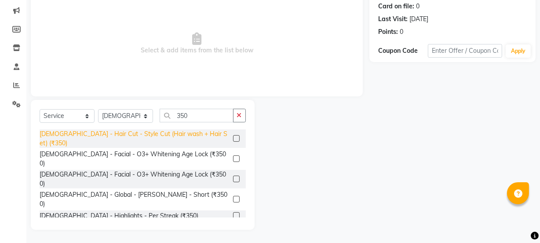
click at [192, 135] on div "[DEMOGRAPHIC_DATA] - Hair Cut - Style Cut (Hair wash + Hair Set) (₹350)" at bounding box center [135, 138] width 190 height 18
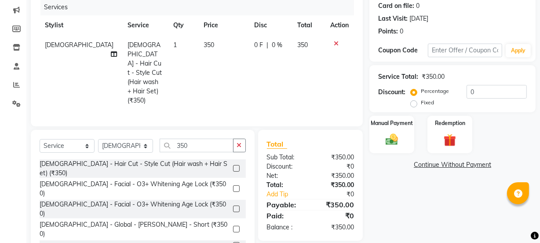
click at [405, 138] on div "Manual Payment" at bounding box center [391, 134] width 45 height 37
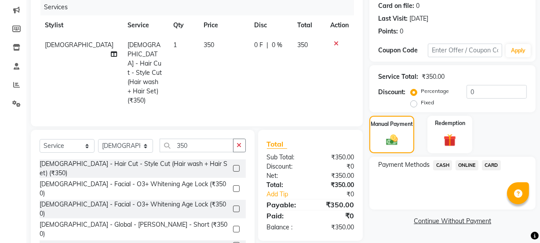
click at [456, 161] on span "ONLINE" at bounding box center [467, 165] width 23 height 10
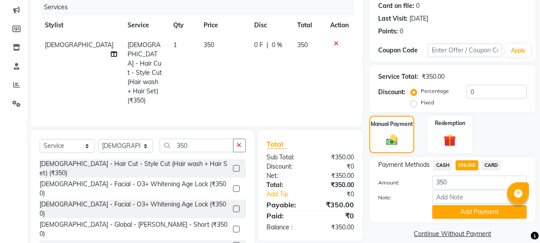
click at [464, 216] on button "Add Payment" at bounding box center [479, 212] width 95 height 14
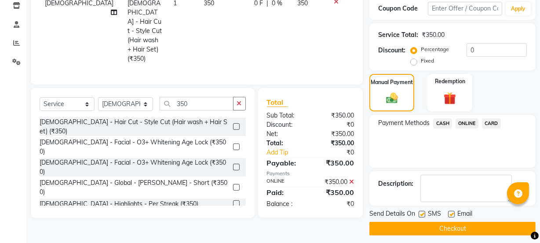
scroll to position [157, 0]
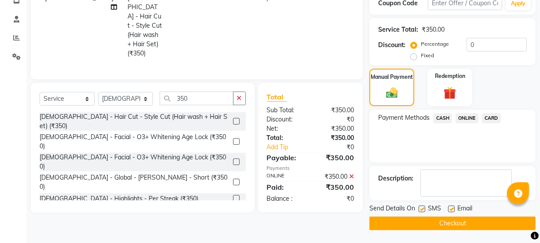
click at [465, 219] on button "Checkout" at bounding box center [452, 223] width 166 height 14
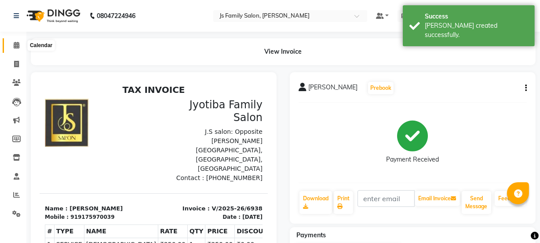
click at [18, 40] on span at bounding box center [16, 45] width 15 height 10
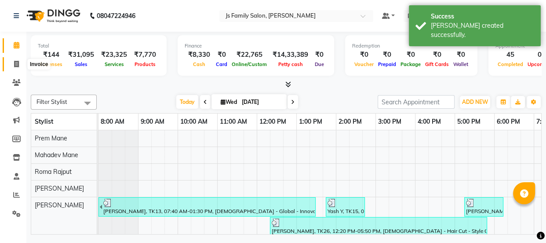
click at [9, 67] on span at bounding box center [16, 64] width 15 height 10
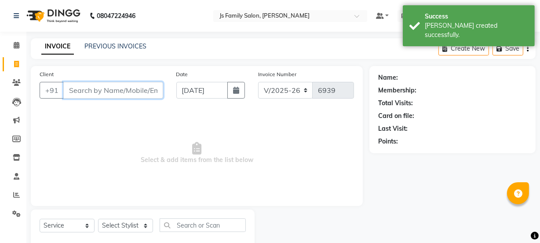
click at [78, 89] on input "Client" at bounding box center [113, 90] width 100 height 17
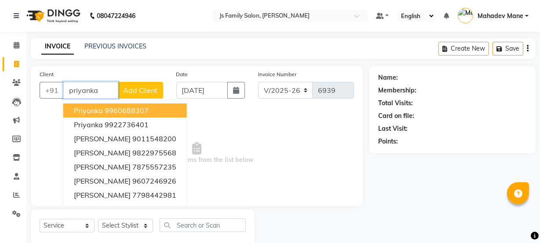
click at [105, 93] on input "priyanka" at bounding box center [90, 90] width 55 height 17
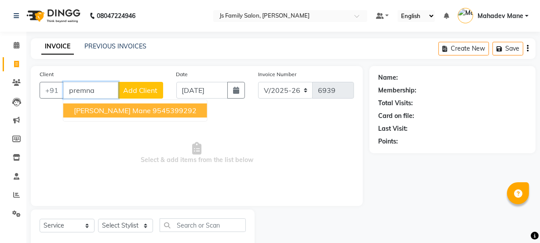
click at [113, 106] on span "[PERSON_NAME] Mane" at bounding box center [112, 110] width 77 height 9
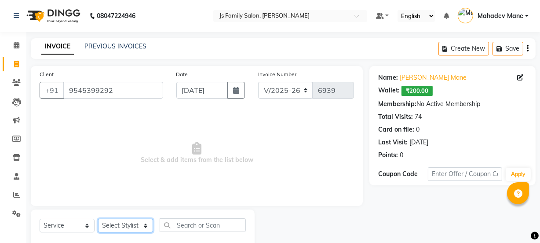
click at [127, 226] on select "Select Stylist [PERSON_NAME] Vaidyakar [PERSON_NAME] [PERSON_NAME] Mane Mosin […" at bounding box center [125, 226] width 55 height 14
click at [98, 219] on select "Select Stylist [PERSON_NAME] Vaidyakar [PERSON_NAME] [PERSON_NAME] Mane Mosin […" at bounding box center [125, 226] width 55 height 14
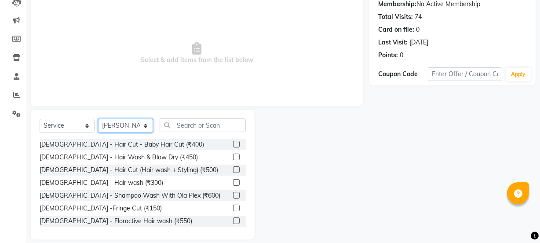
scroll to position [110, 0]
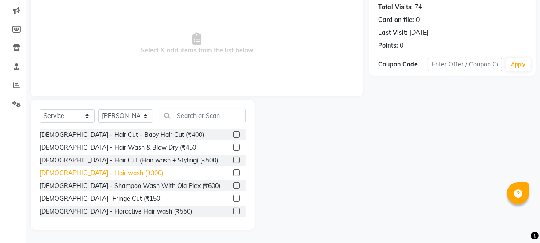
click at [98, 168] on div "[DEMOGRAPHIC_DATA] - Hair wash (₹300)" at bounding box center [102, 172] width 124 height 9
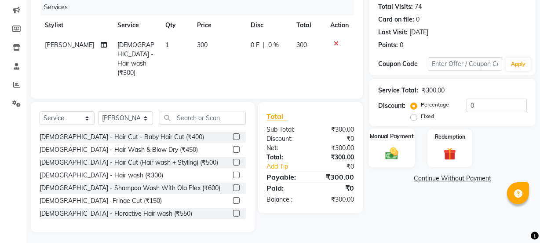
click at [394, 157] on img at bounding box center [391, 153] width 21 height 15
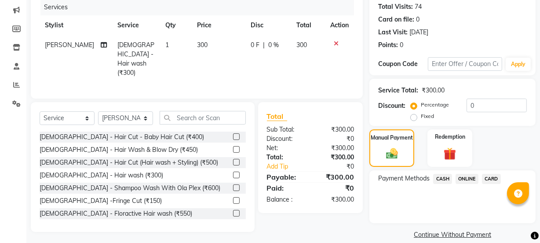
click at [470, 172] on div "Payment Methods CASH ONLINE CARD" at bounding box center [452, 196] width 166 height 53
click at [469, 177] on span "ONLINE" at bounding box center [467, 179] width 23 height 10
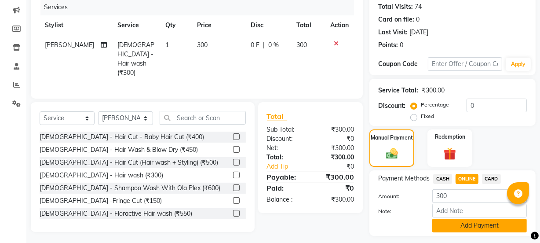
click at [460, 221] on button "Add Payment" at bounding box center [479, 226] width 95 height 14
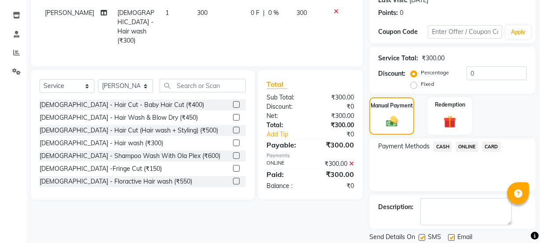
scroll to position [171, 0]
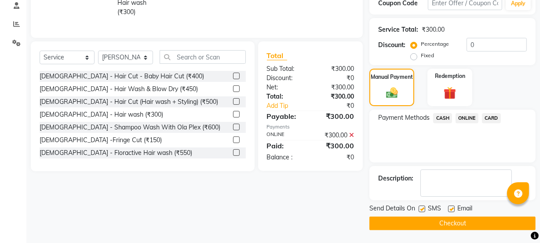
click at [472, 226] on button "Checkout" at bounding box center [452, 223] width 166 height 14
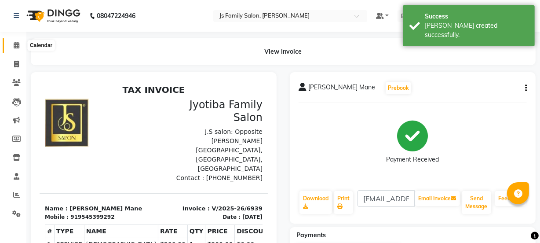
click at [17, 48] on icon at bounding box center [17, 45] width 6 height 7
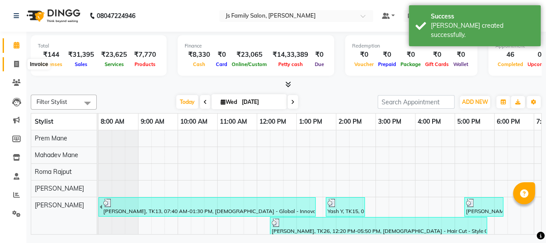
click at [18, 60] on span at bounding box center [16, 64] width 15 height 10
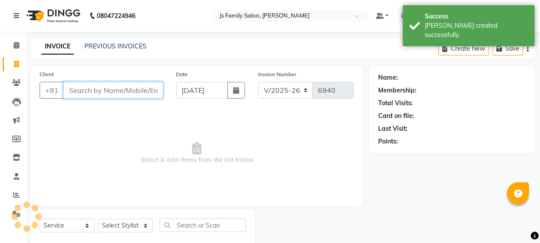
click at [86, 90] on input "Client" at bounding box center [113, 90] width 100 height 17
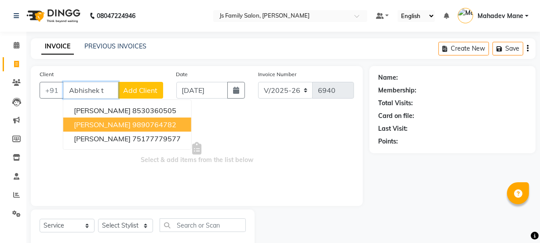
click at [101, 123] on span "[PERSON_NAME]" at bounding box center [102, 124] width 57 height 9
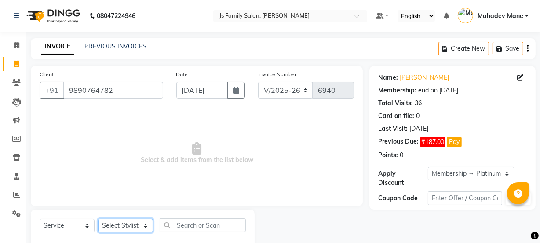
click at [117, 225] on select "Select Stylist [PERSON_NAME] Vaidyakar [PERSON_NAME] [PERSON_NAME] Mane Mosin […" at bounding box center [125, 226] width 55 height 14
click at [98, 219] on select "Select Stylist [PERSON_NAME] Vaidyakar [PERSON_NAME] [PERSON_NAME] Mane Mosin […" at bounding box center [125, 226] width 55 height 14
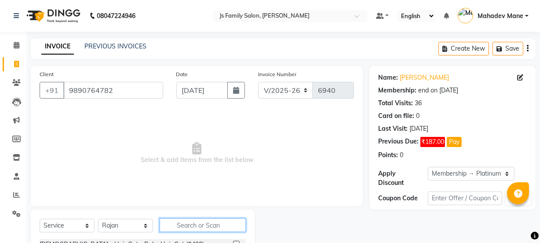
click at [185, 224] on input "text" at bounding box center [203, 225] width 86 height 14
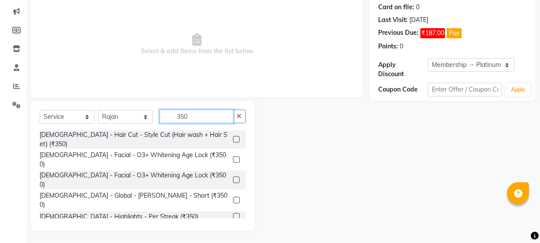
scroll to position [110, 0]
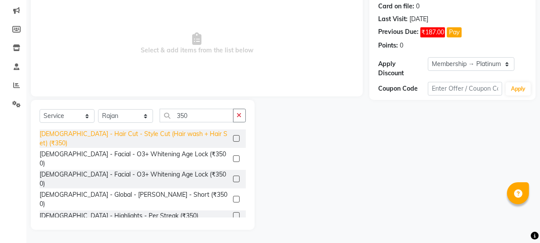
click at [176, 134] on div "[DEMOGRAPHIC_DATA] - Hair Cut - Style Cut (Hair wash + Hair Set) (₹350)" at bounding box center [135, 138] width 190 height 18
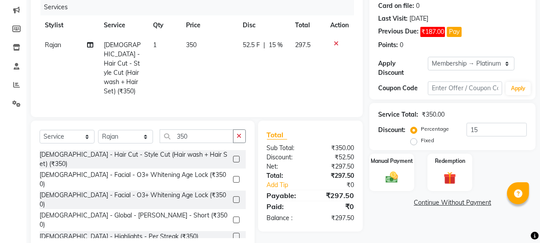
drag, startPoint x: 408, startPoint y: 169, endPoint x: 465, endPoint y: 191, distance: 61.3
click at [408, 170] on div "Manual Payment" at bounding box center [391, 172] width 45 height 37
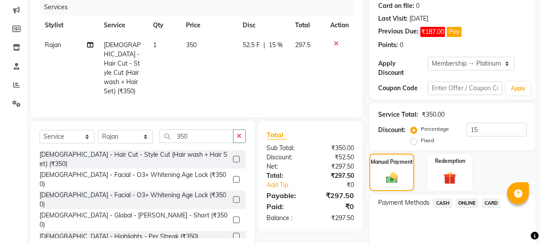
click at [473, 203] on span "ONLINE" at bounding box center [467, 203] width 23 height 10
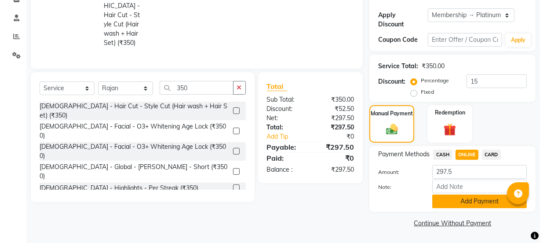
click at [483, 203] on button "Add Payment" at bounding box center [479, 201] width 95 height 14
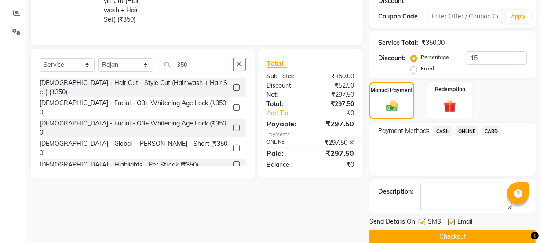
scroll to position [195, 0]
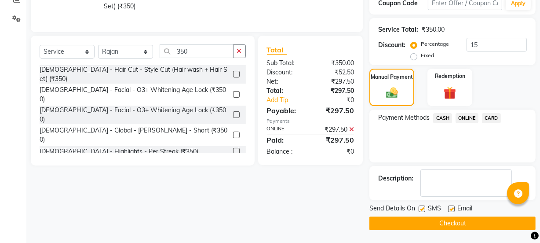
click at [476, 222] on button "Checkout" at bounding box center [452, 223] width 166 height 14
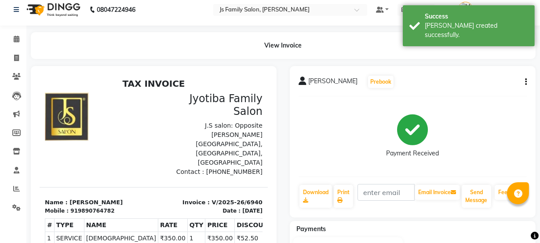
scroll to position [120, 0]
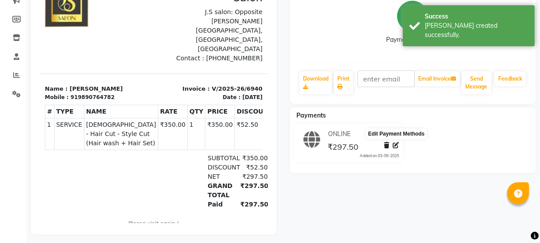
click at [394, 146] on icon at bounding box center [396, 145] width 6 height 6
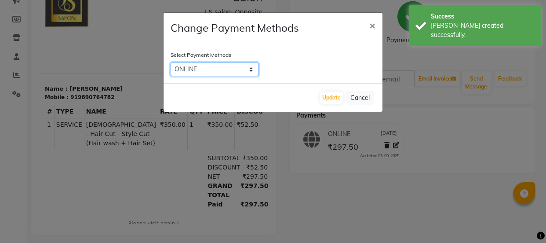
click at [228, 70] on select "CASH ONLINE CARD" at bounding box center [215, 69] width 88 height 14
click at [171, 62] on select "CASH ONLINE CARD" at bounding box center [215, 69] width 88 height 14
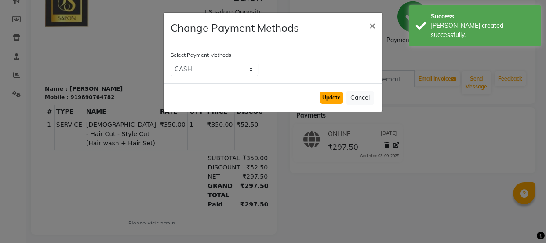
click at [339, 97] on button "Update" at bounding box center [331, 97] width 23 height 12
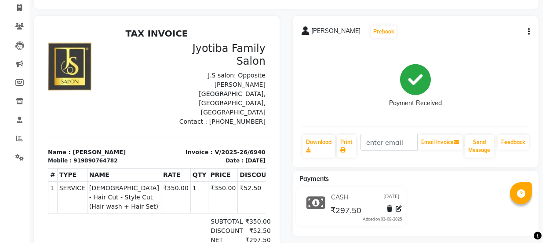
scroll to position [0, 0]
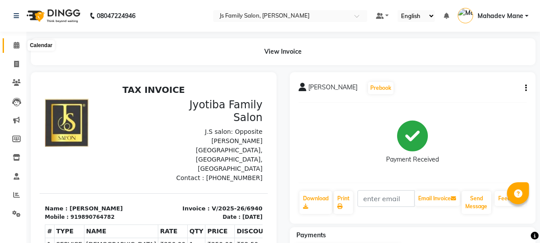
click at [15, 45] on icon at bounding box center [17, 45] width 6 height 7
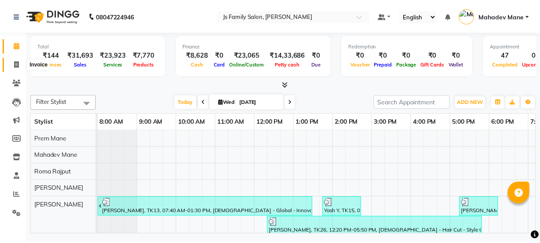
scroll to position [0, 71]
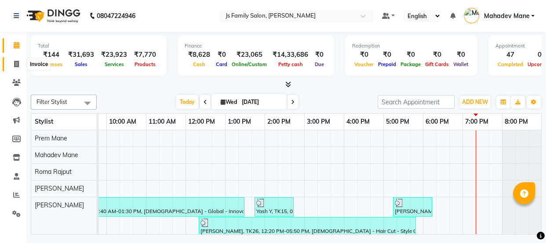
click at [15, 59] on span at bounding box center [16, 64] width 15 height 10
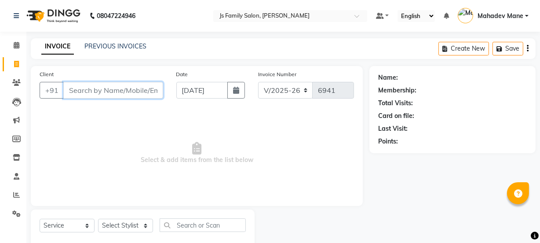
click at [100, 88] on input "Client" at bounding box center [113, 90] width 100 height 17
click at [105, 88] on input "Client" at bounding box center [113, 90] width 100 height 17
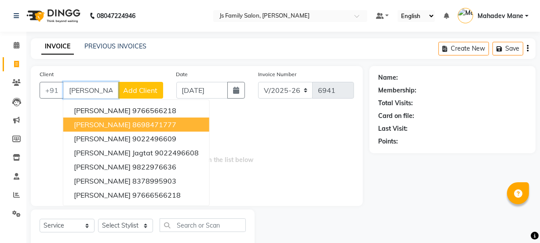
click at [109, 121] on span "[PERSON_NAME]" at bounding box center [102, 124] width 57 height 9
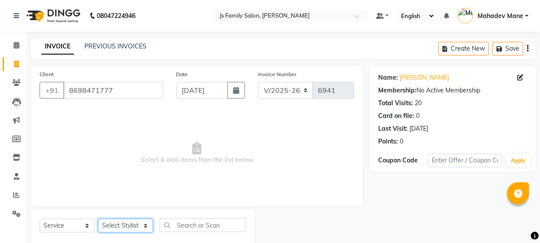
click at [137, 223] on select "Select Stylist [PERSON_NAME] Vaidyakar [PERSON_NAME] [PERSON_NAME] Mane Mosin […" at bounding box center [125, 226] width 55 height 14
click at [98, 219] on select "Select Stylist [PERSON_NAME] Vaidyakar [PERSON_NAME] [PERSON_NAME] Mane Mosin […" at bounding box center [125, 226] width 55 height 14
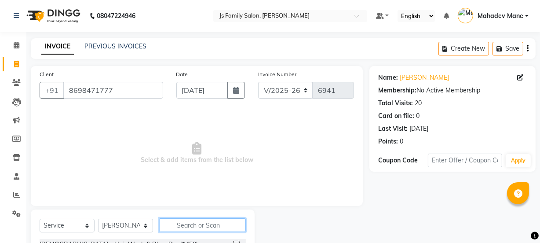
click at [187, 219] on input "text" at bounding box center [203, 225] width 86 height 14
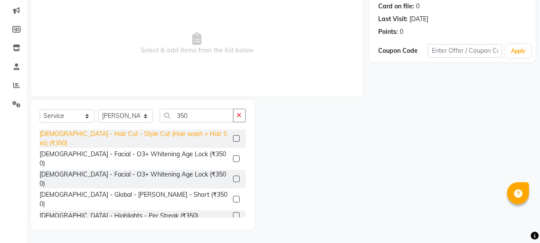
click at [183, 134] on div "[DEMOGRAPHIC_DATA] - Hair Cut - Style Cut (Hair wash + Hair Set) (₹350)" at bounding box center [135, 138] width 190 height 18
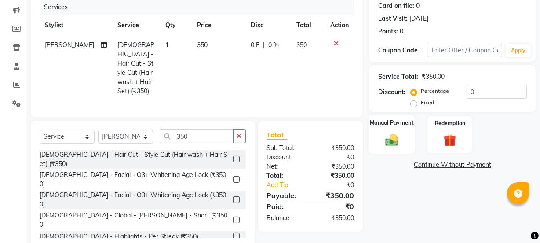
click at [396, 146] on img at bounding box center [391, 139] width 21 height 15
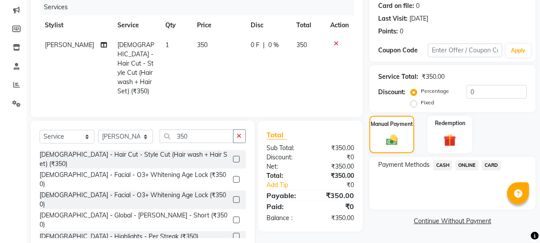
click at [469, 168] on span "ONLINE" at bounding box center [467, 165] width 23 height 10
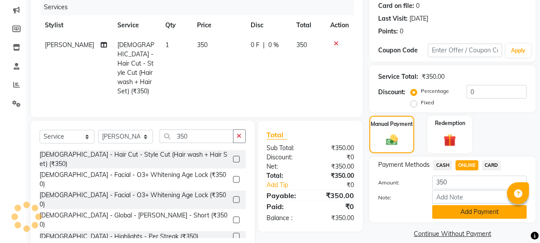
click at [472, 207] on button "Add Payment" at bounding box center [479, 212] width 95 height 14
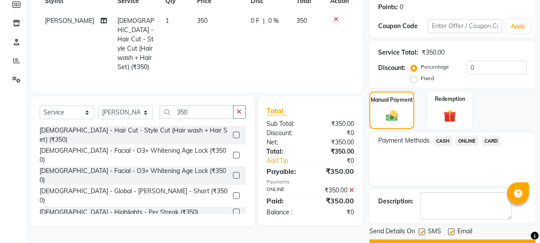
scroll to position [157, 0]
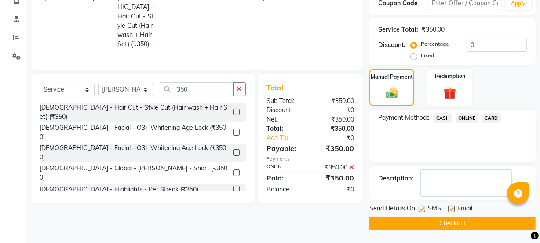
click at [466, 222] on button "Checkout" at bounding box center [452, 223] width 166 height 14
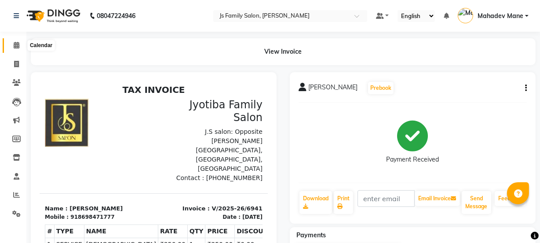
click at [18, 42] on icon at bounding box center [17, 45] width 6 height 7
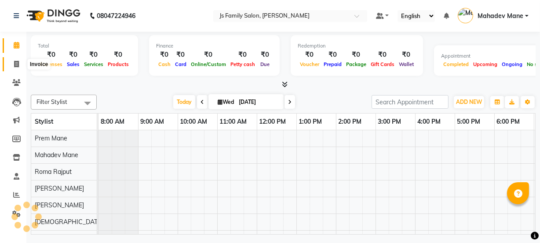
click at [13, 63] on span at bounding box center [16, 64] width 15 height 10
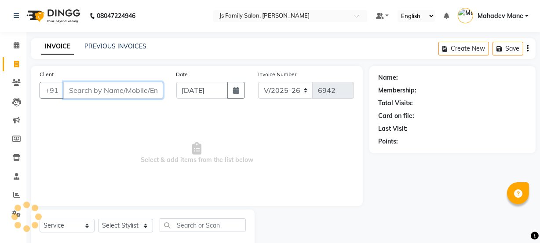
click at [78, 93] on input "Client" at bounding box center [113, 90] width 100 height 17
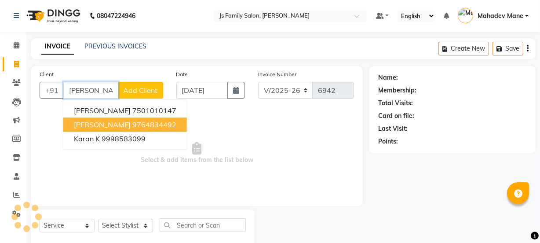
click at [93, 121] on span "[PERSON_NAME]" at bounding box center [102, 124] width 57 height 9
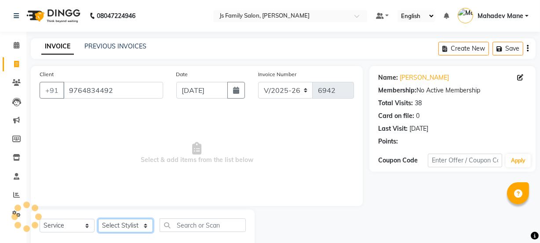
click at [113, 230] on select "Select Stylist" at bounding box center [125, 226] width 55 height 14
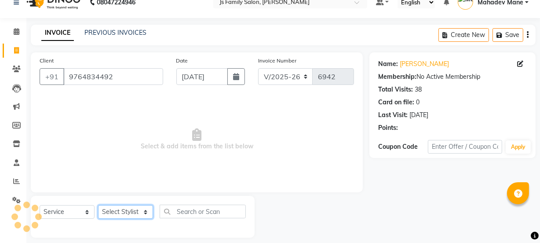
scroll to position [22, 0]
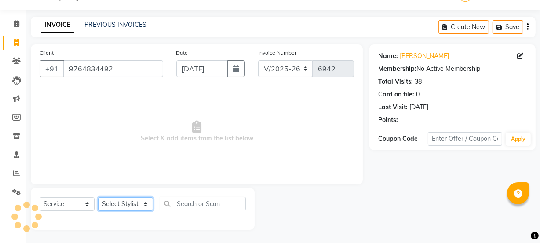
click at [117, 205] on select "Select Stylist" at bounding box center [125, 204] width 55 height 14
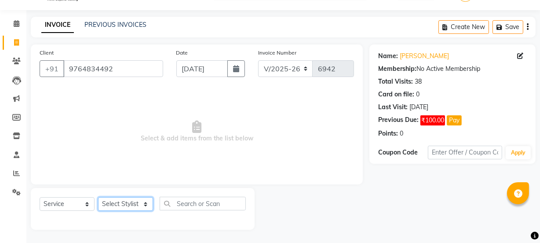
click at [118, 203] on select "Select Stylist [PERSON_NAME] Vaidyakar [PERSON_NAME] [PERSON_NAME] Mane Mosin […" at bounding box center [125, 204] width 55 height 14
click at [98, 197] on select "Select Stylist [PERSON_NAME] Vaidyakar [PERSON_NAME] [PERSON_NAME] Mane Mosin […" at bounding box center [125, 204] width 55 height 14
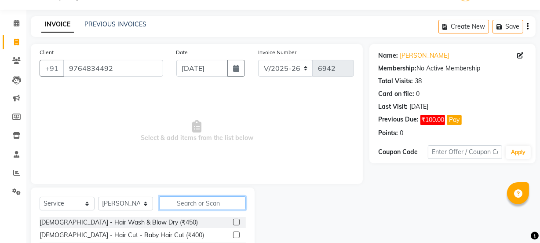
click at [194, 209] on input "text" at bounding box center [203, 203] width 86 height 14
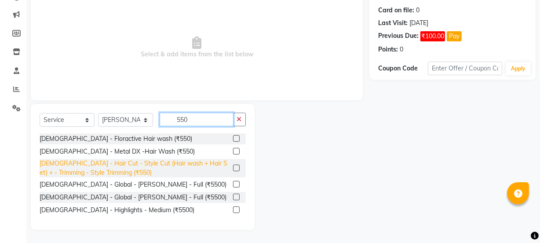
scroll to position [106, 0]
click at [197, 165] on div "[DEMOGRAPHIC_DATA] - Hair Cut - Style Cut (Hair wash + Hair Set) + - Trimming -…" at bounding box center [135, 168] width 190 height 18
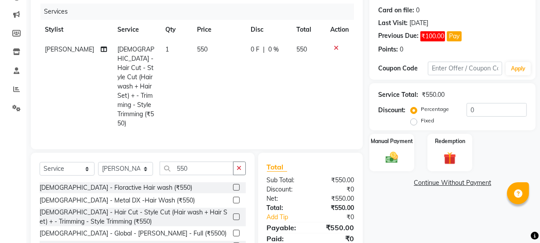
click at [149, 62] on td "[DEMOGRAPHIC_DATA] - Hair Cut - Style Cut (Hair wash + Hair Set) + - Trimming -…" at bounding box center [136, 87] width 48 height 94
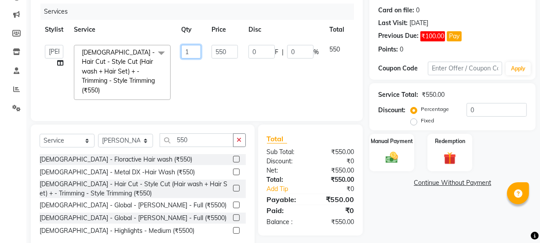
click at [190, 53] on input "1" at bounding box center [191, 52] width 20 height 14
drag, startPoint x: 201, startPoint y: 69, endPoint x: 425, endPoint y: 160, distance: 241.4
click at [202, 71] on tr "[PERSON_NAME] Vaidyakar [PERSON_NAME] [PERSON_NAME] Mane Mosin [PERSON_NAME] [P…" at bounding box center [209, 73] width 339 height 66
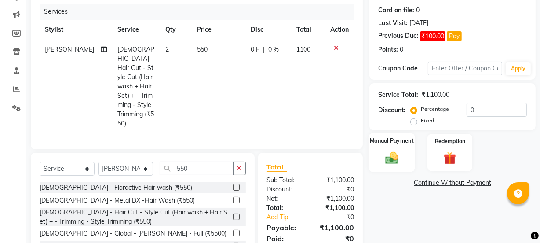
click at [403, 158] on div "Manual Payment" at bounding box center [392, 152] width 47 height 39
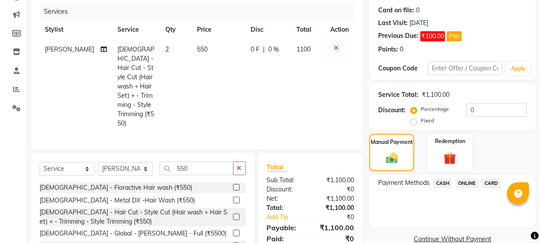
click at [435, 180] on span "CASH" at bounding box center [442, 183] width 19 height 10
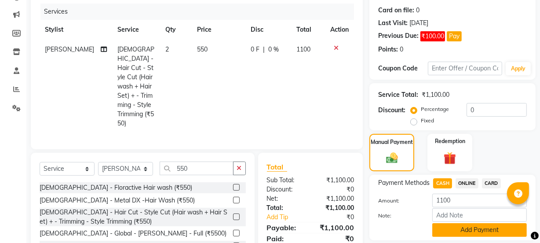
click at [451, 225] on button "Add Payment" at bounding box center [479, 230] width 95 height 14
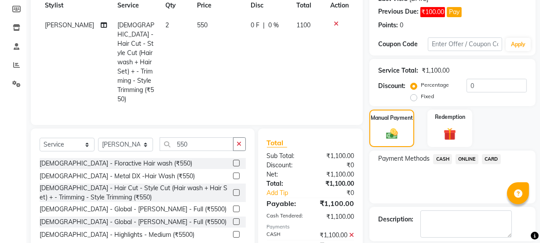
scroll to position [171, 0]
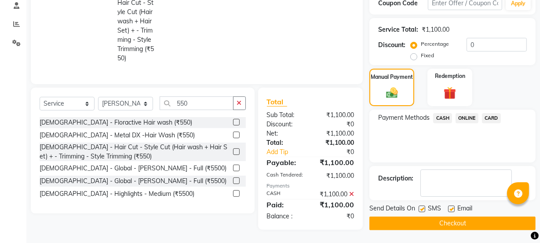
click at [452, 227] on button "Checkout" at bounding box center [452, 223] width 166 height 14
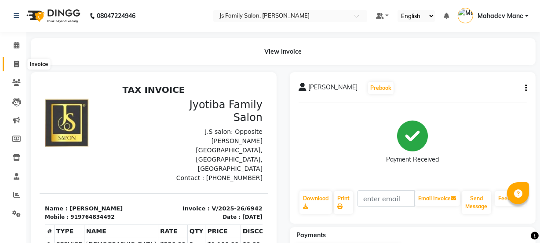
click at [16, 64] on icon at bounding box center [16, 64] width 5 height 7
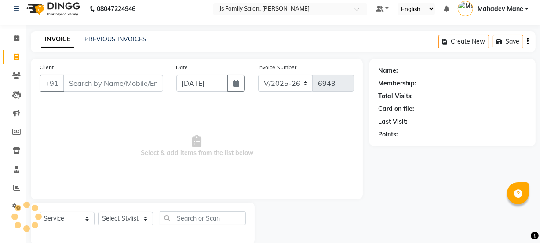
scroll to position [22, 0]
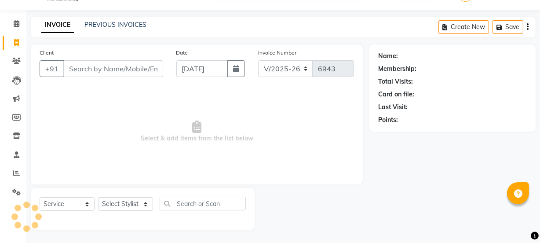
click at [90, 69] on input "Client" at bounding box center [113, 68] width 100 height 17
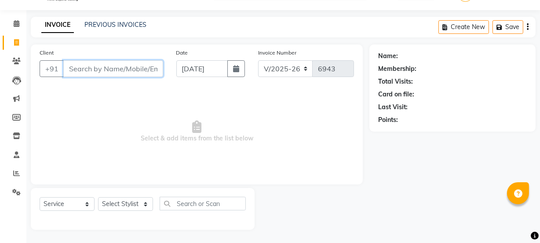
click at [88, 72] on input "Client" at bounding box center [113, 68] width 100 height 17
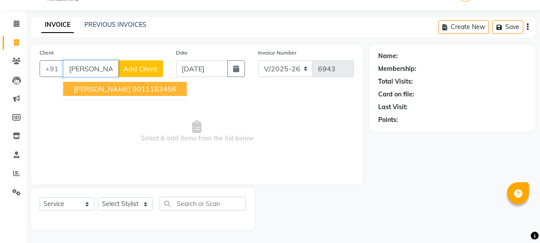
drag, startPoint x: 84, startPoint y: 83, endPoint x: 88, endPoint y: 202, distance: 119.3
click at [84, 84] on button "[PERSON_NAME] 9011183456" at bounding box center [125, 89] width 124 height 14
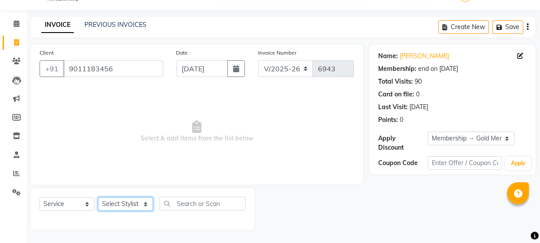
click at [118, 206] on select "Select Stylist [PERSON_NAME] Vaidyakar [PERSON_NAME] [PERSON_NAME] Mane Mosin […" at bounding box center [125, 204] width 55 height 14
click at [98, 197] on select "Select Stylist [PERSON_NAME] Vaidyakar [PERSON_NAME] [PERSON_NAME] Mane Mosin […" at bounding box center [125, 204] width 55 height 14
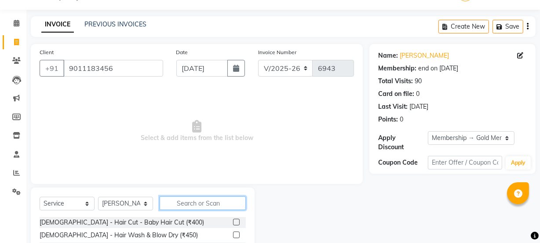
click at [173, 200] on input "text" at bounding box center [203, 203] width 86 height 14
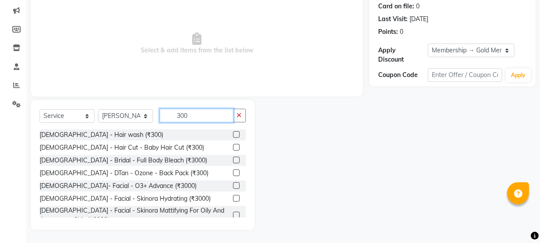
scroll to position [110, 0]
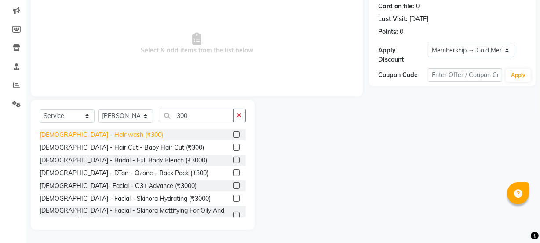
click at [92, 137] on div "[DEMOGRAPHIC_DATA] - Hair wash (₹300)" at bounding box center [102, 134] width 124 height 9
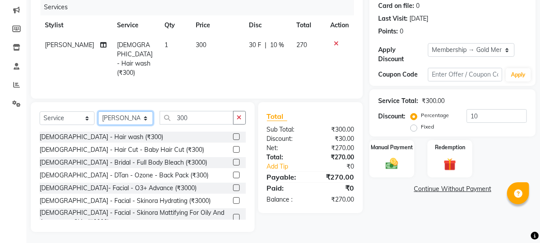
click at [127, 118] on select "Select Stylist [PERSON_NAME] Vaidyakar [PERSON_NAME] [PERSON_NAME] Mane Mosin […" at bounding box center [125, 118] width 55 height 14
click at [98, 111] on select "Select Stylist [PERSON_NAME] Vaidyakar [PERSON_NAME] [PERSON_NAME] Mane Mosin […" at bounding box center [125, 118] width 55 height 14
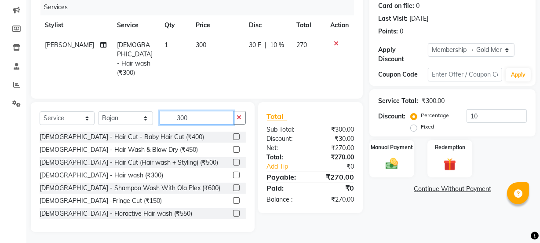
click at [180, 112] on input "300" at bounding box center [197, 118] width 74 height 14
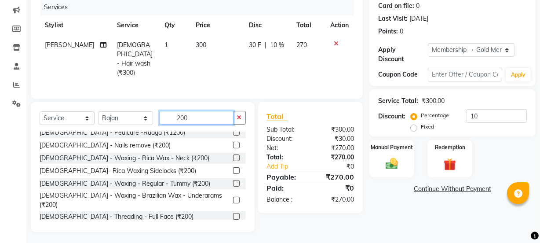
scroll to position [396, 0]
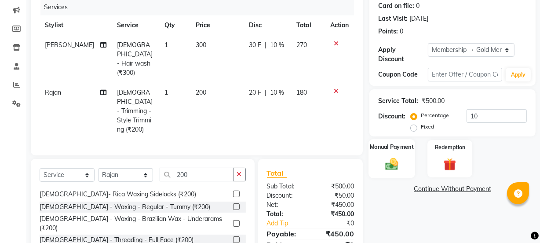
click at [382, 167] on img at bounding box center [391, 163] width 21 height 15
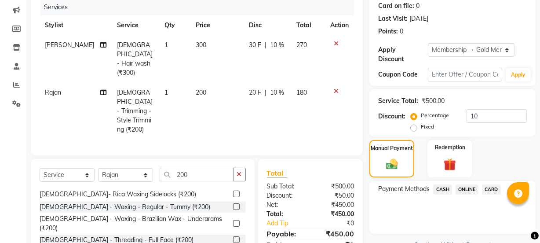
click at [497, 189] on span "CARD" at bounding box center [491, 189] width 19 height 10
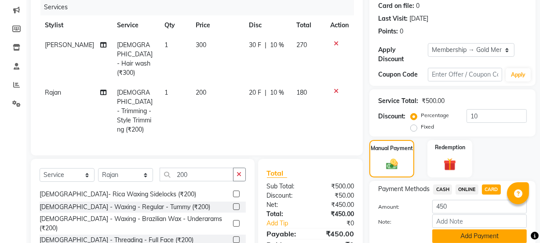
click at [481, 233] on button "Add Payment" at bounding box center [479, 236] width 95 height 14
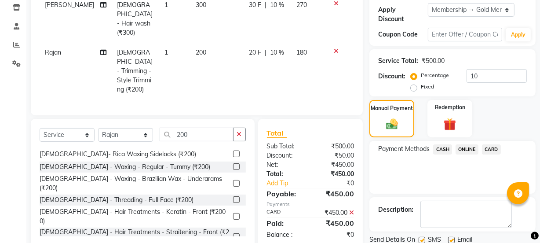
scroll to position [181, 0]
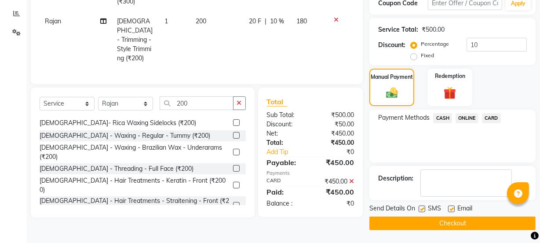
click at [480, 227] on button "Checkout" at bounding box center [452, 223] width 166 height 14
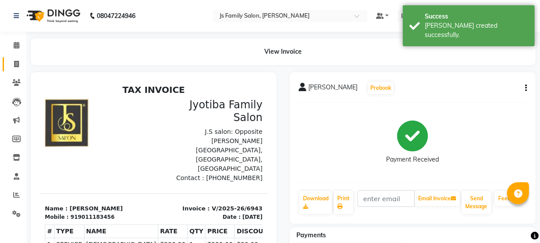
click at [7, 67] on link "Invoice" at bounding box center [13, 64] width 21 height 15
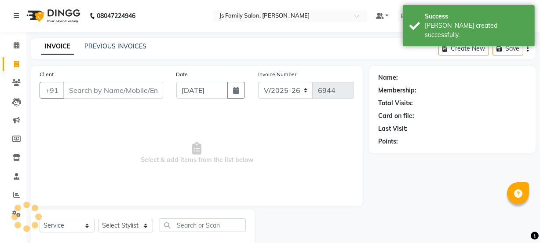
scroll to position [22, 0]
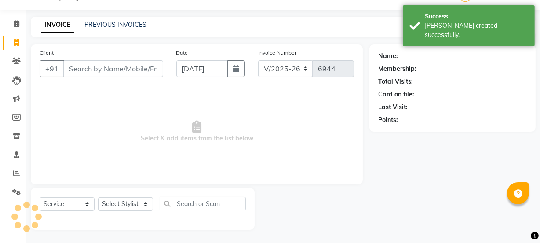
click at [116, 70] on input "Client" at bounding box center [113, 68] width 100 height 17
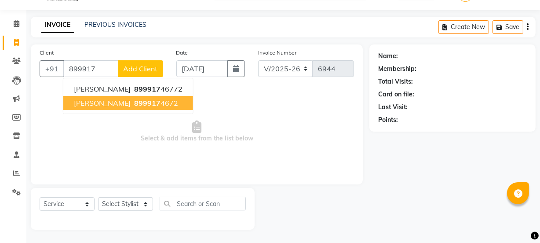
click at [134, 103] on span "899917" at bounding box center [147, 103] width 26 height 9
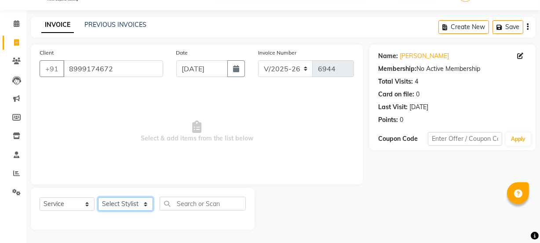
click at [108, 201] on select "Select Stylist [PERSON_NAME] Vaidyakar [PERSON_NAME] [PERSON_NAME] Mane Mosin […" at bounding box center [125, 204] width 55 height 14
click at [112, 205] on select "Select Stylist [PERSON_NAME] Vaidyakar [PERSON_NAME] [PERSON_NAME] Mane Mosin […" at bounding box center [125, 204] width 55 height 14
click at [98, 197] on select "Select Stylist [PERSON_NAME] Vaidyakar [PERSON_NAME] [PERSON_NAME] Mane Mosin […" at bounding box center [125, 204] width 55 height 14
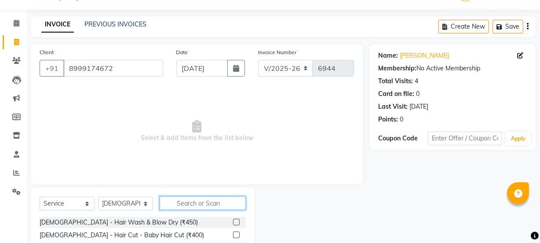
click at [176, 200] on input "text" at bounding box center [203, 203] width 86 height 14
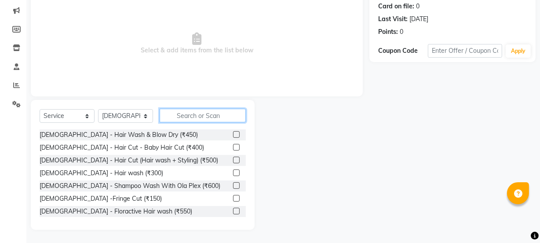
scroll to position [110, 0]
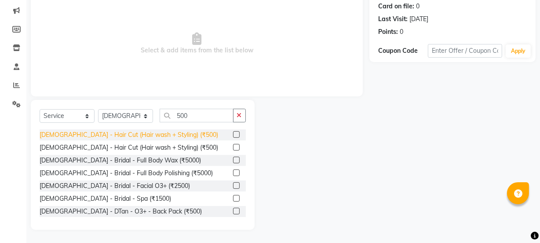
drag, startPoint x: 159, startPoint y: 139, endPoint x: 168, endPoint y: 141, distance: 9.4
click at [159, 139] on div "[DEMOGRAPHIC_DATA] - Hair Cut (Hair wash + Styling) (₹500)" at bounding box center [129, 134] width 179 height 9
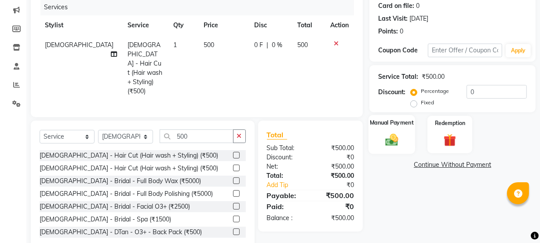
click at [391, 131] on div "Manual Payment" at bounding box center [392, 134] width 47 height 39
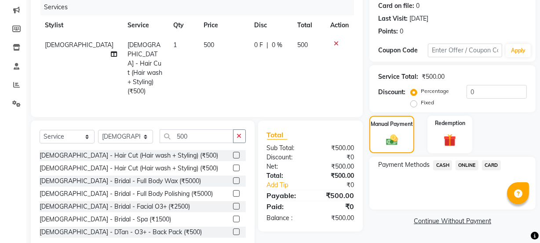
drag, startPoint x: 494, startPoint y: 162, endPoint x: 493, endPoint y: 173, distance: 11.5
click at [494, 165] on span "CARD" at bounding box center [491, 165] width 19 height 10
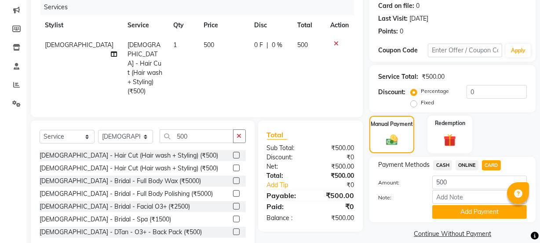
click at [490, 213] on button "Add Payment" at bounding box center [479, 212] width 95 height 14
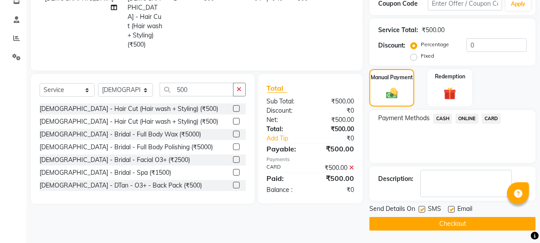
scroll to position [157, 0]
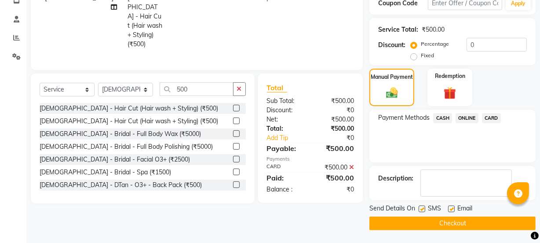
drag, startPoint x: 482, startPoint y: 216, endPoint x: 475, endPoint y: 230, distance: 15.7
click at [479, 221] on button "Checkout" at bounding box center [452, 223] width 166 height 14
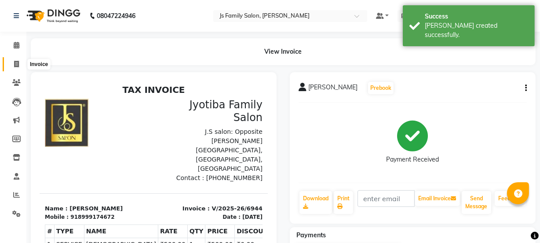
click at [18, 59] on span at bounding box center [16, 64] width 15 height 10
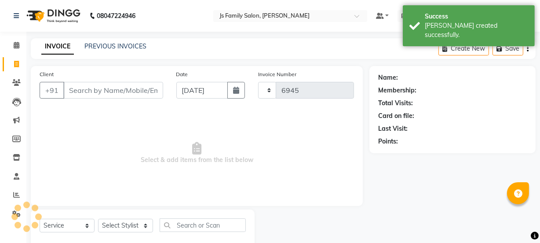
scroll to position [22, 0]
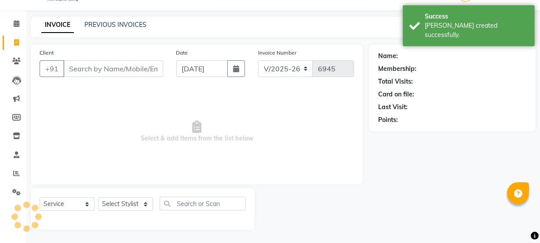
click at [115, 77] on div "Client +91" at bounding box center [101, 66] width 137 height 36
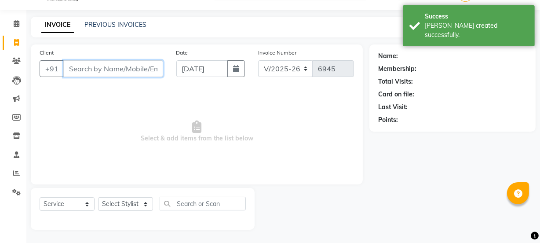
click at [110, 69] on input "Client" at bounding box center [113, 68] width 100 height 17
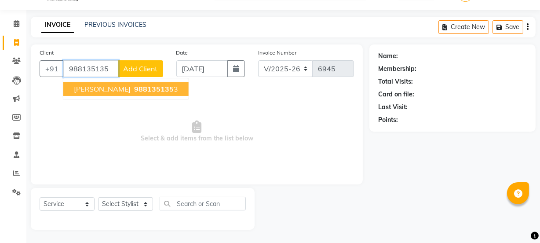
click at [110, 89] on span "[PERSON_NAME]" at bounding box center [102, 88] width 57 height 9
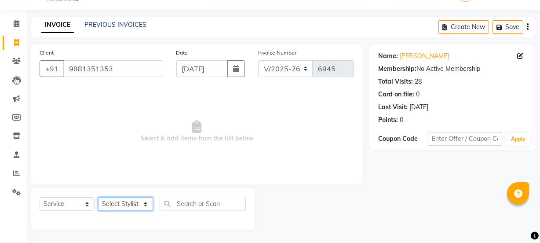
click at [106, 201] on select "Select Stylist [PERSON_NAME] Vaidyakar [PERSON_NAME] [PERSON_NAME] Mane Mosin […" at bounding box center [125, 204] width 55 height 14
click at [98, 197] on select "Select Stylist [PERSON_NAME] Vaidyakar [PERSON_NAME] [PERSON_NAME] Mane Mosin […" at bounding box center [125, 204] width 55 height 14
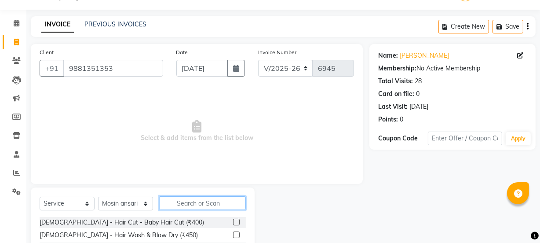
click at [185, 202] on input "text" at bounding box center [203, 203] width 86 height 14
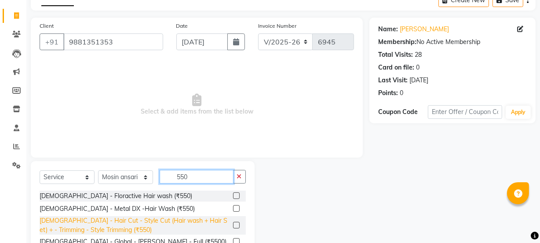
scroll to position [102, 0]
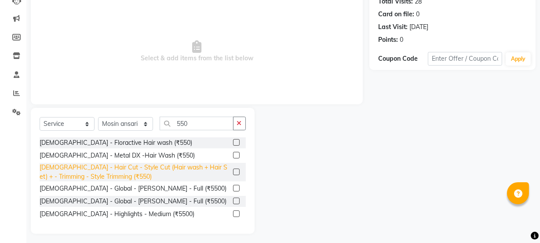
click at [203, 170] on div "[DEMOGRAPHIC_DATA] - Hair Cut - Style Cut (Hair wash + Hair Set) + - Trimming -…" at bounding box center [135, 172] width 190 height 18
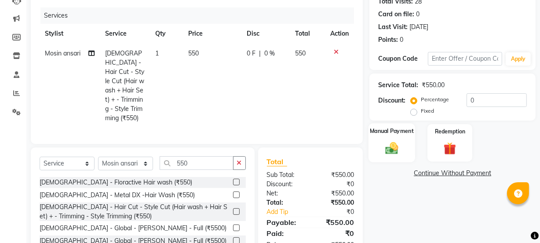
click at [400, 152] on img at bounding box center [391, 147] width 21 height 15
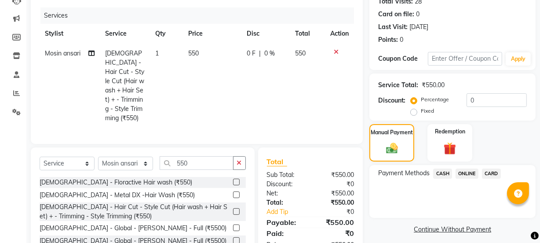
click at [444, 170] on span "CASH" at bounding box center [442, 173] width 19 height 10
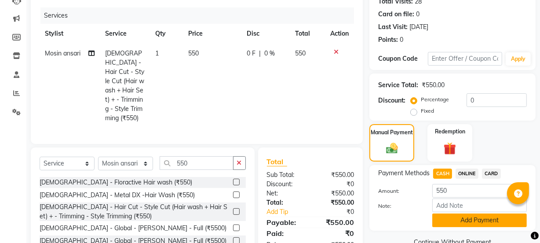
click at [463, 213] on button "Add Payment" at bounding box center [479, 220] width 95 height 14
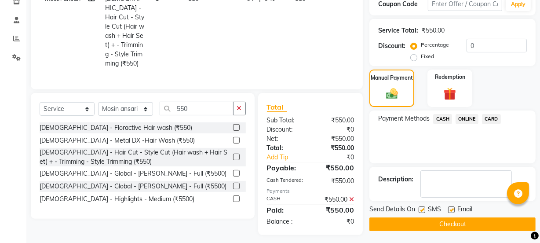
scroll to position [158, 0]
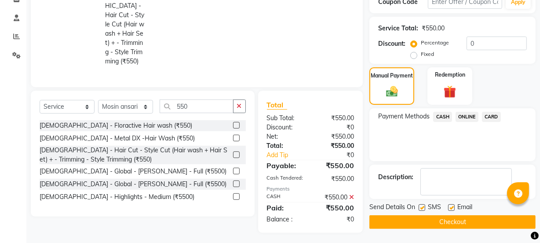
click at [461, 216] on button "Checkout" at bounding box center [452, 222] width 166 height 14
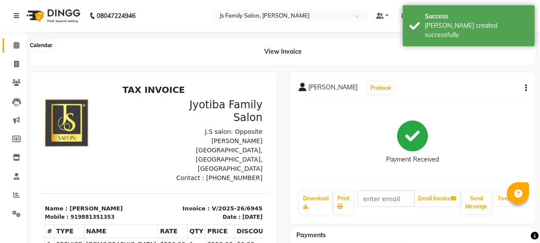
click at [17, 46] on icon at bounding box center [17, 45] width 6 height 7
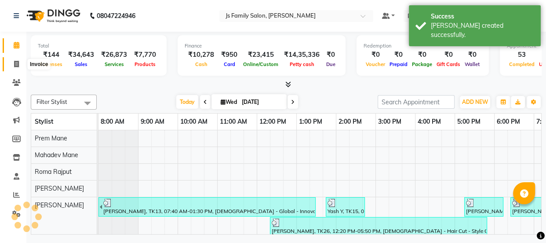
click at [15, 63] on icon at bounding box center [16, 64] width 5 height 7
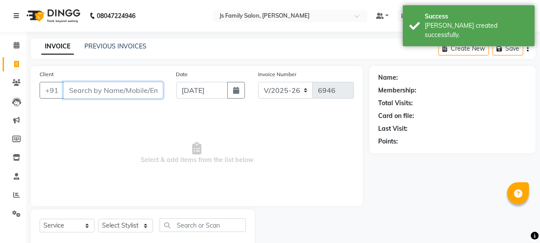
click at [80, 90] on input "Client" at bounding box center [113, 90] width 100 height 17
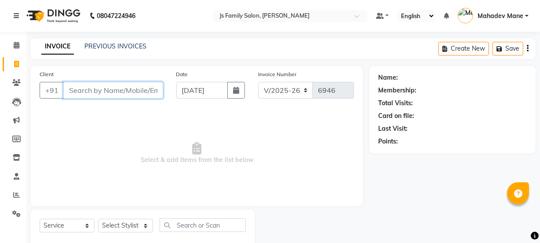
click at [80, 90] on input "Client" at bounding box center [113, 90] width 100 height 17
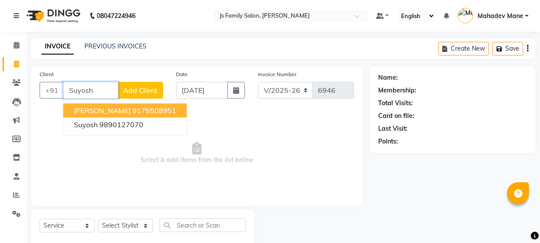
click at [92, 108] on span "[PERSON_NAME]" at bounding box center [102, 110] width 57 height 9
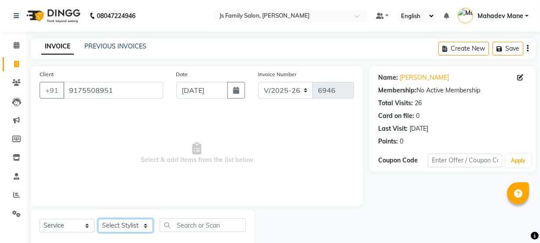
click at [127, 223] on select "Select Stylist [PERSON_NAME] Vaidyakar [PERSON_NAME] [PERSON_NAME] Mane Mosin […" at bounding box center [125, 226] width 55 height 14
click at [98, 219] on select "Select Stylist [PERSON_NAME] Vaidyakar [PERSON_NAME] [PERSON_NAME] Mane Mosin […" at bounding box center [125, 226] width 55 height 14
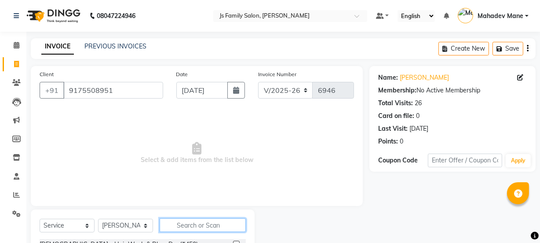
click at [195, 228] on input "text" at bounding box center [203, 225] width 86 height 14
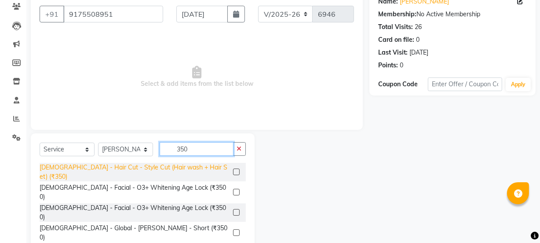
scroll to position [80, 0]
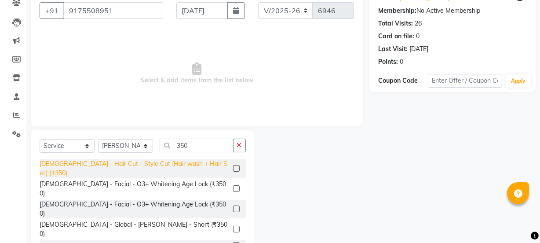
click at [183, 167] on div "[DEMOGRAPHIC_DATA] - Hair Cut - Style Cut (Hair wash + Hair Set) (₹350)" at bounding box center [135, 168] width 190 height 18
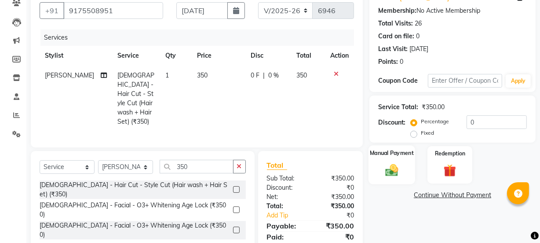
click at [401, 166] on img at bounding box center [391, 169] width 21 height 15
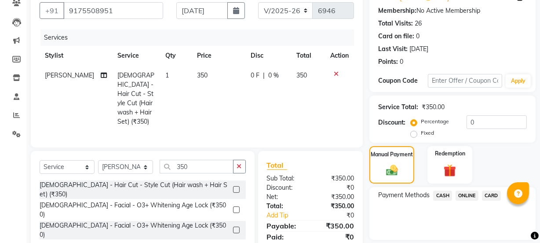
click at [465, 195] on span "ONLINE" at bounding box center [467, 195] width 23 height 10
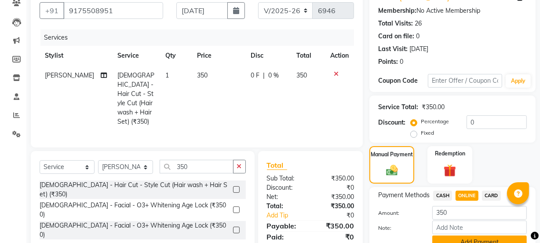
click at [475, 240] on button "Add Payment" at bounding box center [479, 242] width 95 height 14
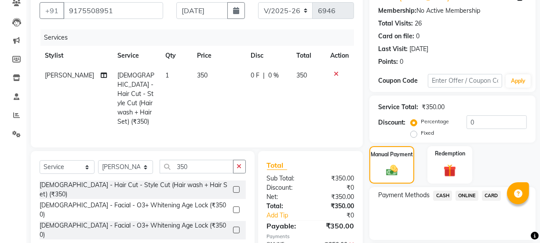
scroll to position [157, 0]
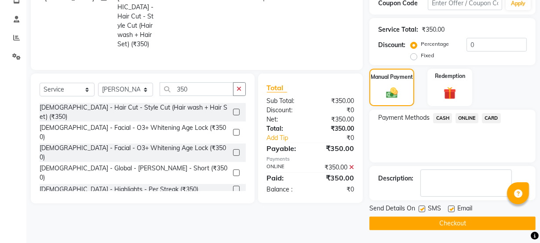
click at [435, 219] on button "Checkout" at bounding box center [452, 223] width 166 height 14
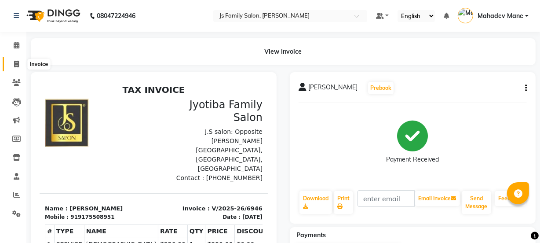
click at [17, 62] on icon at bounding box center [16, 64] width 5 height 7
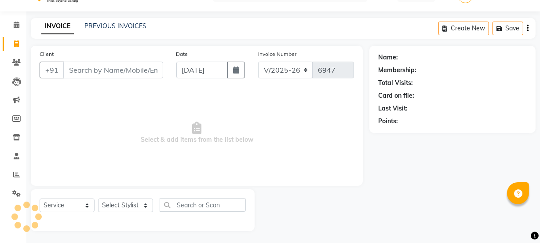
scroll to position [22, 0]
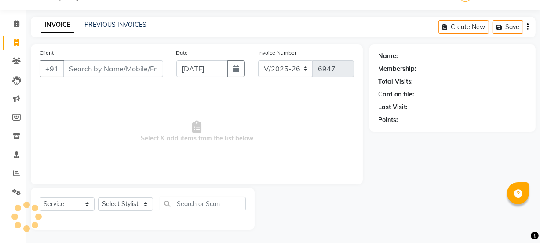
click at [83, 69] on input "Client" at bounding box center [113, 68] width 100 height 17
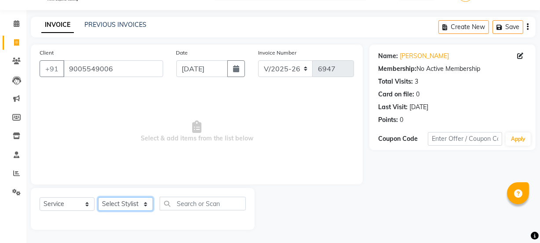
click at [110, 209] on select "Select Stylist [PERSON_NAME] Vaidyakar [PERSON_NAME] [PERSON_NAME] Mane Mosin […" at bounding box center [125, 204] width 55 height 14
click at [98, 197] on select "Select Stylist [PERSON_NAME] Vaidyakar [PERSON_NAME] [PERSON_NAME] Mane Mosin […" at bounding box center [125, 204] width 55 height 14
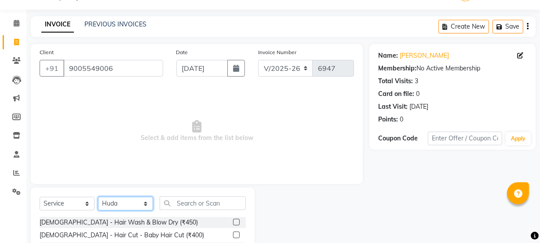
drag, startPoint x: 124, startPoint y: 206, endPoint x: 124, endPoint y: 197, distance: 8.4
click at [124, 206] on select "Select Stylist [PERSON_NAME] Vaidyakar [PERSON_NAME] [PERSON_NAME] Mane Mosin […" at bounding box center [125, 204] width 55 height 14
click at [98, 197] on select "Select Stylist [PERSON_NAME] Vaidyakar [PERSON_NAME] [PERSON_NAME] Mane Mosin […" at bounding box center [125, 204] width 55 height 14
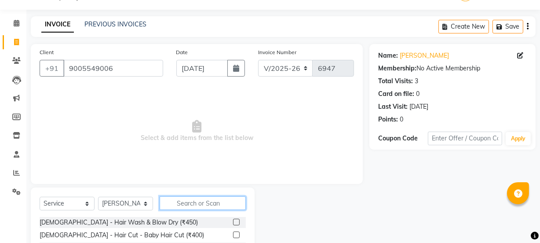
click at [188, 204] on input "text" at bounding box center [203, 203] width 86 height 14
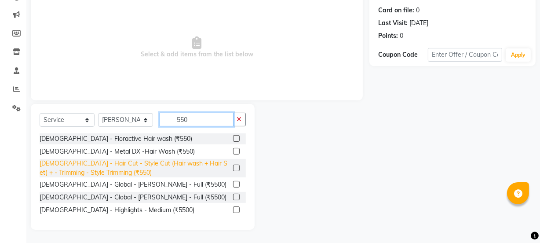
scroll to position [106, 0]
click at [200, 160] on div "[DEMOGRAPHIC_DATA] - Hair Cut - Style Cut (Hair wash + Hair Set) + - Trimming -…" at bounding box center [135, 168] width 190 height 18
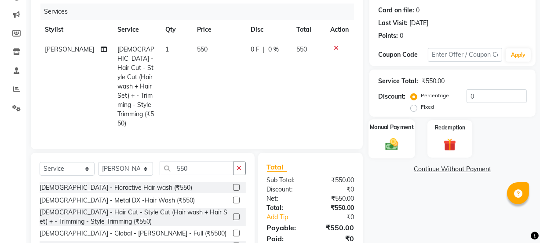
click at [403, 141] on div "Manual Payment" at bounding box center [392, 138] width 47 height 39
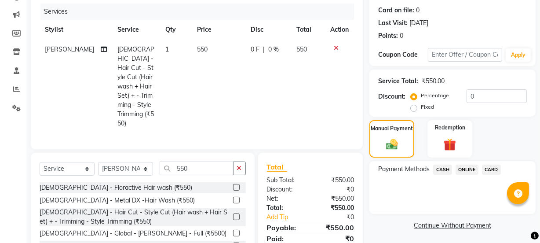
click at [457, 167] on span "ONLINE" at bounding box center [467, 170] width 23 height 10
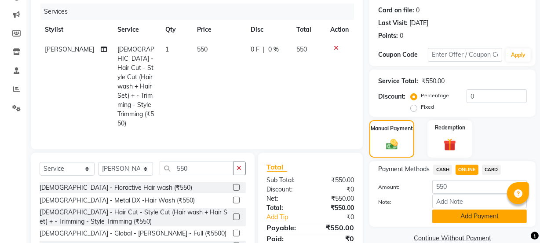
click at [465, 214] on button "Add Payment" at bounding box center [479, 216] width 95 height 14
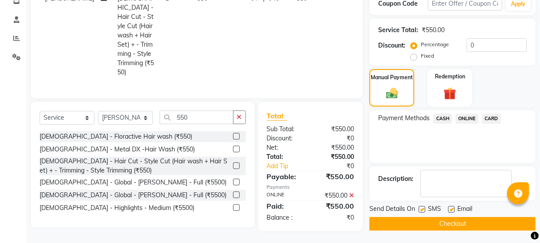
scroll to position [157, 0]
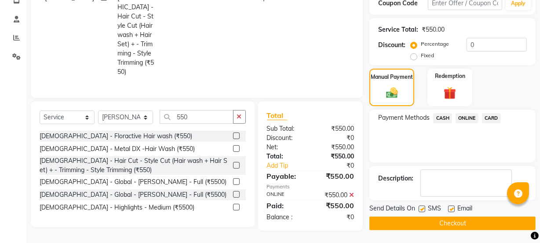
click at [429, 222] on button "Checkout" at bounding box center [452, 223] width 166 height 14
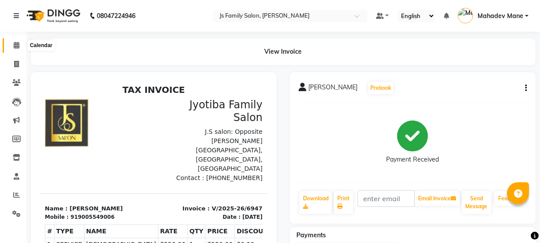
click at [18, 48] on icon at bounding box center [17, 45] width 6 height 7
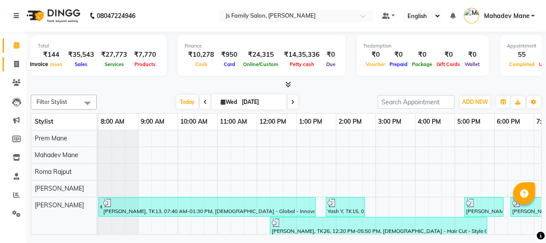
click at [17, 62] on icon at bounding box center [16, 64] width 5 height 7
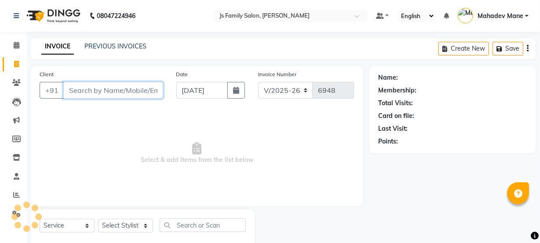
click at [93, 92] on input "Client" at bounding box center [113, 90] width 100 height 17
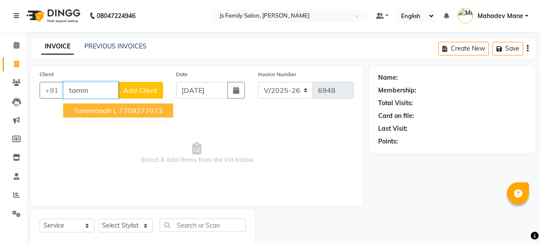
click at [105, 112] on span "Tammanah L" at bounding box center [95, 110] width 43 height 9
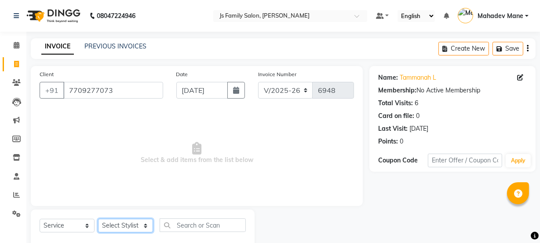
click at [119, 221] on select "Select Stylist [PERSON_NAME] Vaidyakar [PERSON_NAME] [PERSON_NAME] Mane Mosin […" at bounding box center [125, 226] width 55 height 14
click at [98, 219] on select "Select Stylist [PERSON_NAME] Vaidyakar [PERSON_NAME] [PERSON_NAME] Mane Mosin […" at bounding box center [125, 226] width 55 height 14
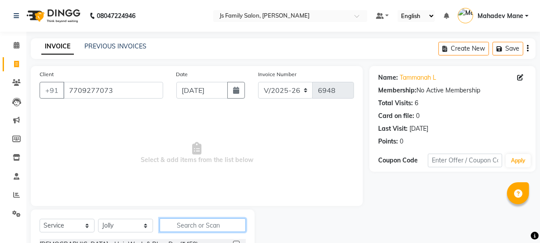
click at [195, 227] on input "text" at bounding box center [203, 225] width 86 height 14
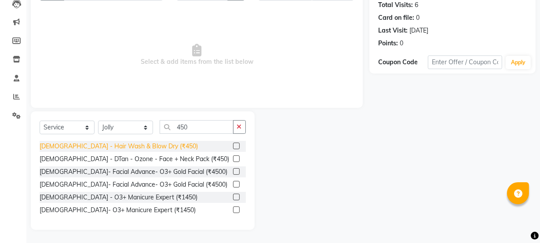
click at [135, 144] on div "[DEMOGRAPHIC_DATA] - Hair Wash & Blow Dry (₹450)" at bounding box center [119, 146] width 158 height 9
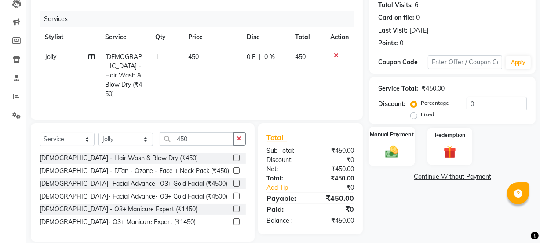
click at [395, 142] on div "Manual Payment" at bounding box center [392, 146] width 47 height 39
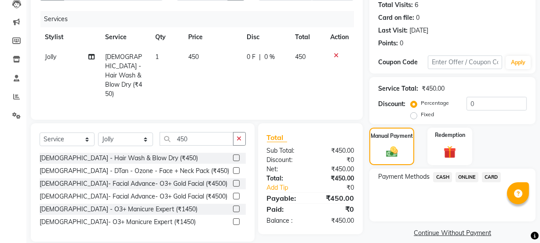
drag, startPoint x: 466, startPoint y: 174, endPoint x: 467, endPoint y: 184, distance: 10.6
click at [467, 175] on span "ONLINE" at bounding box center [467, 177] width 23 height 10
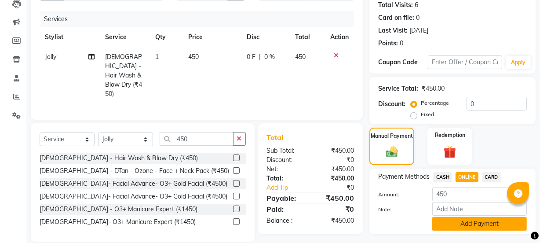
click at [466, 221] on button "Add Payment" at bounding box center [479, 224] width 95 height 14
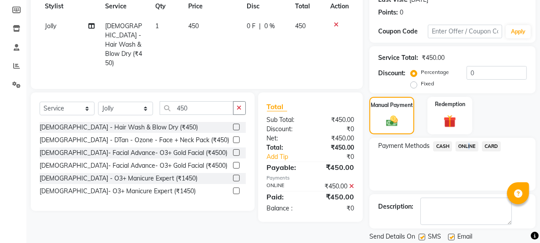
scroll to position [157, 0]
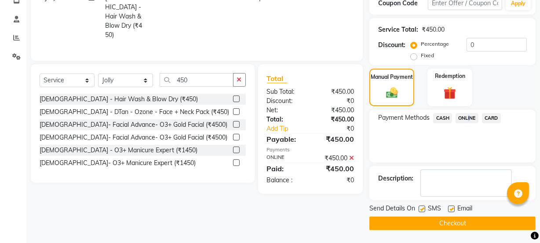
click at [458, 224] on button "Checkout" at bounding box center [452, 223] width 166 height 14
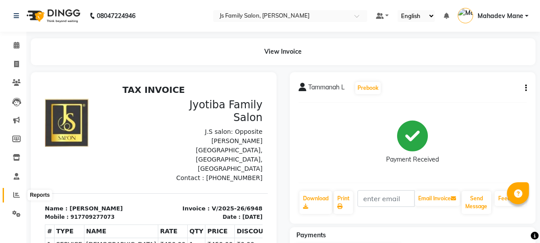
click at [18, 194] on icon at bounding box center [16, 194] width 7 height 7
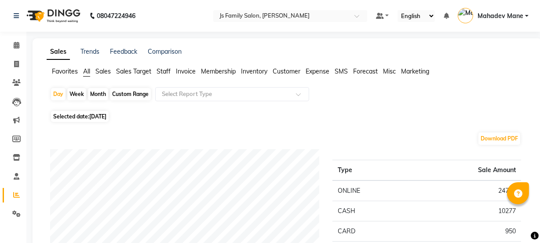
click at [102, 92] on div "Month" at bounding box center [98, 94] width 20 height 12
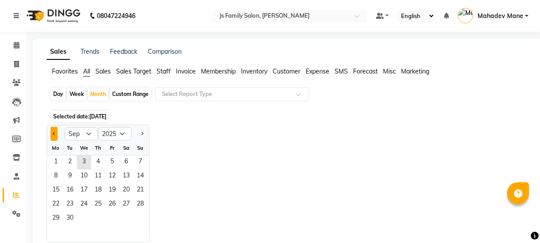
click at [52, 135] on button "Previous month" at bounding box center [54, 134] width 7 height 14
click at [110, 166] on span "1" at bounding box center [112, 162] width 14 height 14
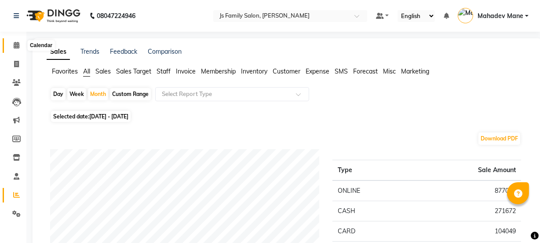
click at [15, 48] on icon at bounding box center [17, 45] width 6 height 7
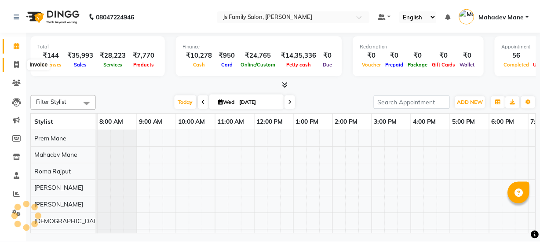
scroll to position [0, 71]
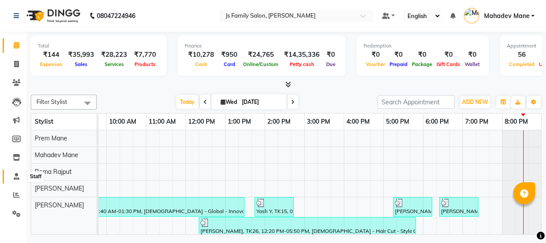
click at [19, 176] on span at bounding box center [16, 177] width 15 height 10
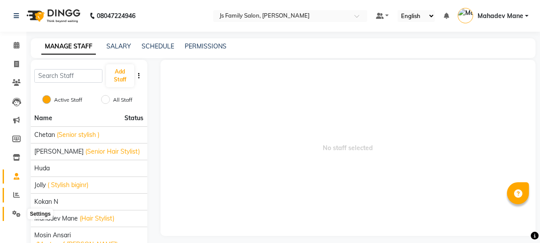
drag, startPoint x: 18, startPoint y: 212, endPoint x: 15, endPoint y: 194, distance: 19.2
click at [19, 212] on icon at bounding box center [16, 213] width 8 height 7
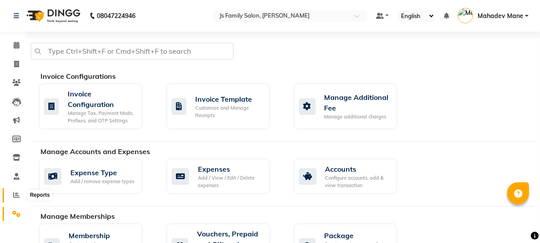
click at [15, 194] on icon at bounding box center [16, 194] width 7 height 7
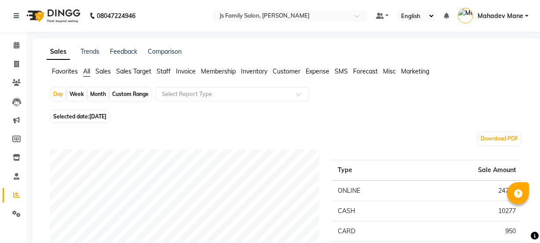
click at [99, 96] on div "Month" at bounding box center [98, 94] width 20 height 12
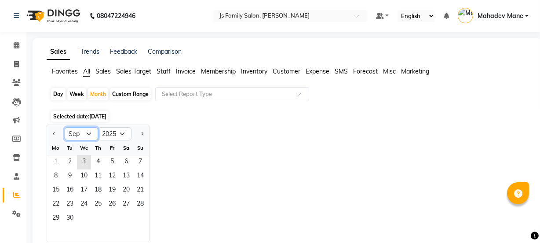
click at [93, 132] on select "Jan Feb Mar Apr May Jun [DATE] Aug Sep Oct Nov Dec" at bounding box center [81, 133] width 33 height 13
click at [91, 136] on select "Jan Feb Mar Apr May Jun [DATE] Aug Sep Oct Nov Dec" at bounding box center [81, 133] width 33 height 13
click at [55, 136] on button "Previous month" at bounding box center [54, 134] width 7 height 14
click at [135, 220] on span "31" at bounding box center [140, 219] width 14 height 14
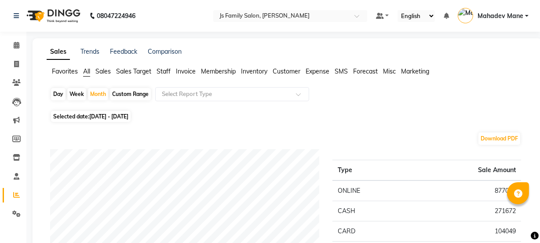
click at [163, 73] on span "Staff" at bounding box center [164, 71] width 14 height 8
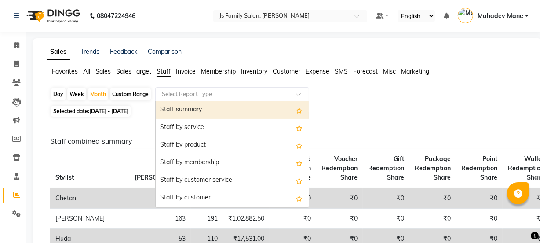
click at [217, 90] on input "text" at bounding box center [223, 94] width 127 height 9
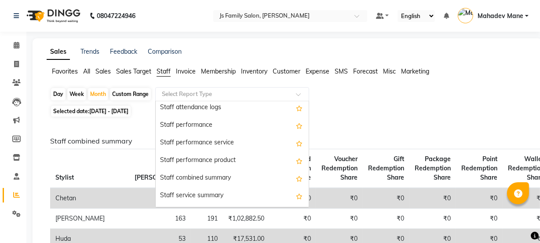
scroll to position [120, 0]
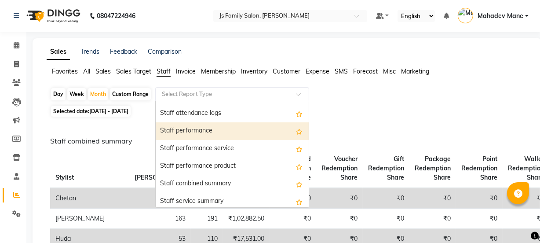
click at [230, 128] on div "Staff performance" at bounding box center [232, 131] width 153 height 18
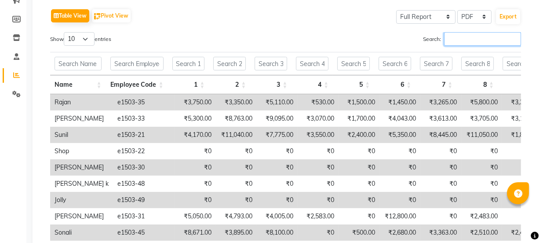
click at [479, 38] on input "Search:" at bounding box center [482, 39] width 77 height 14
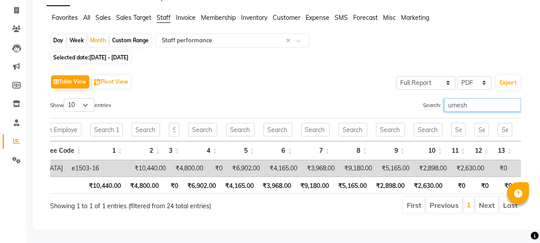
scroll to position [0, 0]
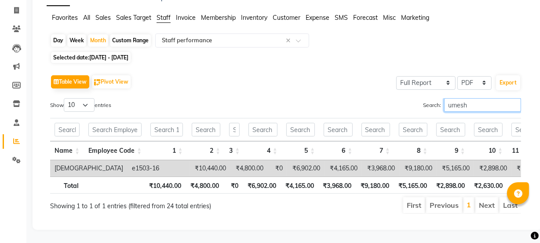
click at [516, 98] on input "umesh" at bounding box center [482, 105] width 77 height 14
click at [513, 98] on input "umesh" at bounding box center [482, 105] width 77 height 14
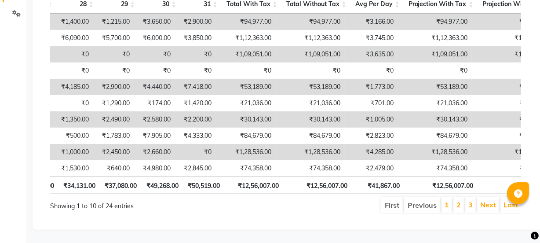
scroll to position [0, 1267]
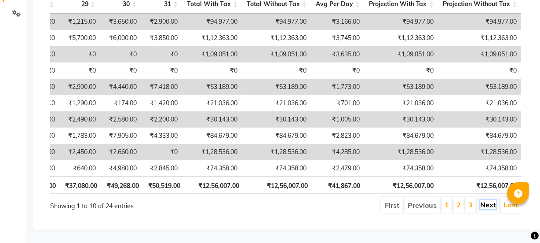
click at [494, 200] on link "Next" at bounding box center [488, 204] width 16 height 9
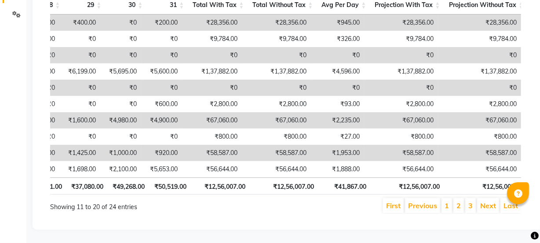
click at [494, 201] on link "Next" at bounding box center [488, 205] width 16 height 9
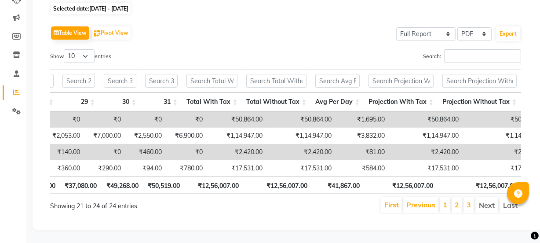
click at [494, 197] on li "Next" at bounding box center [486, 205] width 23 height 16
click at [445, 200] on link "1" at bounding box center [445, 204] width 4 height 9
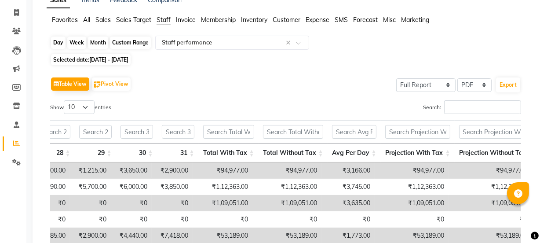
click at [96, 42] on div "Month" at bounding box center [98, 43] width 20 height 12
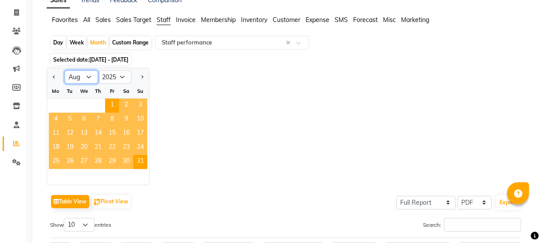
click at [87, 75] on select "Jan Feb Mar Apr May Jun [DATE] Aug Sep Oct Nov Dec" at bounding box center [81, 76] width 33 height 13
click at [143, 74] on button "Next month" at bounding box center [142, 77] width 7 height 14
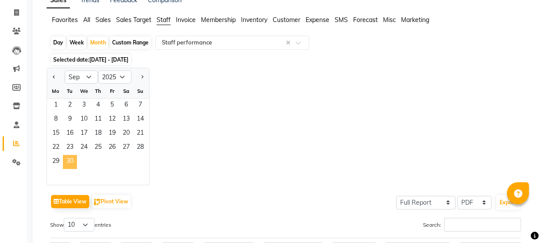
click at [66, 161] on span "30" at bounding box center [70, 162] width 14 height 14
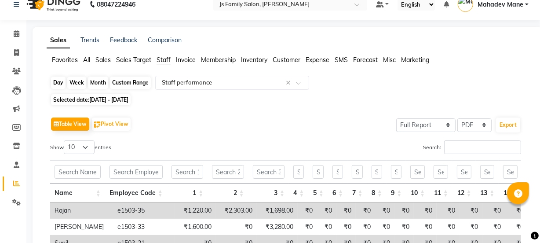
click at [94, 82] on div "Month" at bounding box center [98, 83] width 20 height 12
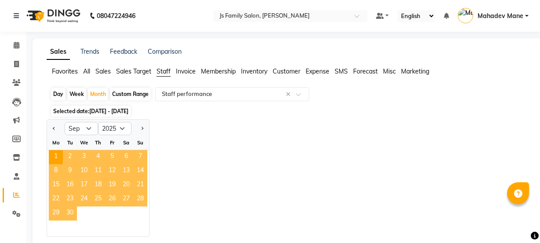
select select "9"
select select "2025"
select select "full_report"
select select "pdf"
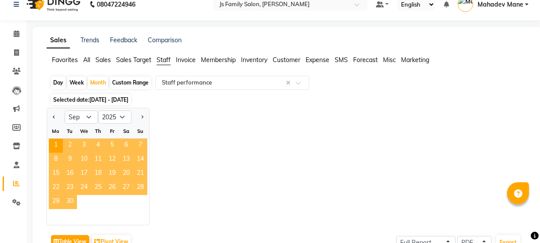
click at [67, 196] on span "30" at bounding box center [70, 202] width 14 height 14
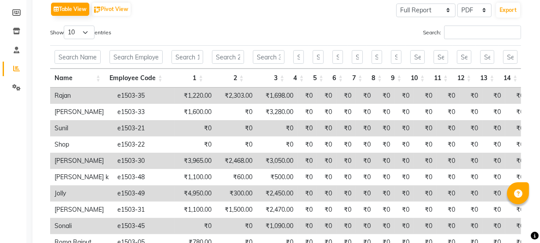
scroll to position [132, 0]
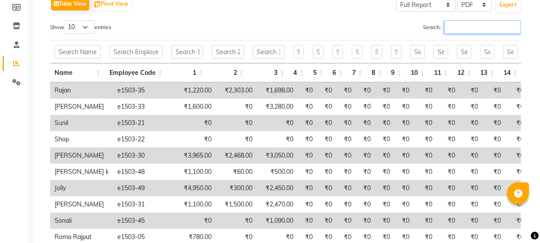
click at [497, 27] on input "Search:" at bounding box center [482, 27] width 77 height 14
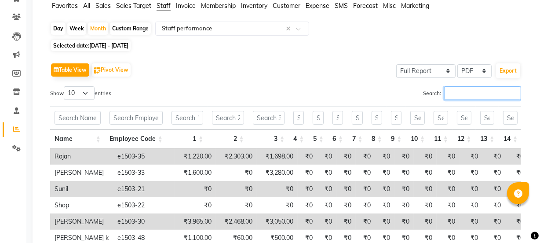
scroll to position [0, 0]
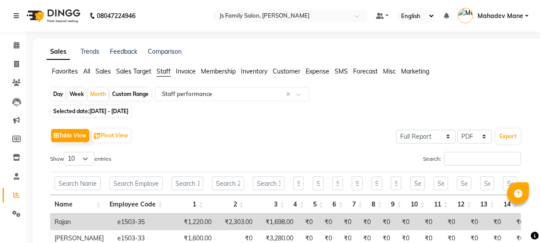
click at [84, 69] on span "All" at bounding box center [86, 71] width 7 height 8
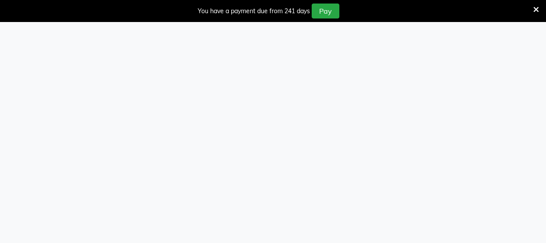
select select "service"
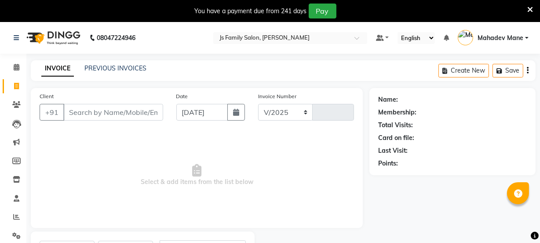
select select "3729"
type input "6949"
click at [184, 136] on span "Select & add items from the list below" at bounding box center [197, 175] width 315 height 88
click at [12, 67] on span at bounding box center [16, 67] width 15 height 10
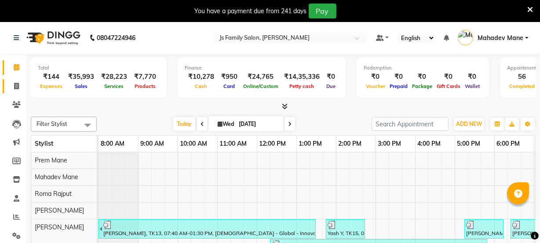
click at [18, 80] on link "Invoice" at bounding box center [13, 86] width 21 height 15
select select "3729"
select select "service"
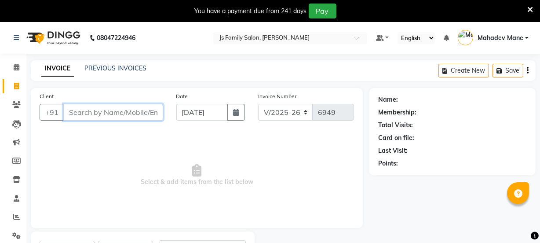
click at [110, 110] on input "Client" at bounding box center [113, 112] width 100 height 17
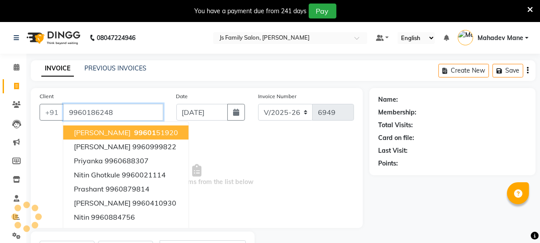
type input "9960186248"
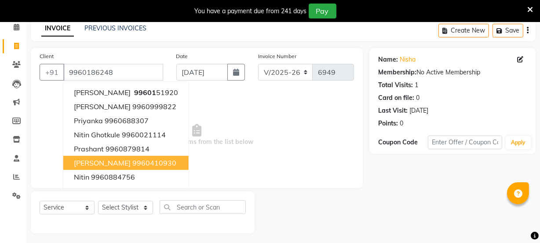
scroll to position [44, 0]
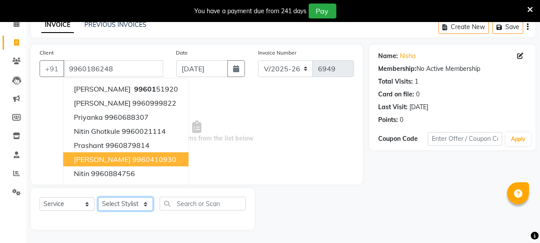
click at [125, 205] on select "Select Stylist [PERSON_NAME] Vaidyakar [PERSON_NAME] [PERSON_NAME] Mane Mosin […" at bounding box center [125, 204] width 55 height 14
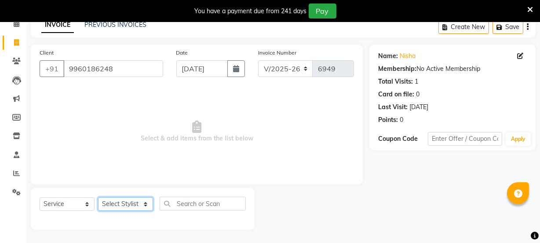
select select "84029"
click at [98, 197] on select "Select Stylist [PERSON_NAME] Vaidyakar [PERSON_NAME] [PERSON_NAME] Mane Mosin […" at bounding box center [125, 204] width 55 height 14
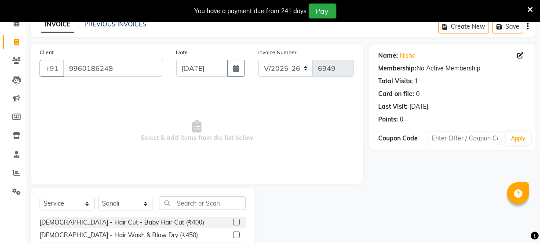
click at [178, 201] on input "text" at bounding box center [203, 203] width 86 height 14
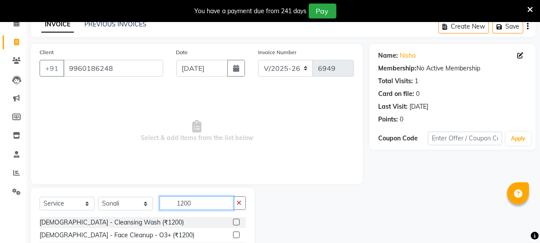
scroll to position [132, 0]
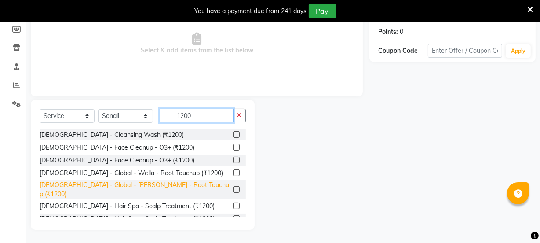
type input "1200"
click at [175, 187] on div "[DEMOGRAPHIC_DATA] - Global - [PERSON_NAME] - Root Touchup (₹1200)" at bounding box center [135, 189] width 190 height 18
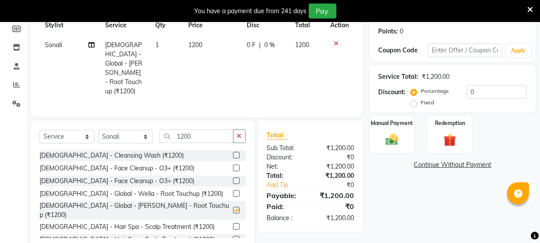
checkbox input "false"
click at [161, 51] on td "1" at bounding box center [166, 68] width 33 height 66
select select "84029"
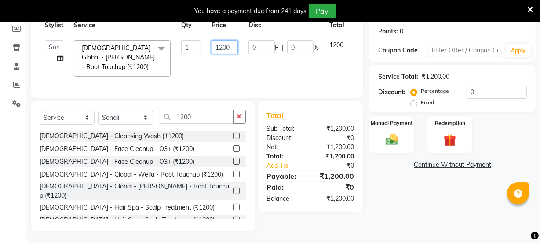
click at [223, 49] on input "1200" at bounding box center [225, 47] width 26 height 14
type input "1500"
click at [231, 69] on td "1500" at bounding box center [224, 58] width 37 height 47
select select "84029"
click at [399, 136] on img at bounding box center [391, 139] width 21 height 15
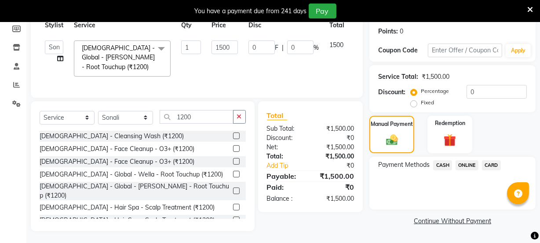
click at [465, 165] on span "ONLINE" at bounding box center [467, 165] width 23 height 10
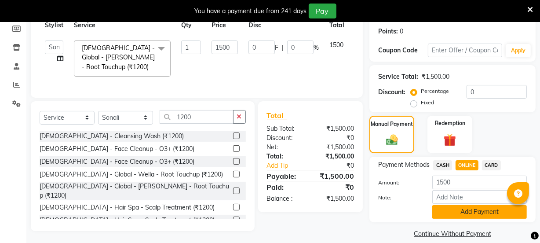
click at [468, 214] on button "Add Payment" at bounding box center [479, 212] width 95 height 14
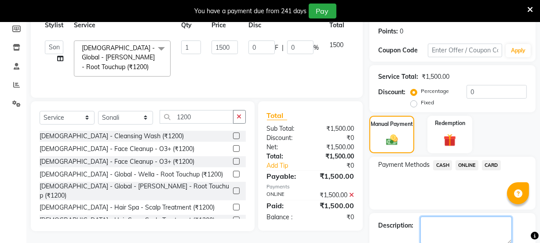
click at [464, 219] on textarea at bounding box center [466, 229] width 91 height 27
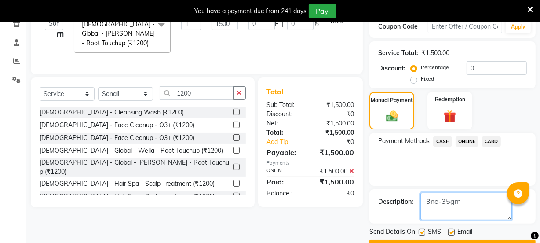
scroll to position [179, 0]
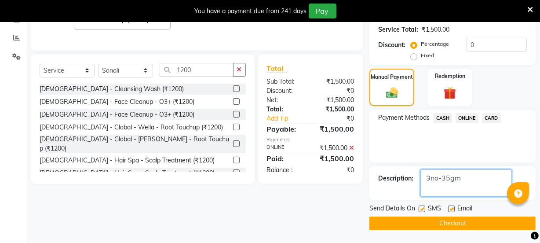
type textarea "3no-35gm"
click at [470, 229] on button "Checkout" at bounding box center [452, 223] width 166 height 14
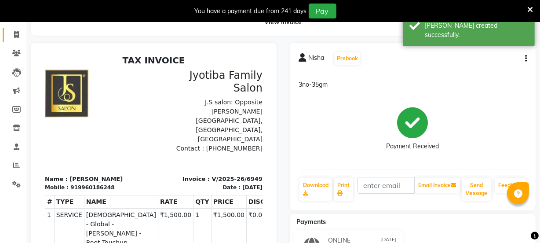
scroll to position [12, 0]
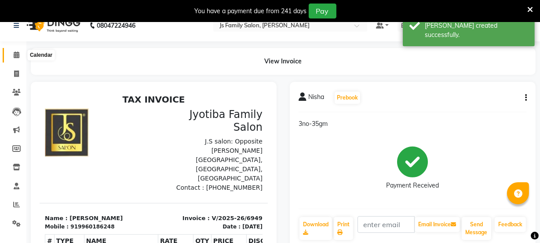
click at [18, 57] on icon at bounding box center [17, 54] width 6 height 7
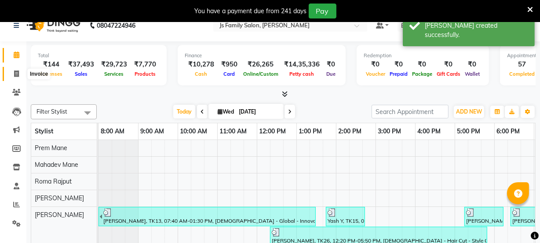
click at [19, 71] on span at bounding box center [16, 74] width 15 height 10
select select "service"
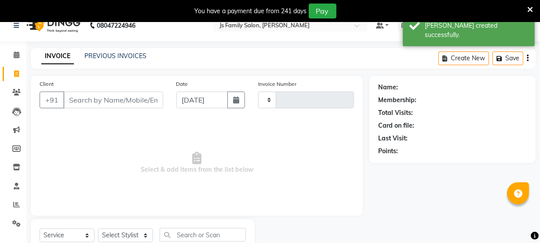
type input "6950"
select select "3729"
click at [84, 102] on input "Client" at bounding box center [113, 99] width 100 height 17
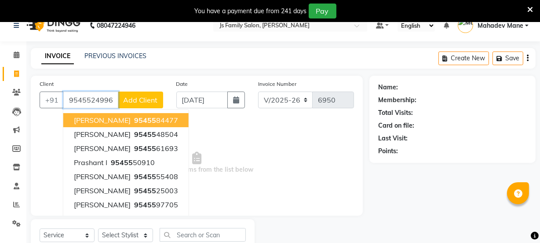
type input "9545524996"
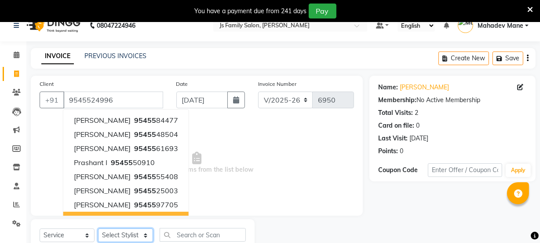
click at [121, 234] on select "Select Stylist [PERSON_NAME] Vaidyakar [PERSON_NAME] [PERSON_NAME] Mane Mosin […" at bounding box center [125, 235] width 55 height 14
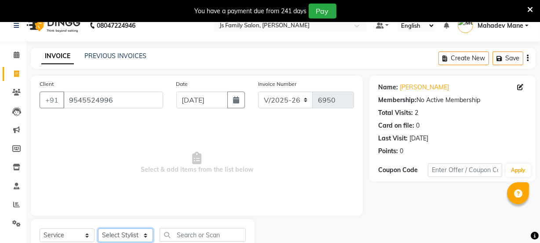
select select "33251"
click at [98, 228] on select "Select Stylist [PERSON_NAME] Vaidyakar [PERSON_NAME] [PERSON_NAME] Mane Mosin […" at bounding box center [125, 235] width 55 height 14
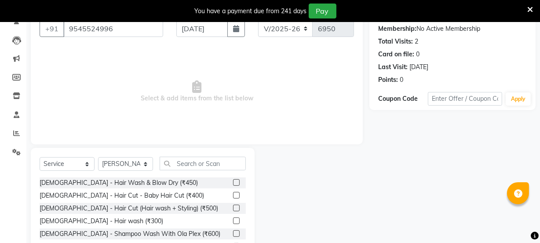
scroll to position [92, 0]
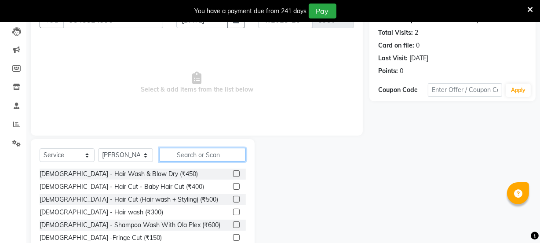
click at [213, 158] on input "text" at bounding box center [203, 155] width 86 height 14
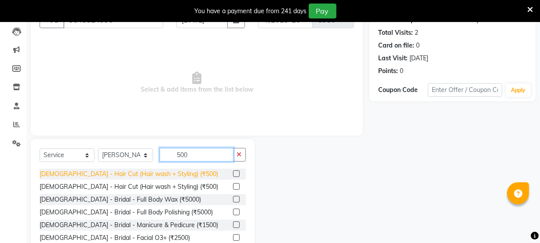
type input "500"
click at [147, 177] on div "[DEMOGRAPHIC_DATA] - Hair Cut (Hair wash + Styling) (₹500)" at bounding box center [129, 173] width 179 height 9
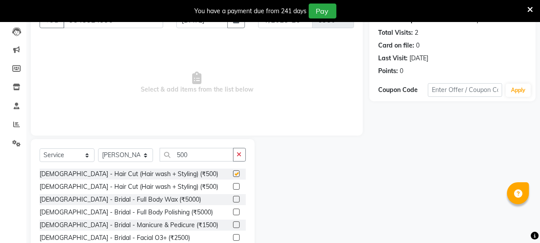
checkbox input "false"
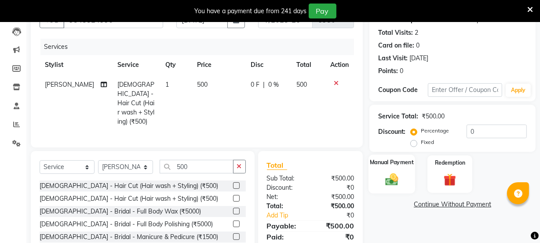
click at [397, 179] on img at bounding box center [391, 179] width 21 height 15
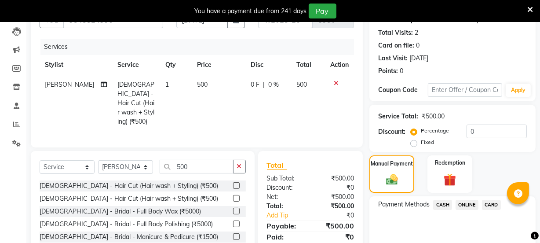
click at [459, 200] on div "Payment Methods CASH ONLINE CARD" at bounding box center [452, 222] width 166 height 53
click at [459, 201] on span "ONLINE" at bounding box center [467, 205] width 23 height 10
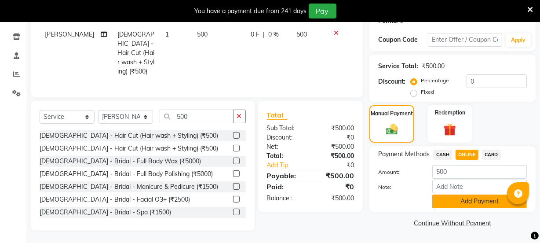
click at [459, 200] on button "Add Payment" at bounding box center [479, 201] width 95 height 14
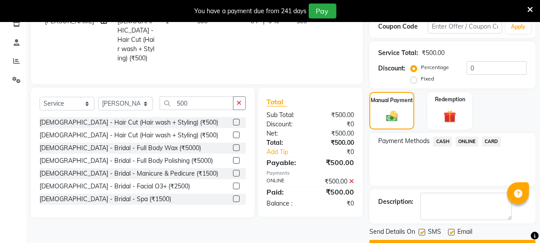
scroll to position [179, 0]
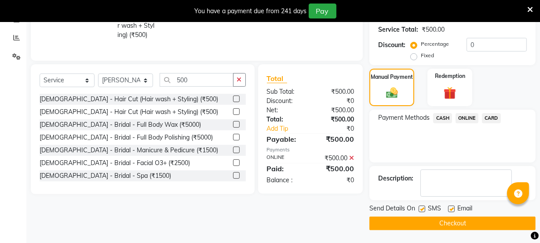
click at [455, 221] on button "Checkout" at bounding box center [452, 223] width 166 height 14
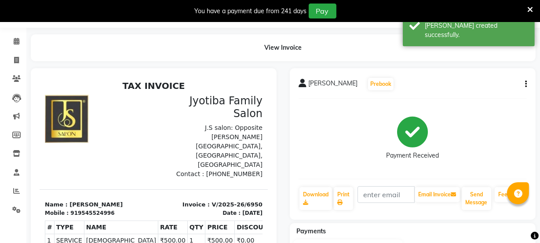
scroll to position [13, 0]
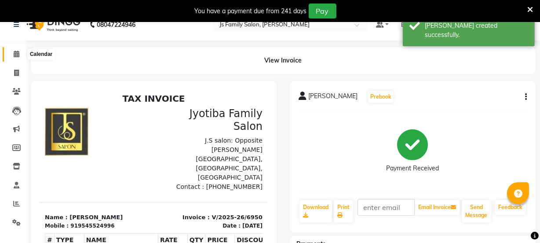
click at [22, 58] on span at bounding box center [16, 54] width 15 height 10
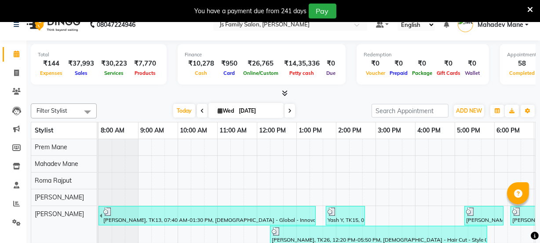
click at [528, 8] on icon at bounding box center [530, 10] width 6 height 8
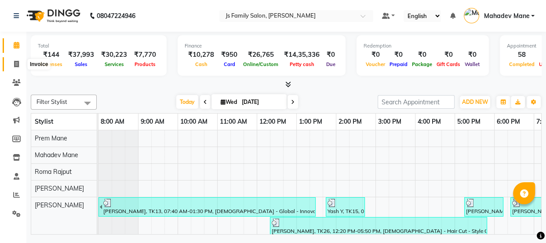
click at [15, 68] on span at bounding box center [16, 64] width 15 height 10
select select "3729"
select select "service"
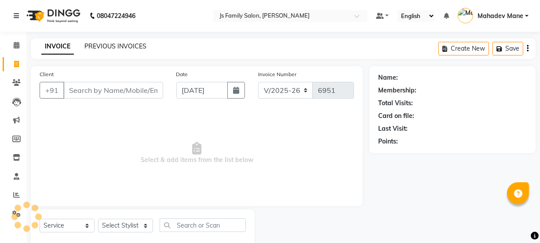
click at [100, 45] on link "PREVIOUS INVOICES" at bounding box center [115, 46] width 62 height 8
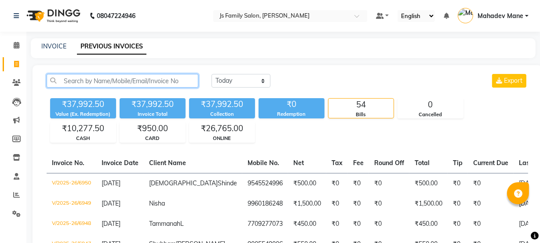
click at [172, 84] on input "text" at bounding box center [123, 81] width 152 height 14
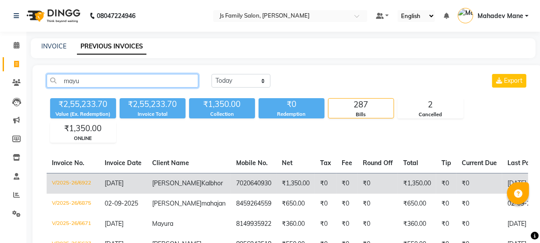
type input "mayu"
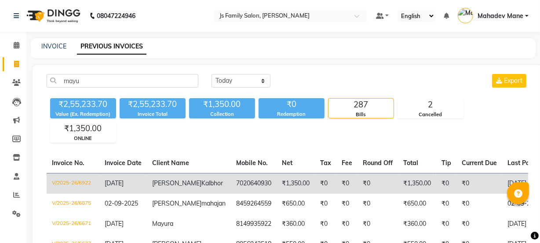
click at [180, 194] on td "Mayur Kalbhor" at bounding box center [189, 183] width 84 height 21
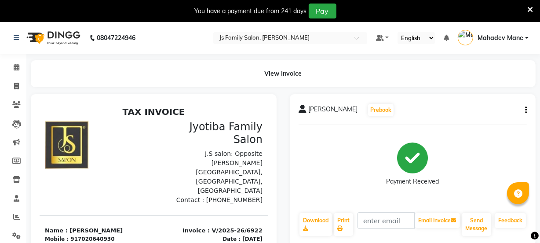
click at [523, 111] on button "button" at bounding box center [524, 110] width 5 height 9
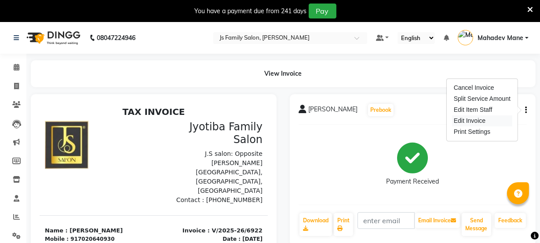
click at [463, 120] on div "Edit Invoice" at bounding box center [482, 120] width 60 height 11
select select "service"
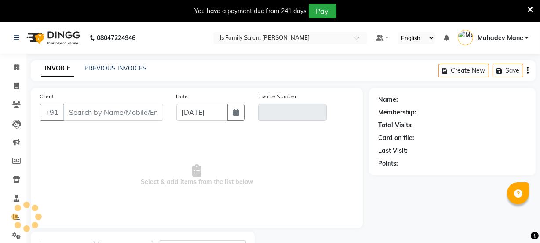
scroll to position [44, 0]
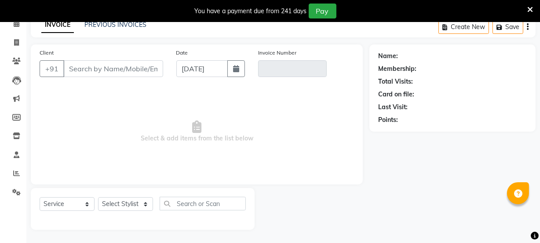
type input "7020640930"
type input "V/2025-26/6922"
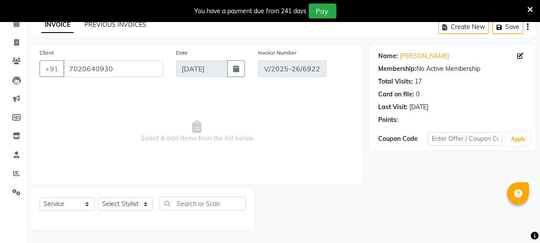
select select "select"
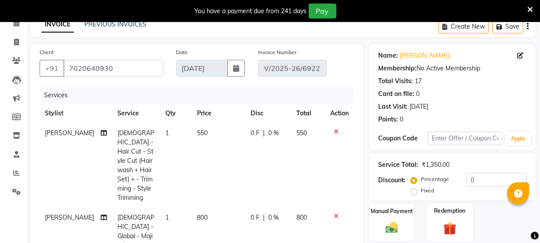
scroll to position [164, 0]
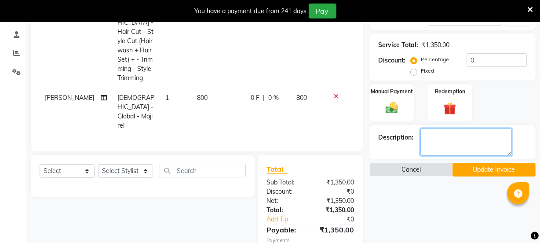
click at [445, 145] on textarea at bounding box center [466, 141] width 91 height 27
type textarea "4-10gm 4.15-10gm 20vol-30ml"
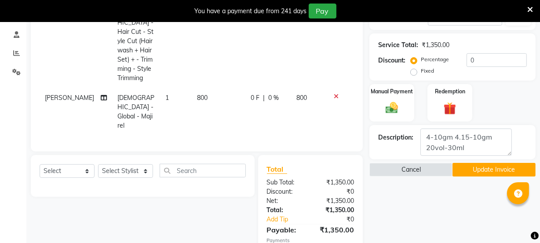
click at [468, 167] on button "Update Invoice" at bounding box center [494, 170] width 83 height 14
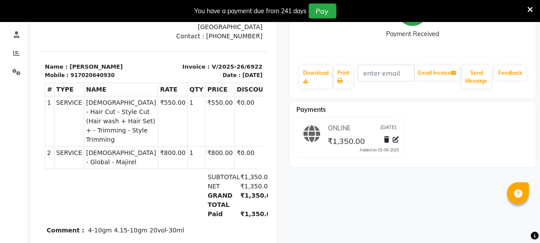
drag, startPoint x: 532, startPoint y: 9, endPoint x: 481, endPoint y: 28, distance: 54.0
click at [532, 9] on icon at bounding box center [530, 10] width 6 height 8
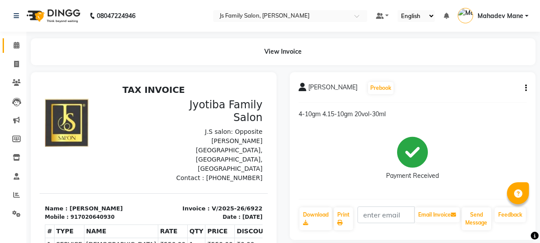
click at [7, 48] on link "Calendar" at bounding box center [13, 45] width 21 height 15
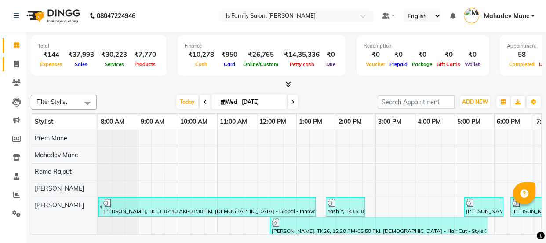
click at [14, 57] on link "Invoice" at bounding box center [13, 64] width 21 height 15
select select "3729"
select select "service"
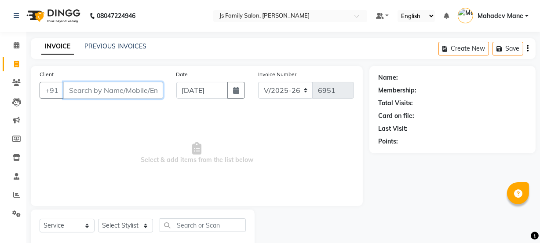
click at [95, 94] on input "Client" at bounding box center [113, 90] width 100 height 17
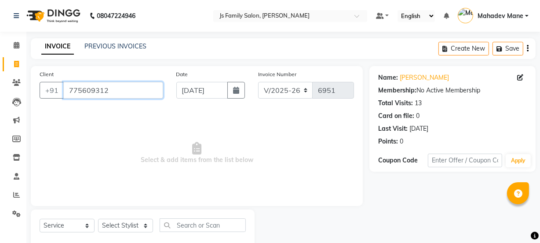
click at [117, 93] on input "775609312" at bounding box center [113, 90] width 100 height 17
type input "7756093120"
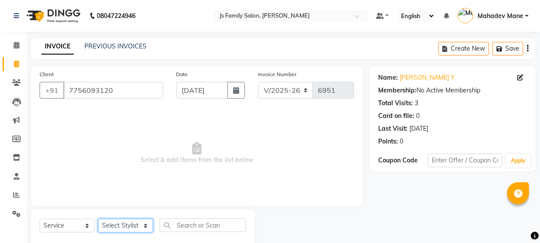
click at [123, 230] on select "Select Stylist [PERSON_NAME] Vaidyakar [PERSON_NAME] [PERSON_NAME] Mane Mosin […" at bounding box center [125, 226] width 55 height 14
select select "20007"
click at [98, 219] on select "Select Stylist [PERSON_NAME] Vaidyakar [PERSON_NAME] [PERSON_NAME] Mane Mosin […" at bounding box center [125, 226] width 55 height 14
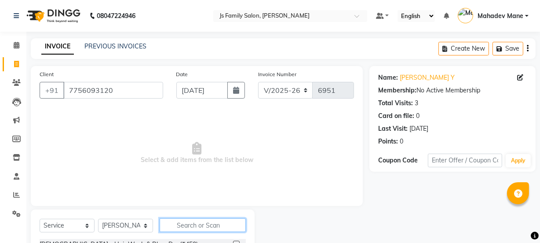
click at [167, 226] on input "text" at bounding box center [203, 225] width 86 height 14
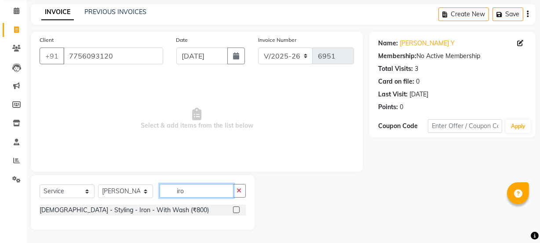
scroll to position [35, 0]
type input "iron"
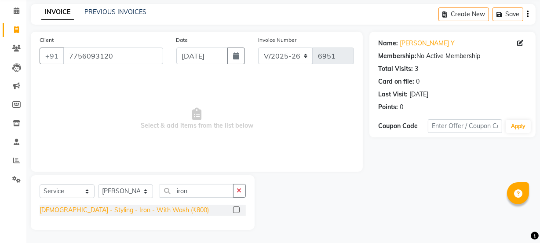
click at [137, 211] on div "[DEMOGRAPHIC_DATA] - Styling - Iron - With Wash (₹800)" at bounding box center [124, 209] width 169 height 9
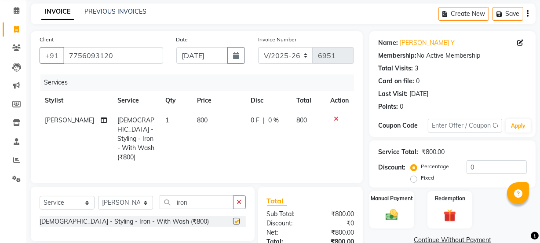
checkbox input "false"
click at [197, 206] on div "Select Service Product Membership Package Voucher Prepaid Gift Card Select Styl…" at bounding box center [143, 205] width 206 height 21
click at [197, 204] on input "iron" at bounding box center [197, 202] width 74 height 14
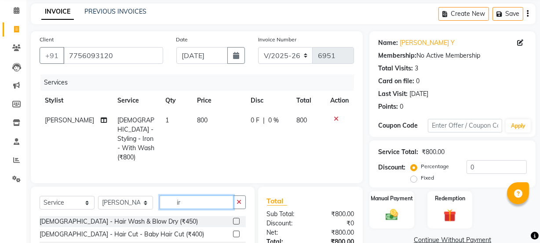
type input "i"
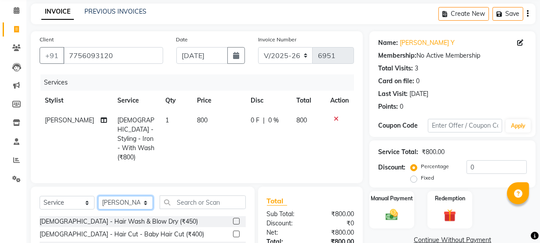
click at [136, 202] on select "Select Stylist [PERSON_NAME] Vaidyakar [PERSON_NAME] [PERSON_NAME] Mane Mosin […" at bounding box center [125, 203] width 55 height 14
select select "87505"
click at [98, 196] on select "Select Stylist [PERSON_NAME] Vaidyakar [PERSON_NAME] [PERSON_NAME] Mane Mosin […" at bounding box center [125, 203] width 55 height 14
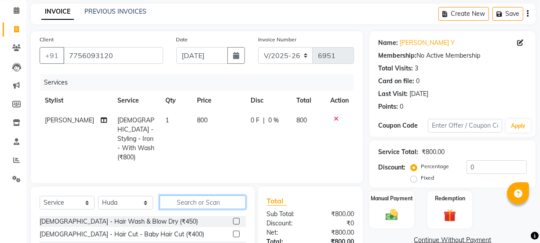
click at [172, 197] on input "text" at bounding box center [203, 202] width 86 height 14
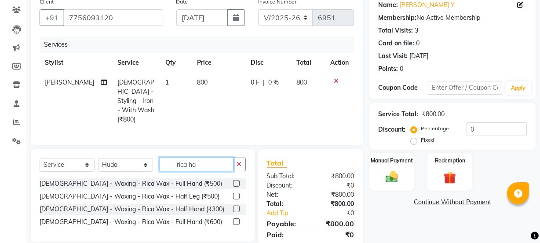
scroll to position [99, 0]
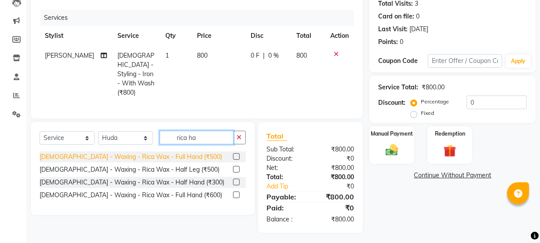
type input "rica ha"
click at [167, 152] on div "[DEMOGRAPHIC_DATA] - Waxing - Rica Wax - Full Hand (₹500)" at bounding box center [131, 156] width 183 height 9
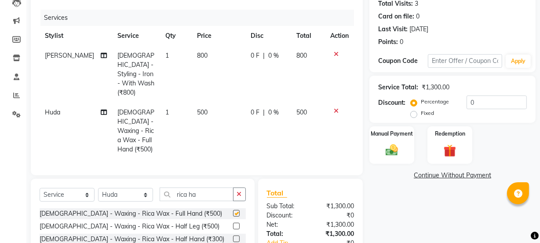
checkbox input "false"
click at [198, 187] on input "rica ha" at bounding box center [197, 194] width 74 height 14
type input "r"
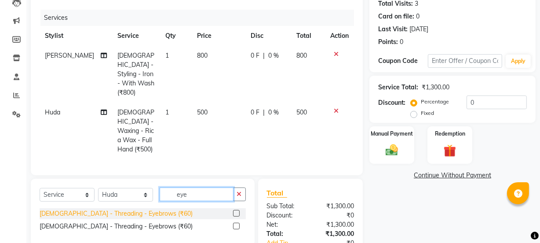
type input "eye"
click at [139, 209] on div "[DEMOGRAPHIC_DATA] - Threading - Eyebrows (₹60)" at bounding box center [116, 213] width 153 height 9
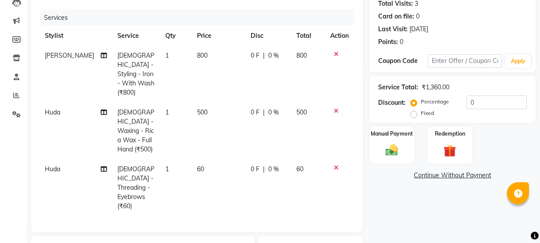
checkbox input "false"
type input "e"
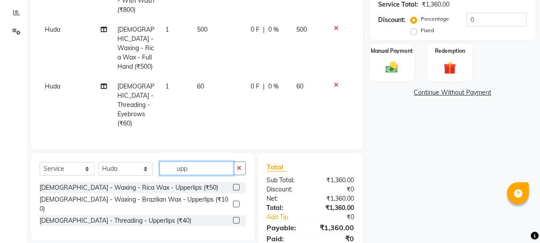
scroll to position [185, 0]
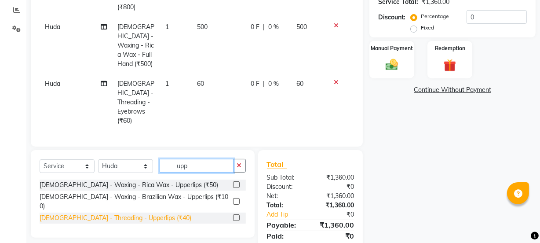
type input "upp"
click at [133, 213] on div "[DEMOGRAPHIC_DATA] - Threading - Upperlips (₹40)" at bounding box center [116, 217] width 152 height 9
checkbox input "false"
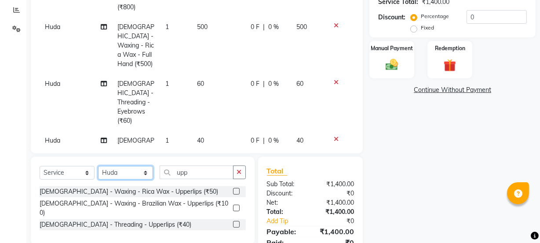
click at [128, 172] on select "Select Stylist [PERSON_NAME] Vaidyakar [PERSON_NAME] [PERSON_NAME] Mane Mosin […" at bounding box center [125, 173] width 55 height 14
select select "20007"
click at [98, 166] on select "Select Stylist [PERSON_NAME] Vaidyakar [PERSON_NAME] [PERSON_NAME] Mane Mosin […" at bounding box center [125, 173] width 55 height 14
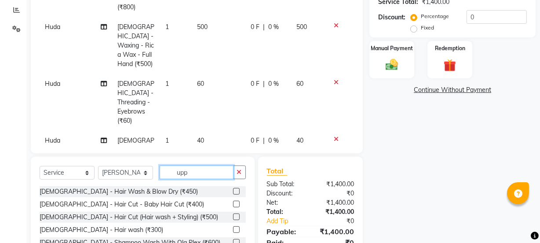
click at [193, 172] on input "upp" at bounding box center [197, 172] width 74 height 14
type input "u"
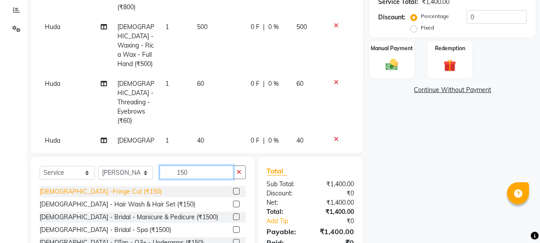
type input "150"
click at [109, 191] on div "[DEMOGRAPHIC_DATA] -Fringe Cut (₹150)" at bounding box center [101, 191] width 122 height 9
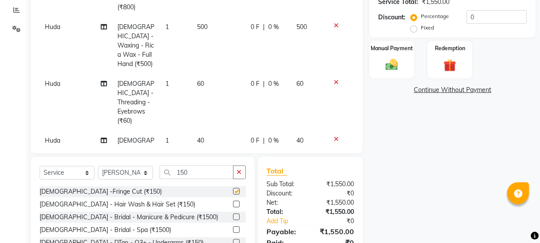
checkbox input "false"
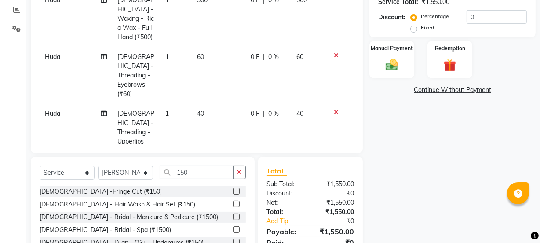
scroll to position [39, 0]
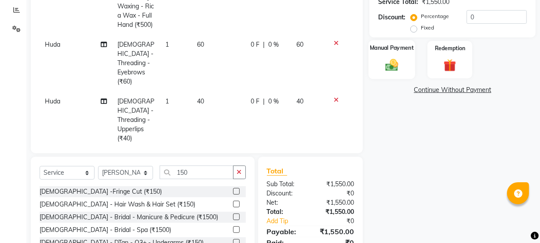
click at [395, 70] on img at bounding box center [391, 64] width 21 height 15
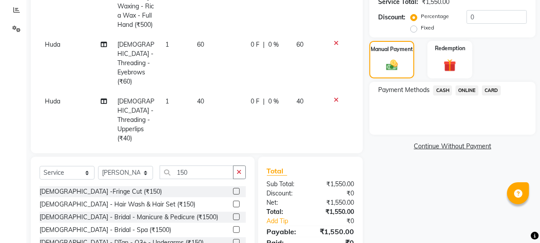
click at [462, 91] on span "ONLINE" at bounding box center [467, 90] width 23 height 10
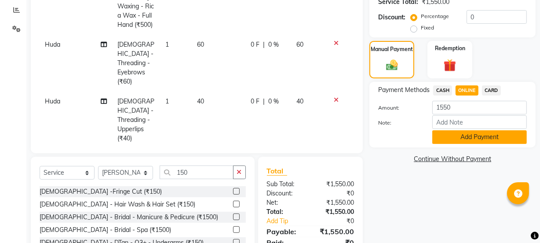
click at [465, 139] on button "Add Payment" at bounding box center [479, 137] width 95 height 14
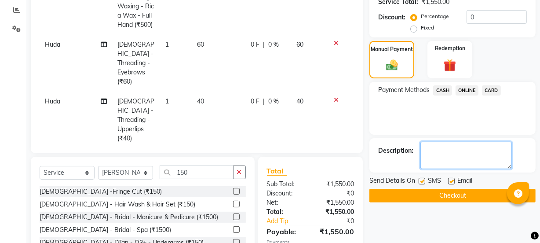
click at [462, 157] on textarea at bounding box center [466, 155] width 91 height 27
type textarea "UV"
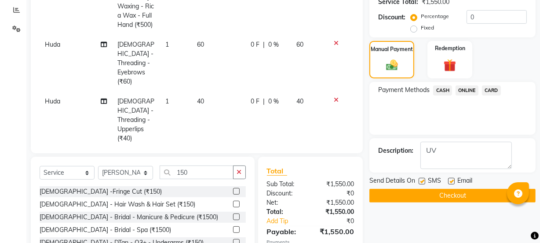
click at [458, 200] on button "Checkout" at bounding box center [452, 196] width 166 height 14
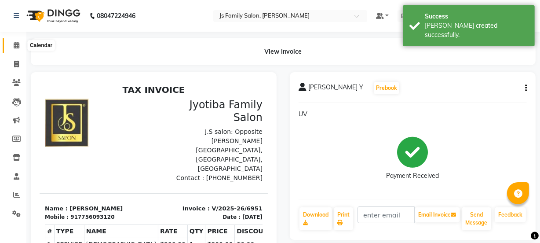
click at [11, 47] on span at bounding box center [16, 45] width 15 height 10
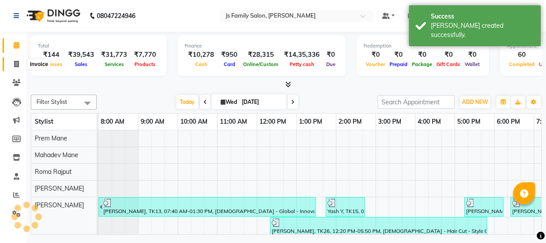
click at [11, 62] on span at bounding box center [16, 64] width 15 height 10
select select "service"
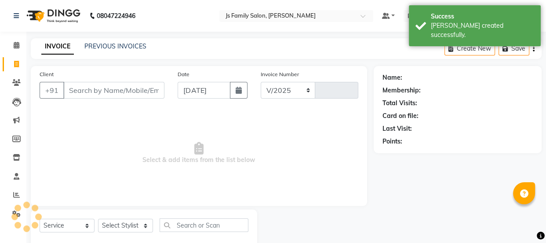
select select "3729"
type input "6952"
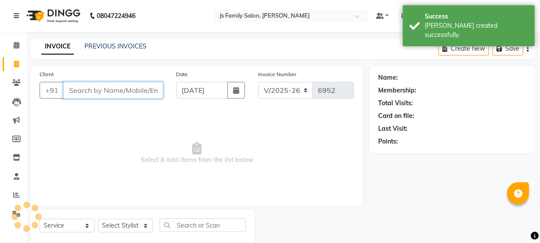
click at [81, 90] on input "Client" at bounding box center [113, 90] width 100 height 17
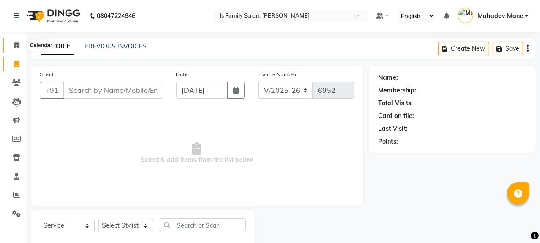
click at [14, 45] on icon at bounding box center [17, 45] width 6 height 7
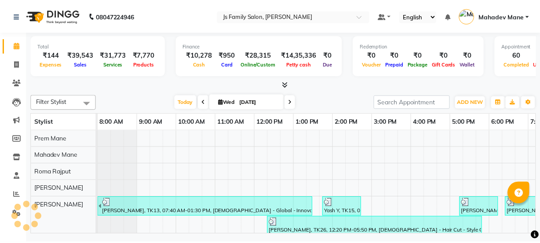
scroll to position [0, 73]
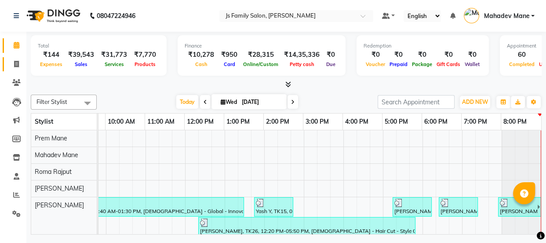
click at [15, 64] on icon at bounding box center [16, 64] width 5 height 7
select select "3729"
select select "service"
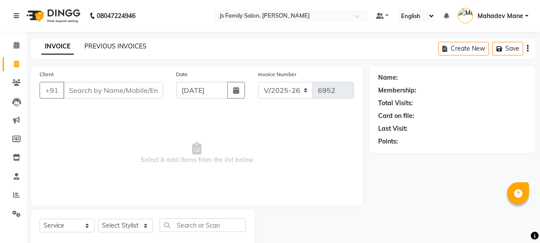
click at [91, 44] on link "PREVIOUS INVOICES" at bounding box center [115, 46] width 62 height 8
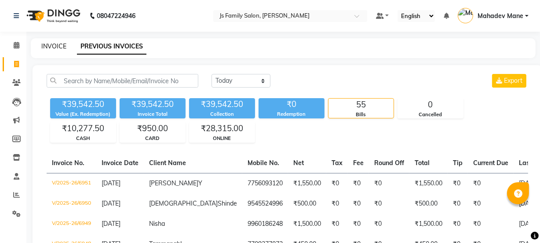
click at [62, 48] on link "INVOICE" at bounding box center [53, 46] width 25 height 8
select select "3729"
select select "service"
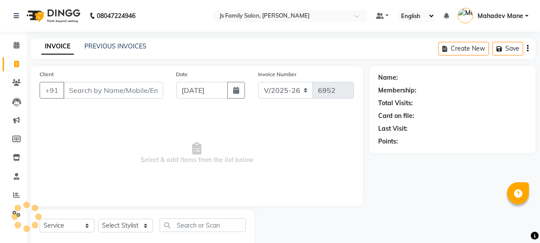
scroll to position [22, 0]
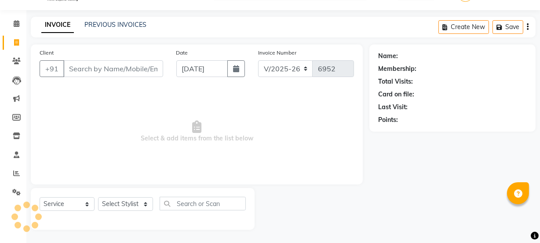
click at [93, 72] on input "Client" at bounding box center [113, 68] width 100 height 17
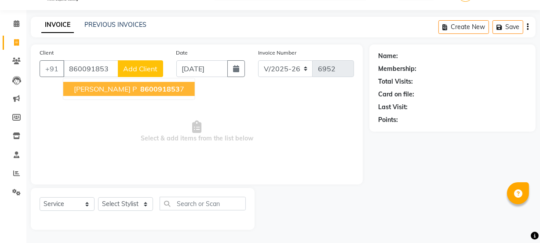
click at [140, 91] on span "860091853" at bounding box center [160, 88] width 40 height 9
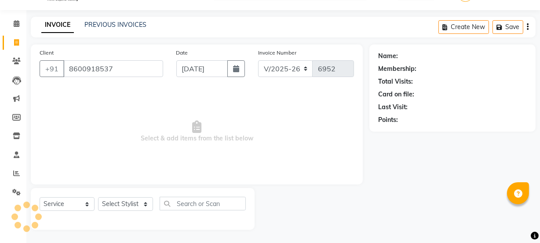
type input "8600918537"
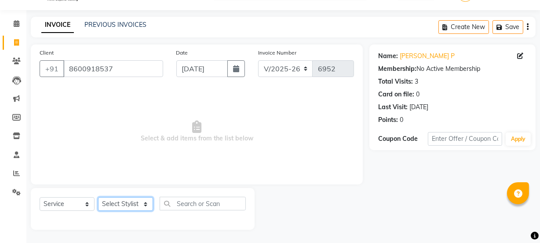
click at [114, 206] on select "Select Stylist [PERSON_NAME] Vaidyakar [PERSON_NAME] [PERSON_NAME] Mane Mosin […" at bounding box center [125, 204] width 55 height 14
select select "89962"
click at [98, 197] on select "Select Stylist [PERSON_NAME] Vaidyakar [PERSON_NAME] [PERSON_NAME] Mane Mosin […" at bounding box center [125, 204] width 55 height 14
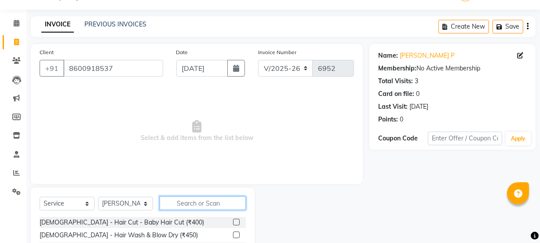
click at [186, 200] on input "text" at bounding box center [203, 203] width 86 height 14
type input "2"
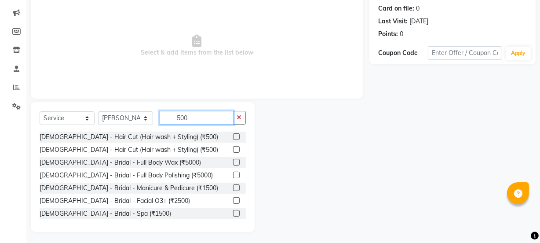
scroll to position [110, 0]
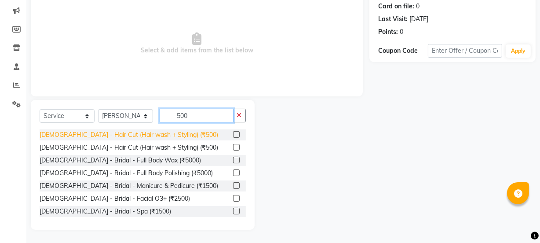
type input "500"
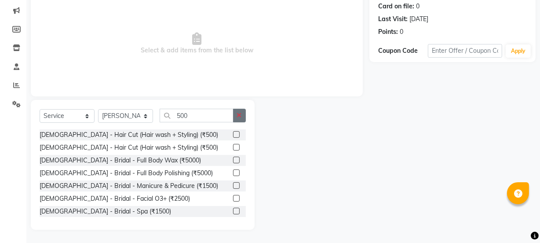
drag, startPoint x: 164, startPoint y: 134, endPoint x: 243, endPoint y: 127, distance: 79.5
click at [163, 134] on div "[DEMOGRAPHIC_DATA] - Hair Cut (Hair wash + Styling) (₹500)" at bounding box center [129, 134] width 179 height 9
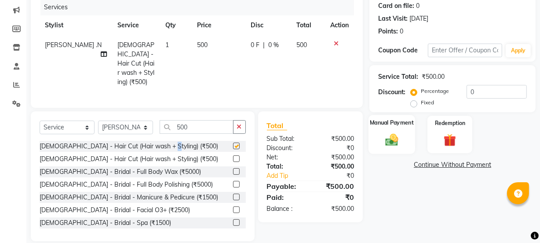
checkbox input "false"
click at [391, 140] on img at bounding box center [391, 139] width 21 height 15
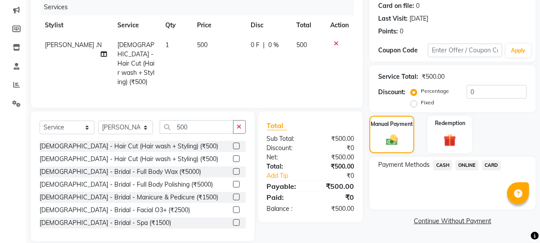
drag, startPoint x: 445, startPoint y: 163, endPoint x: 444, endPoint y: 168, distance: 5.4
click at [444, 163] on span "CASH" at bounding box center [442, 165] width 19 height 10
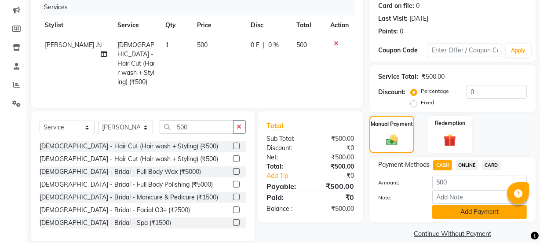
click at [455, 214] on button "Add Payment" at bounding box center [479, 212] width 95 height 14
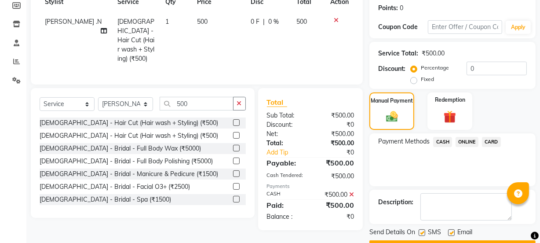
scroll to position [157, 0]
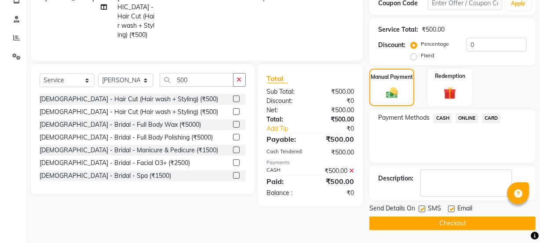
click at [456, 223] on button "Checkout" at bounding box center [452, 223] width 166 height 14
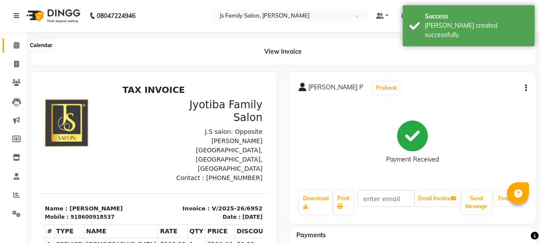
click at [15, 43] on icon at bounding box center [17, 45] width 6 height 7
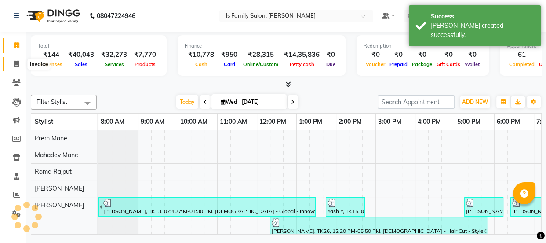
click at [17, 59] on span at bounding box center [16, 64] width 15 height 10
select select "service"
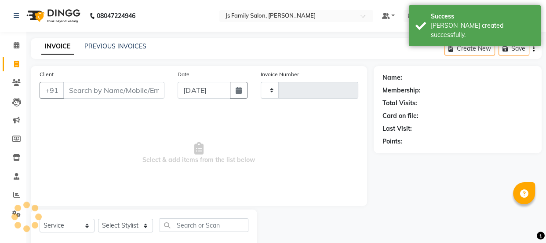
type input "6953"
select select "3729"
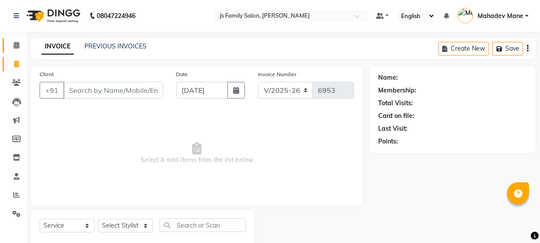
click at [18, 42] on icon at bounding box center [17, 45] width 6 height 7
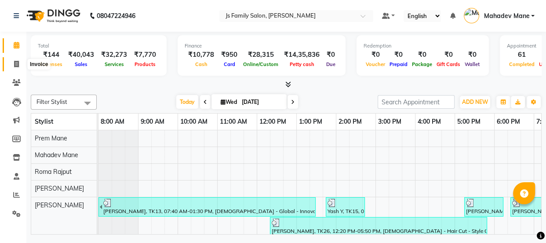
click at [18, 66] on icon at bounding box center [16, 64] width 5 height 7
select select "3729"
select select "service"
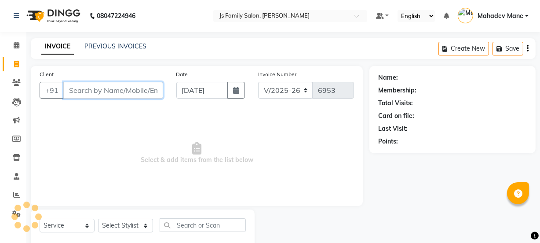
click at [90, 91] on input "Client" at bounding box center [113, 90] width 100 height 17
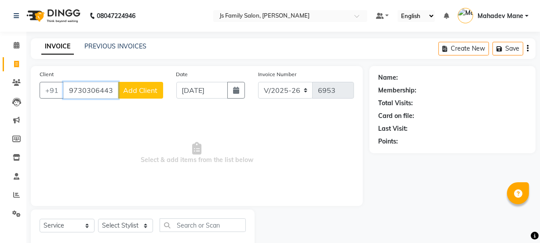
type input "9730306443"
click at [126, 92] on span "Add Client" at bounding box center [140, 90] width 35 height 9
select select "22"
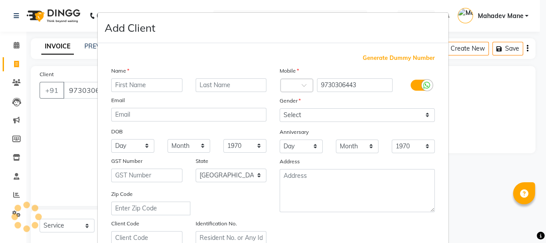
click at [134, 85] on input "text" at bounding box center [146, 85] width 71 height 14
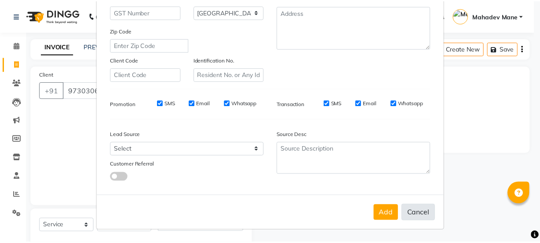
scroll to position [166, 0]
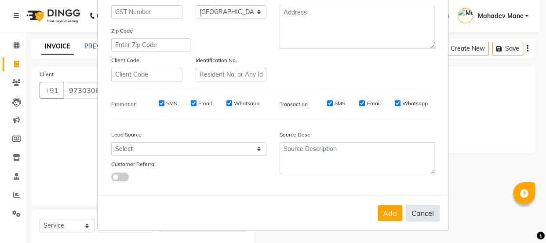
click at [423, 212] on button "Cancel" at bounding box center [423, 213] width 34 height 17
select select
select select "null"
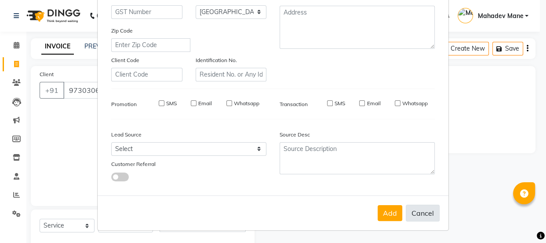
select select
checkbox input "false"
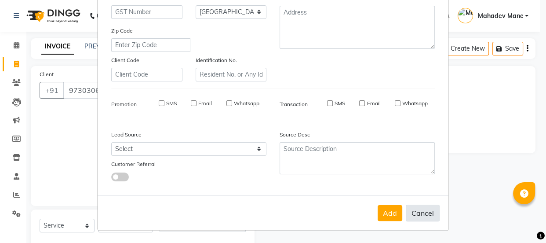
checkbox input "false"
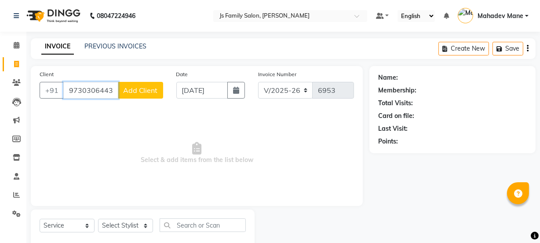
click at [112, 93] on input "9730306443" at bounding box center [90, 90] width 55 height 17
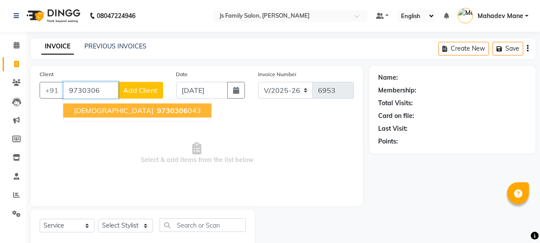
click at [98, 113] on span "Vaishunath" at bounding box center [114, 110] width 80 height 9
type input "9730306043"
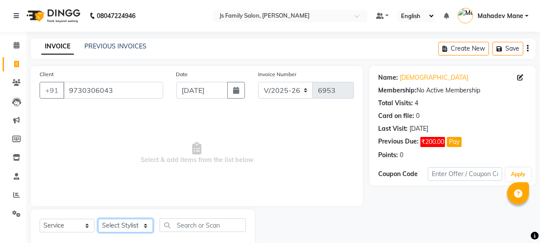
click at [114, 224] on select "Select Stylist [PERSON_NAME] Vaidyakar [PERSON_NAME] [PERSON_NAME] Mane Mosin […" at bounding box center [125, 226] width 55 height 14
select select "88915"
click at [98, 219] on select "Select Stylist [PERSON_NAME] Vaidyakar [PERSON_NAME] [PERSON_NAME] Mane Mosin […" at bounding box center [125, 226] width 55 height 14
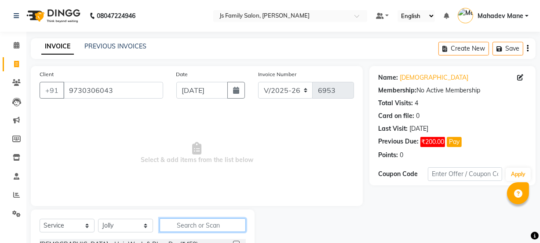
click at [182, 222] on input "text" at bounding box center [203, 225] width 86 height 14
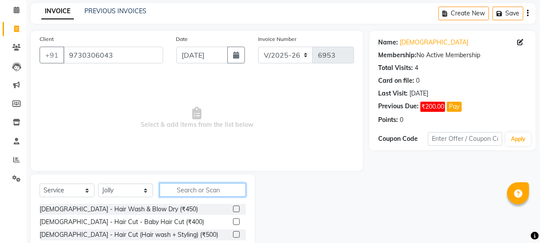
scroll to position [110, 0]
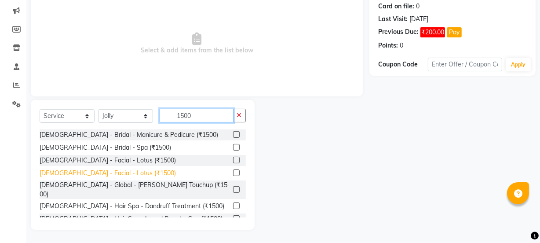
type input "1500"
click at [88, 172] on div "[DEMOGRAPHIC_DATA] - Facial - Lotus (₹1500)" at bounding box center [108, 172] width 136 height 9
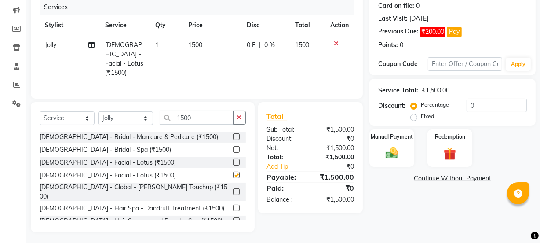
checkbox input "false"
click at [184, 119] on input "1500" at bounding box center [197, 118] width 74 height 14
click at [48, 53] on td "Jolly" at bounding box center [70, 59] width 60 height 48
select select "88915"
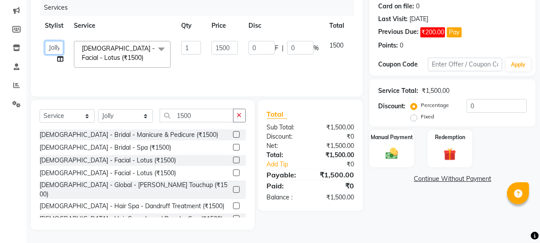
click at [51, 49] on select "Chetan Dipak Vaidyakar Huda Jolly kokan n Mahadev Mane Mosin ansari Nayan Patil…" at bounding box center [54, 48] width 18 height 14
select select "87505"
click at [122, 116] on select "Select Stylist [PERSON_NAME] Vaidyakar [PERSON_NAME] [PERSON_NAME] Mane Mosin […" at bounding box center [125, 116] width 55 height 14
click at [98, 109] on select "Select Stylist [PERSON_NAME] Vaidyakar [PERSON_NAME] [PERSON_NAME] Mane Mosin […" at bounding box center [125, 116] width 55 height 14
drag, startPoint x: 204, startPoint y: 122, endPoint x: 204, endPoint y: 113, distance: 9.7
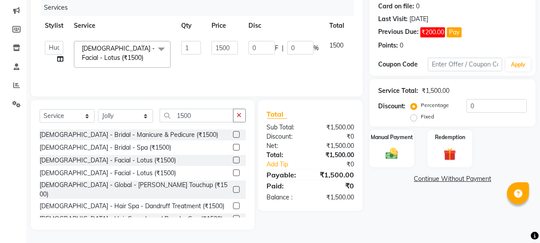
click at [204, 120] on div "Select Service Product Membership Package Voucher Prepaid Gift Card Select Styl…" at bounding box center [143, 119] width 206 height 21
click at [204, 113] on input "1500" at bounding box center [197, 116] width 74 height 14
click at [110, 113] on select "Select Stylist [PERSON_NAME] Vaidyakar [PERSON_NAME] [PERSON_NAME] Mane Mosin […" at bounding box center [125, 116] width 55 height 14
select select "87505"
click at [98, 109] on select "Select Stylist [PERSON_NAME] Vaidyakar [PERSON_NAME] [PERSON_NAME] Mane Mosin […" at bounding box center [125, 116] width 55 height 14
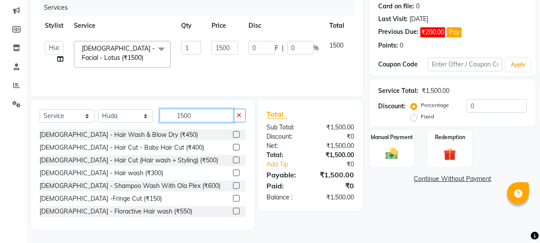
click at [197, 109] on input "1500" at bounding box center [197, 116] width 74 height 14
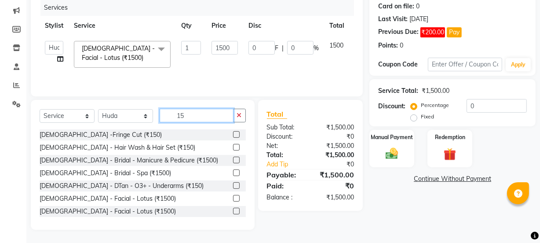
type input "1"
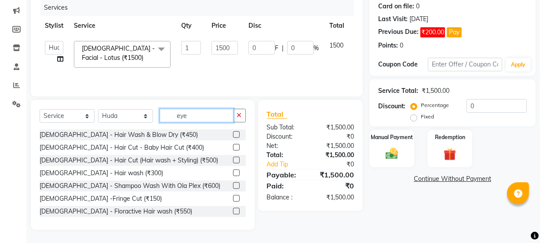
scroll to position [91, 0]
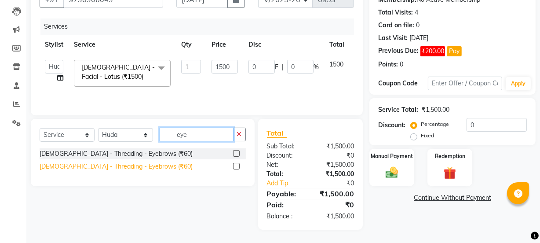
type input "eye"
click at [90, 168] on div "[DEMOGRAPHIC_DATA] - Threading - Eyebrows (₹60)" at bounding box center [116, 166] width 153 height 9
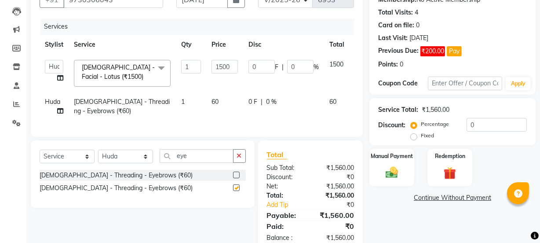
checkbox input "false"
click at [395, 173] on img at bounding box center [391, 172] width 21 height 15
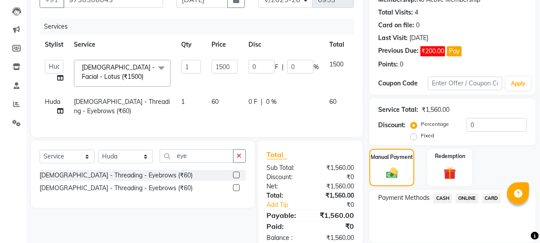
click at [498, 196] on span "CARD" at bounding box center [491, 198] width 19 height 10
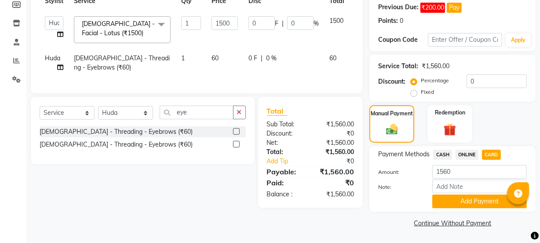
click at [498, 195] on button "Add Payment" at bounding box center [479, 201] width 95 height 14
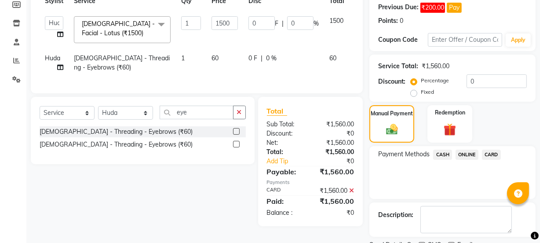
scroll to position [171, 0]
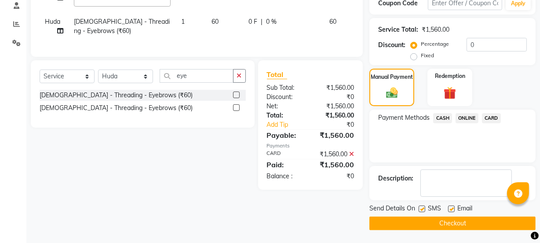
click at [493, 219] on button "Checkout" at bounding box center [452, 223] width 166 height 14
